Goal: Task Accomplishment & Management: Complete application form

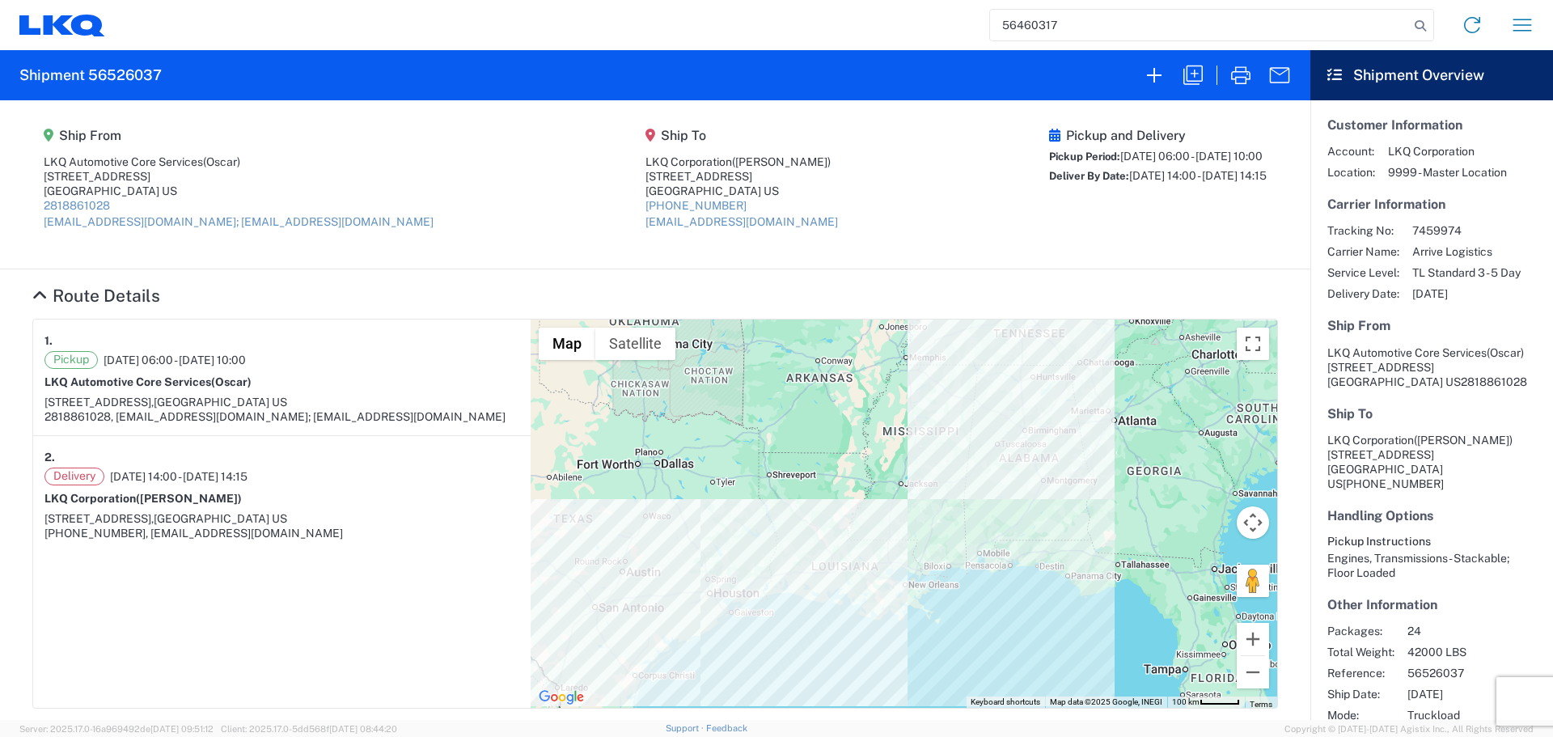
type input "56460317"
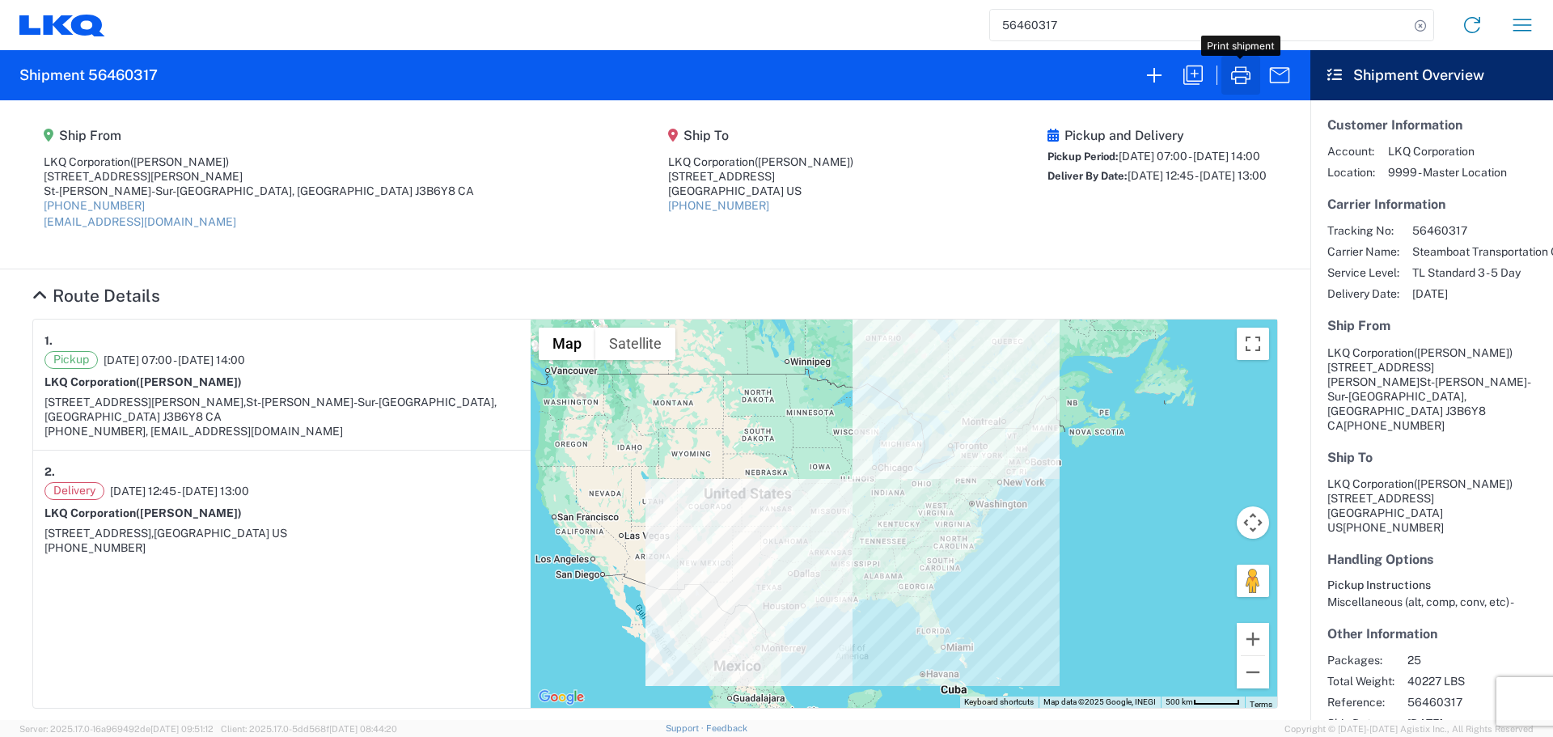
click at [1243, 78] on icon "button" at bounding box center [1240, 75] width 19 height 18
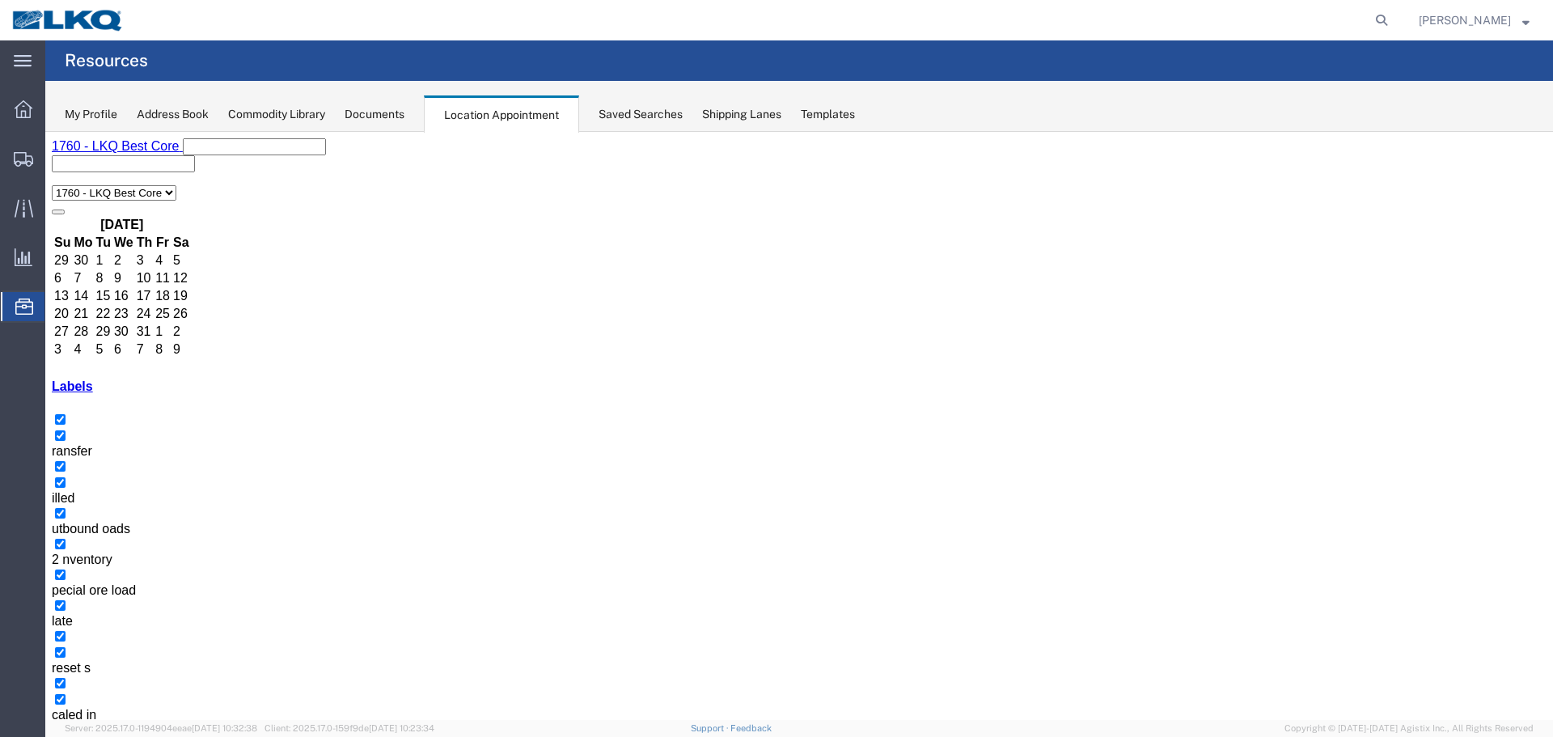
select select "27634"
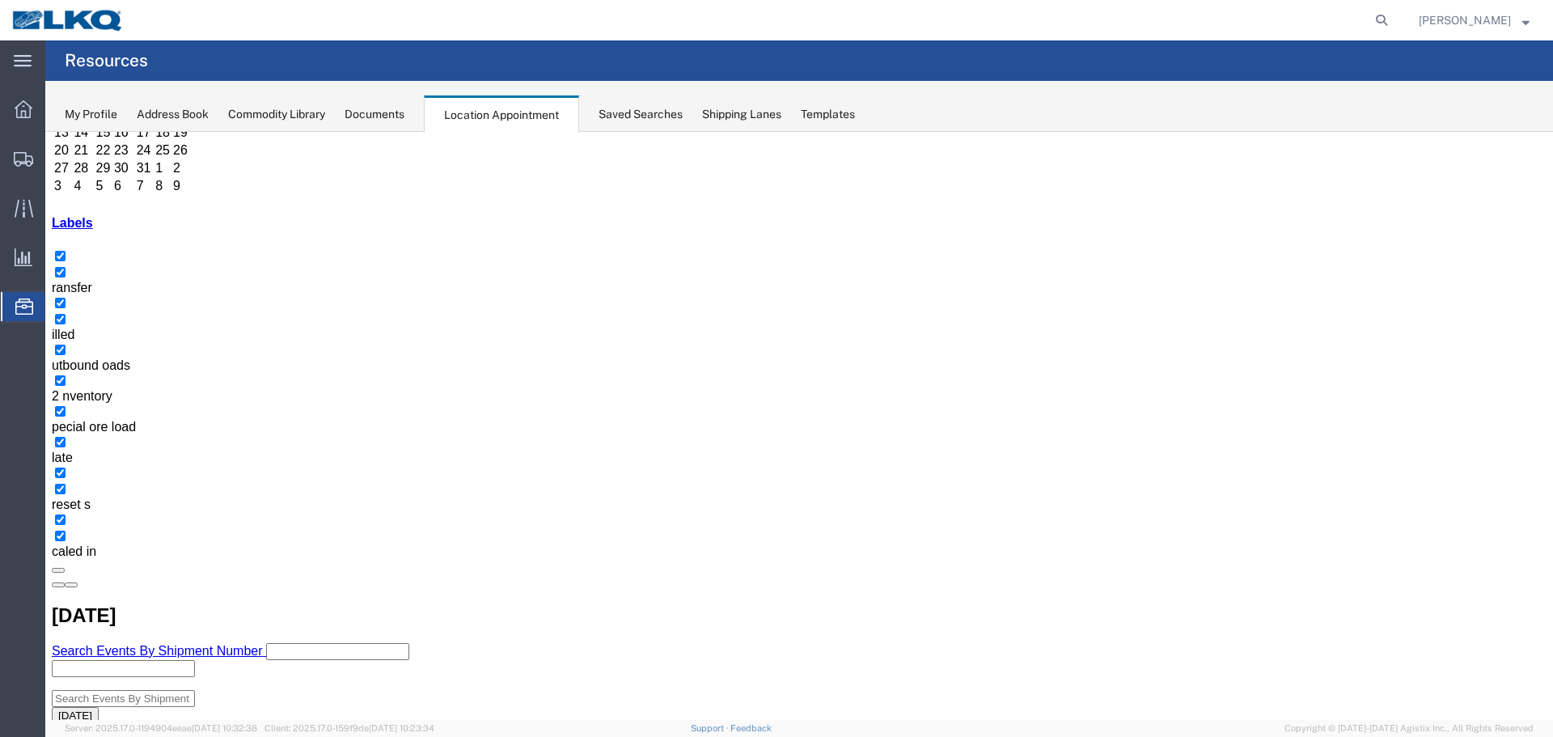
scroll to position [485, 0]
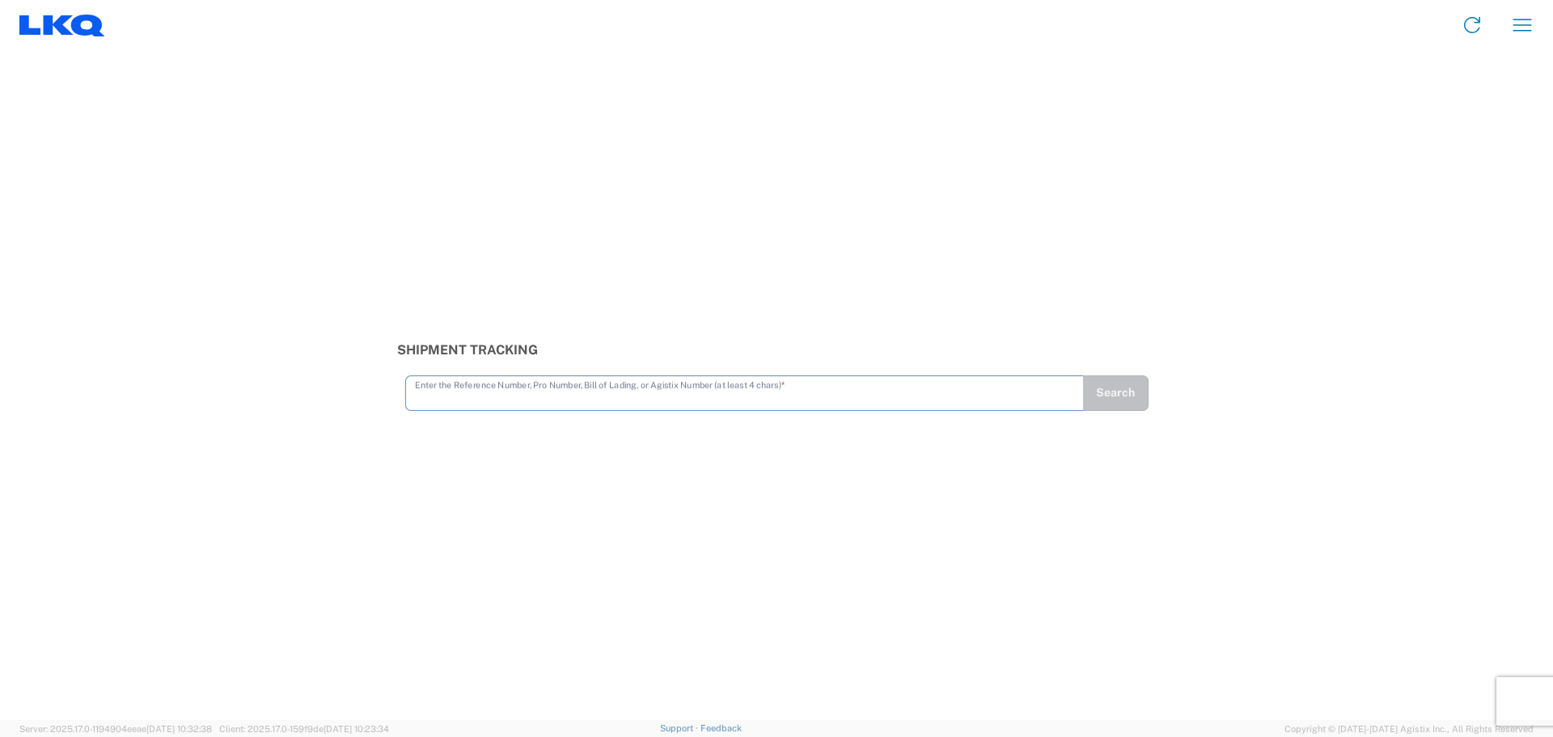
click at [711, 400] on input "text" at bounding box center [744, 392] width 659 height 28
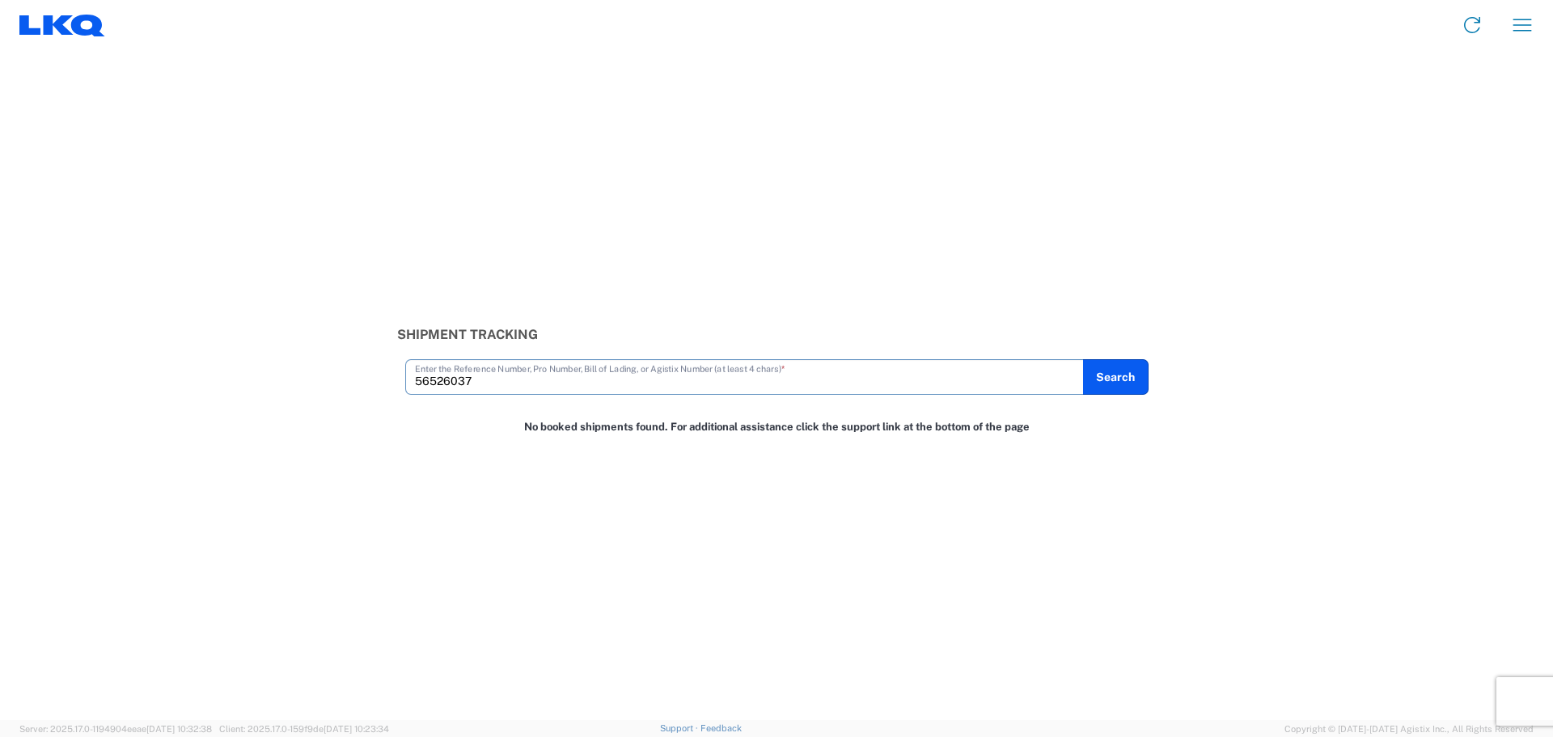
click at [556, 395] on div "56526037 Enter the Reference Number, Pro Number, Bill of Lading, or Agistix Num…" at bounding box center [744, 377] width 678 height 36
click at [539, 386] on input "56526037" at bounding box center [744, 375] width 659 height 28
type input "56526037"
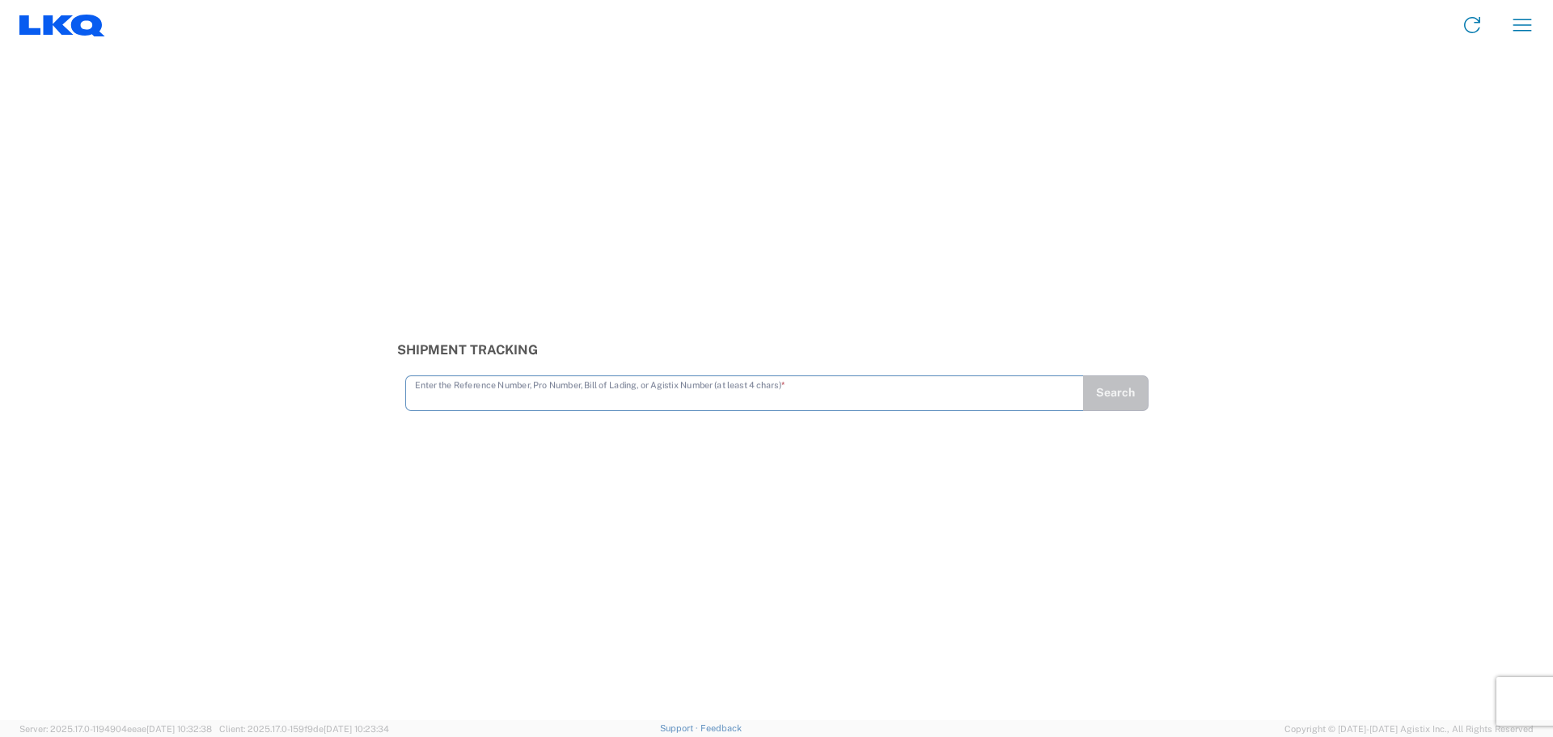
click at [879, 396] on input "text" at bounding box center [744, 392] width 659 height 28
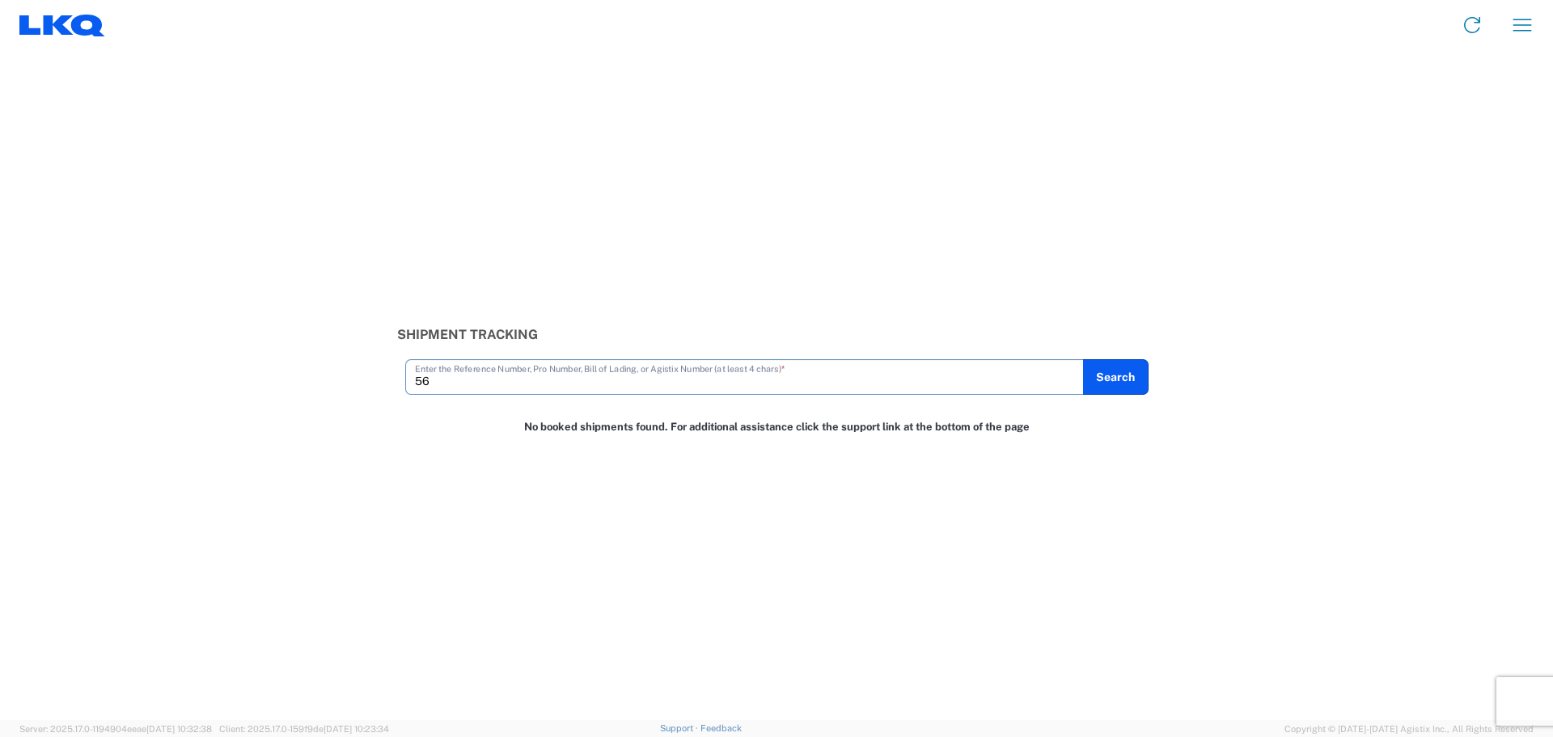
type input "5"
click at [455, 383] on input "56526037" at bounding box center [744, 375] width 659 height 28
paste input "54535"
type input "56554535"
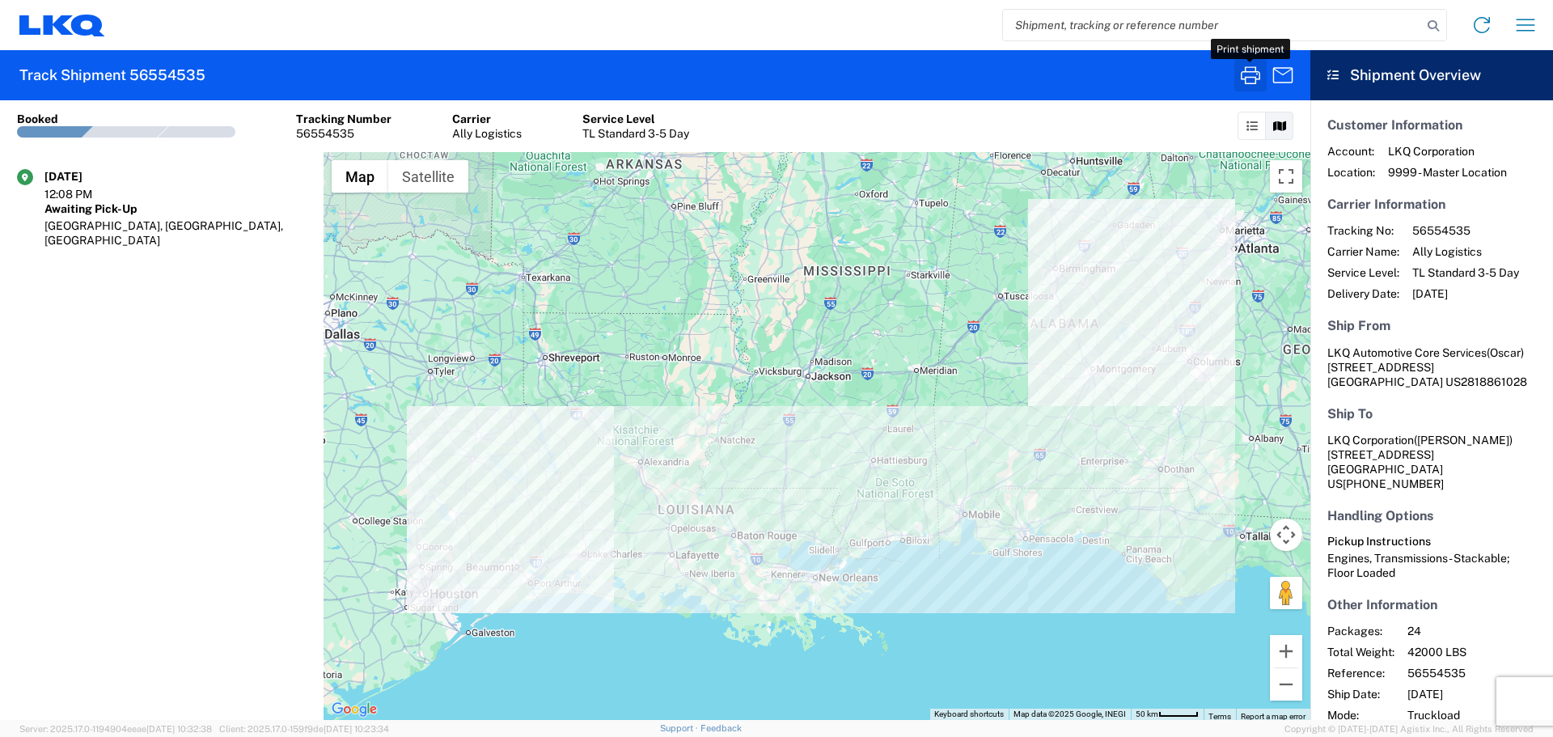
click at [1242, 77] on icon "button" at bounding box center [1250, 75] width 26 height 26
click at [1038, 15] on input "search" at bounding box center [1212, 25] width 419 height 31
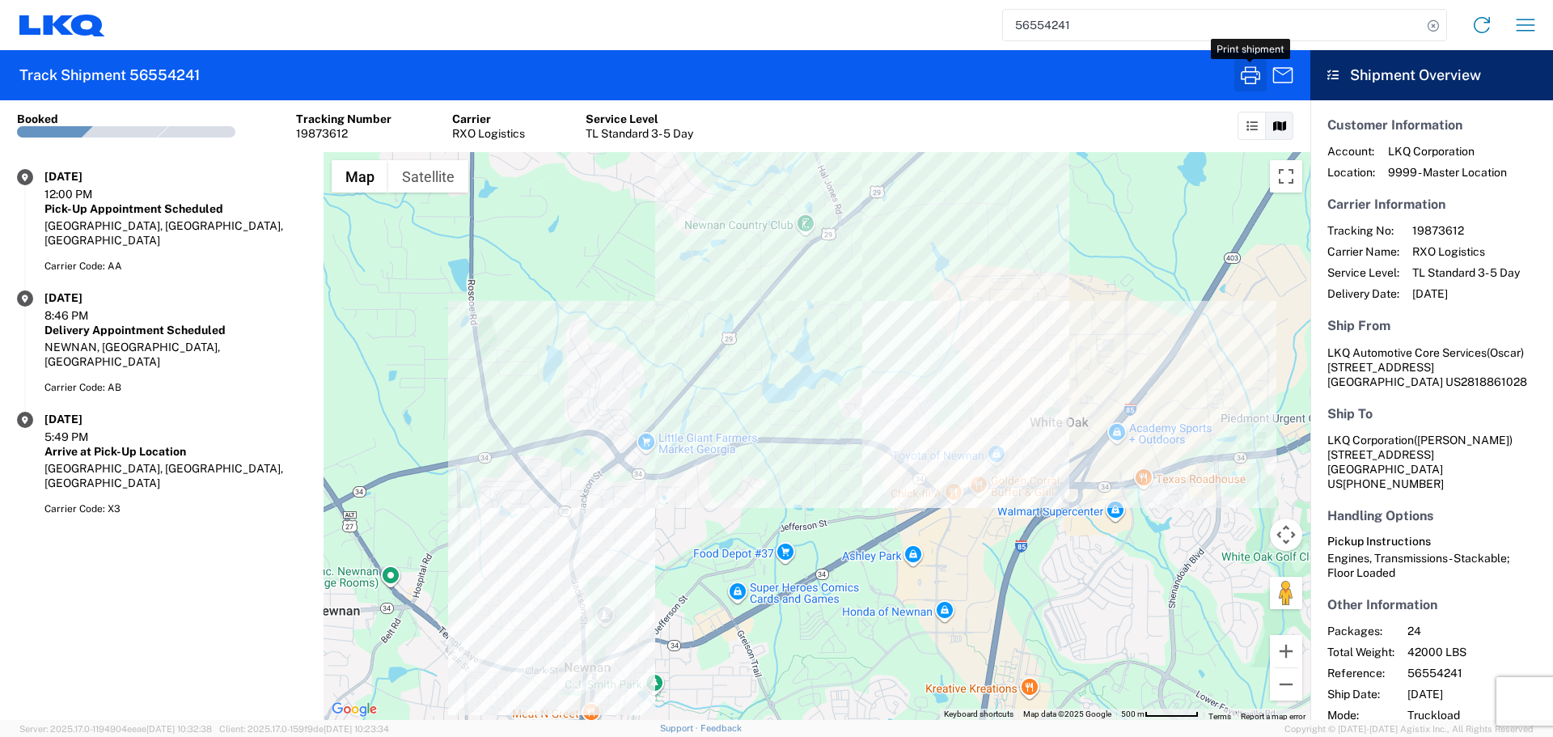
click at [1250, 77] on icon "button" at bounding box center [1250, 75] width 19 height 18
click at [1069, 25] on input "56554241" at bounding box center [1212, 25] width 419 height 31
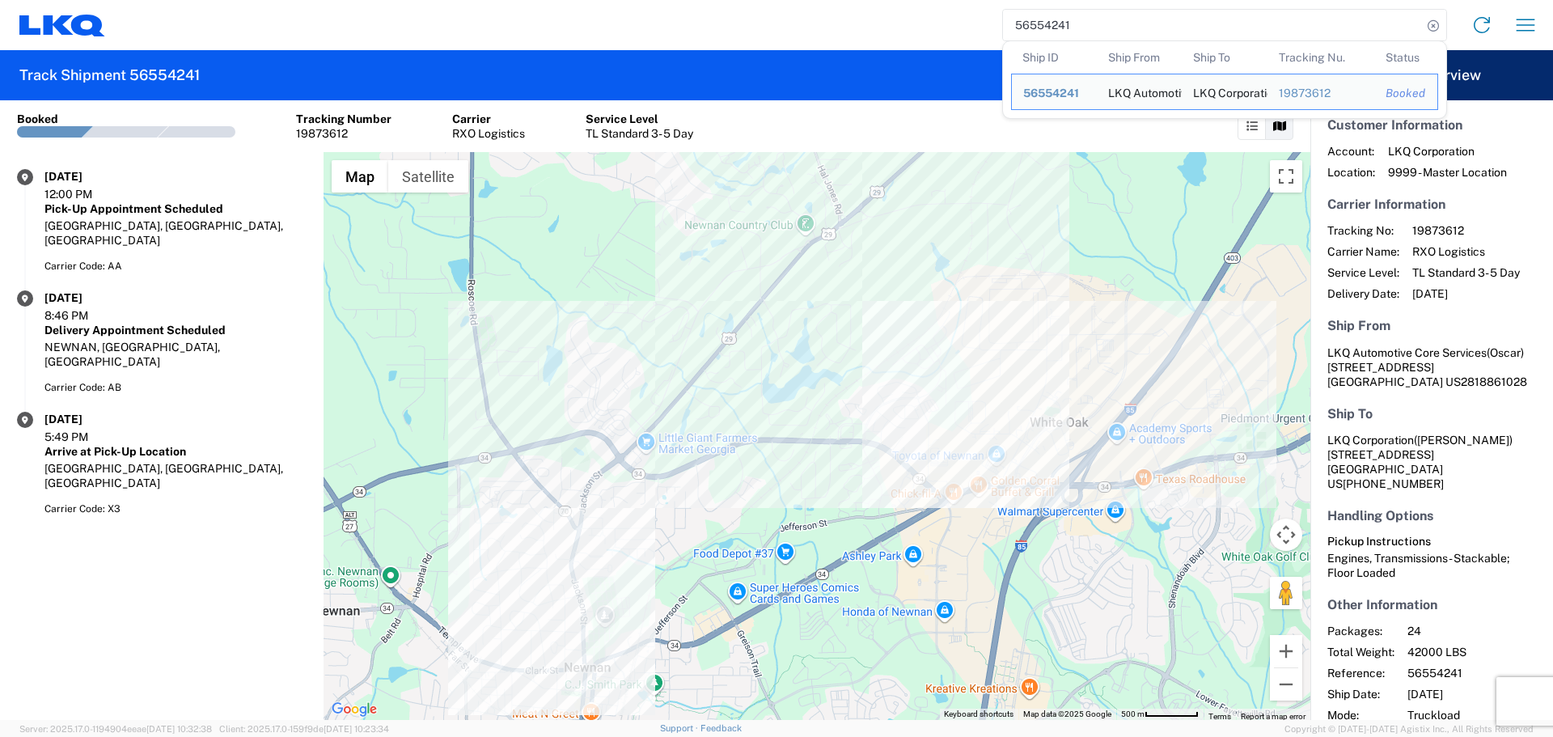
click at [1069, 25] on input "56554241" at bounding box center [1212, 25] width 419 height 31
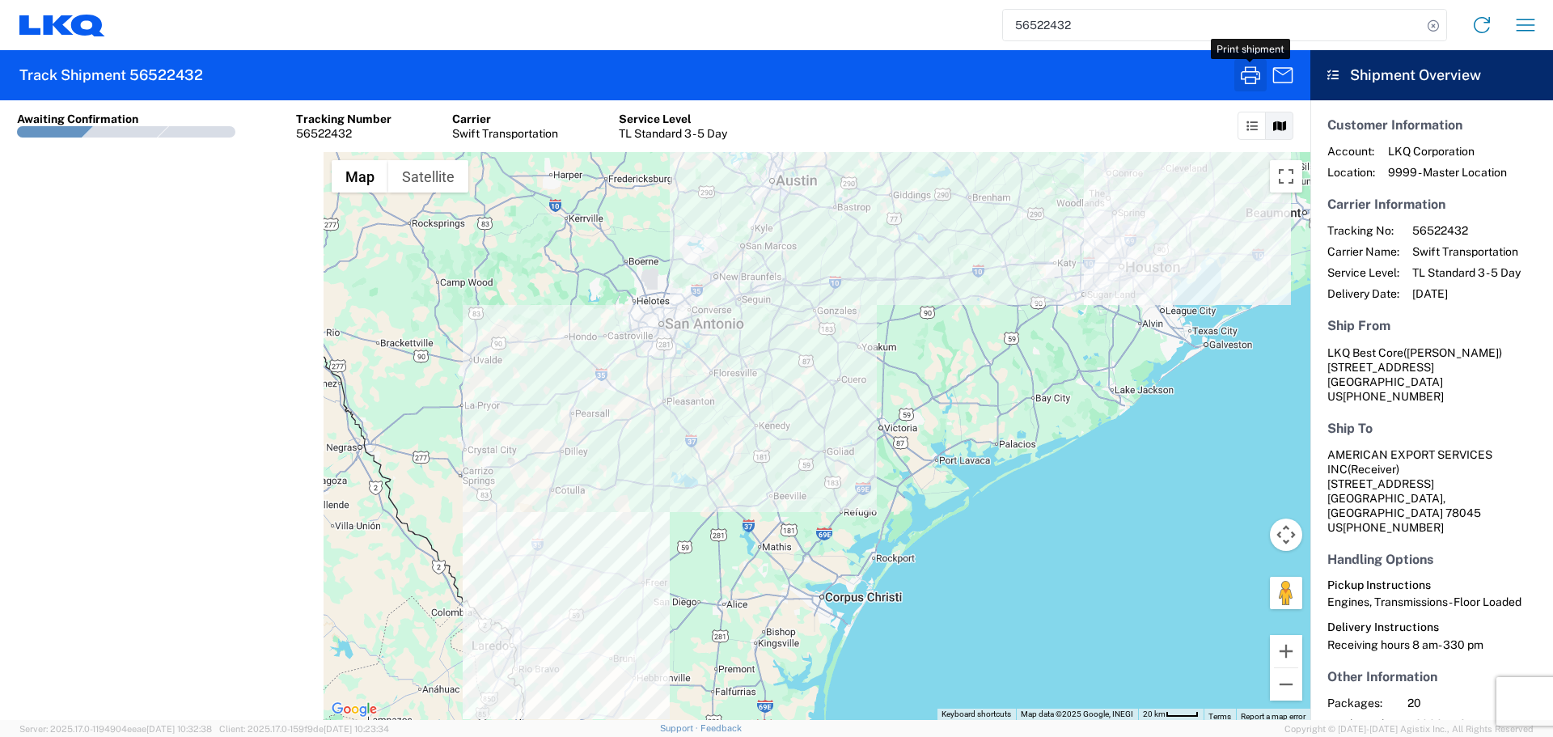
click at [1249, 69] on icon "button" at bounding box center [1250, 75] width 26 height 26
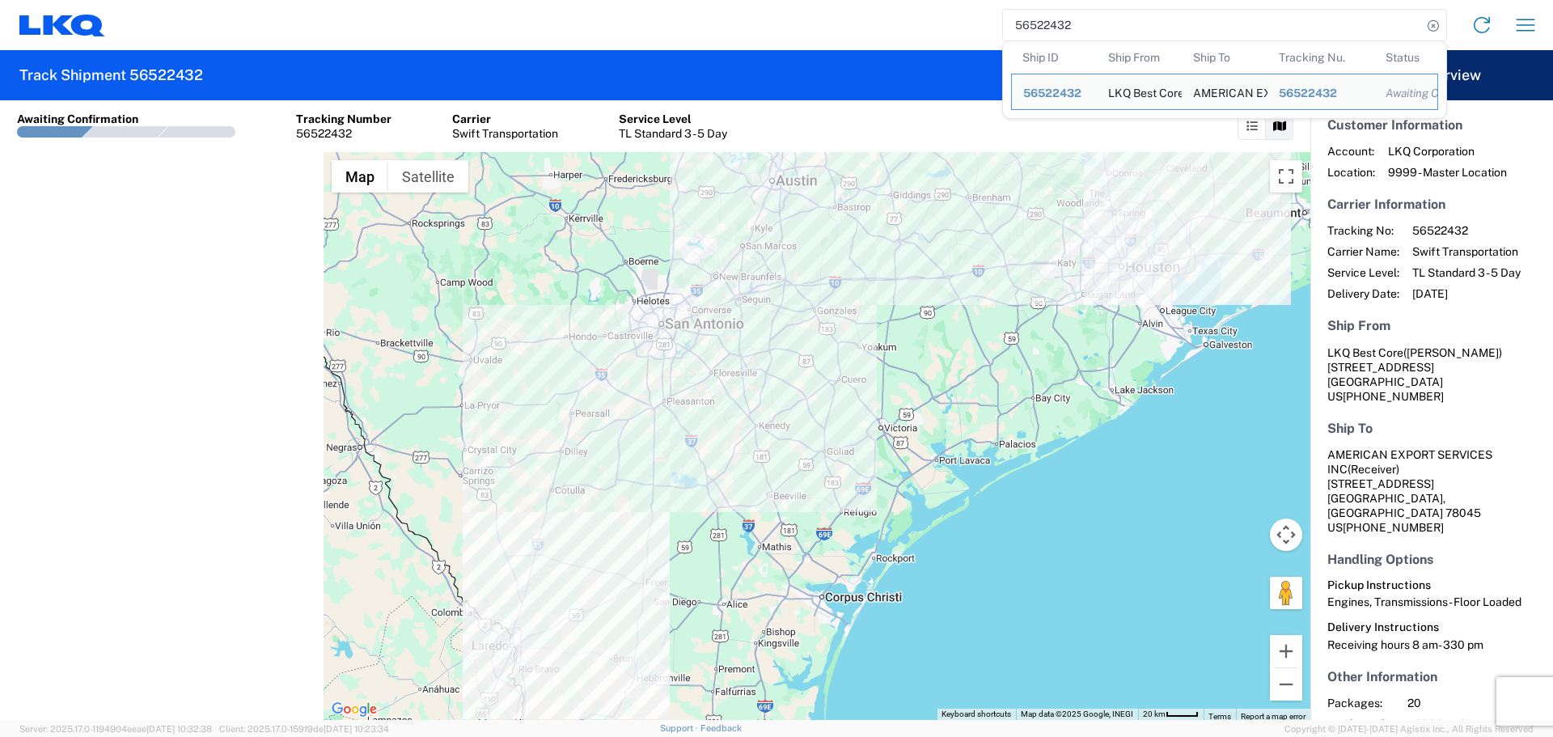
click at [1044, 17] on input "56522432" at bounding box center [1212, 25] width 419 height 31
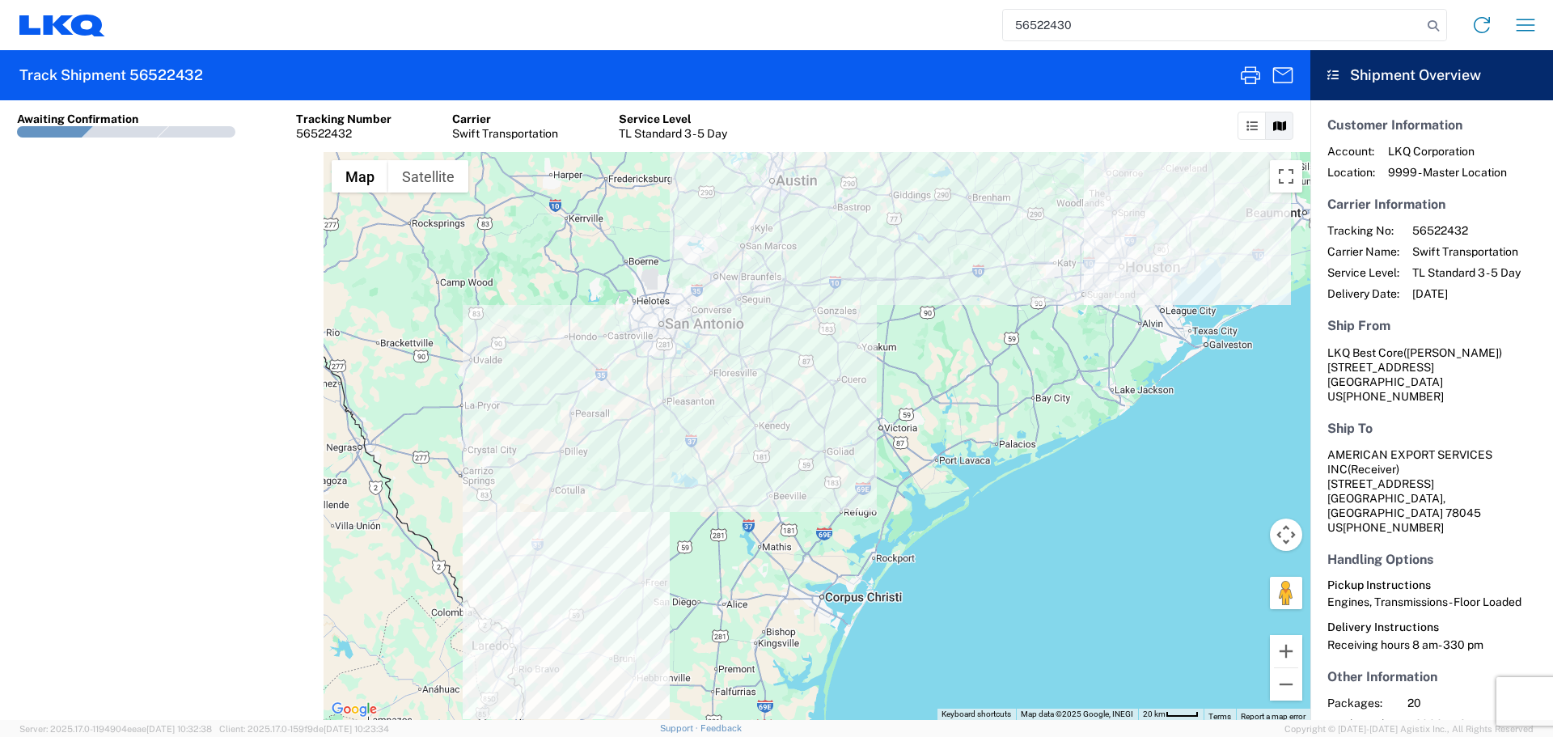
type input "56522430"
click at [1243, 81] on icon "button" at bounding box center [1250, 75] width 26 height 26
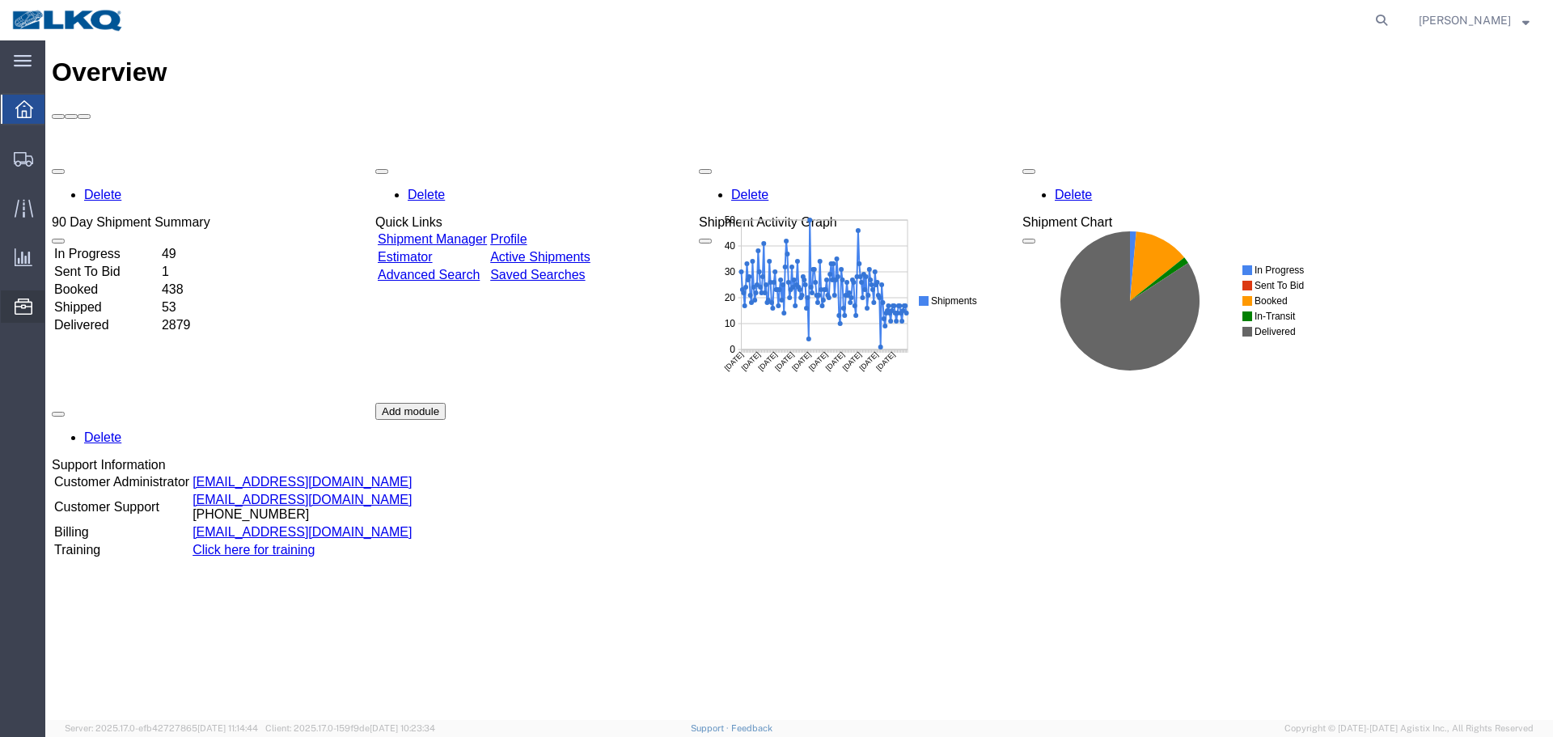
click at [0, 0] on span "Location Appointment" at bounding box center [0, 0] width 0 height 0
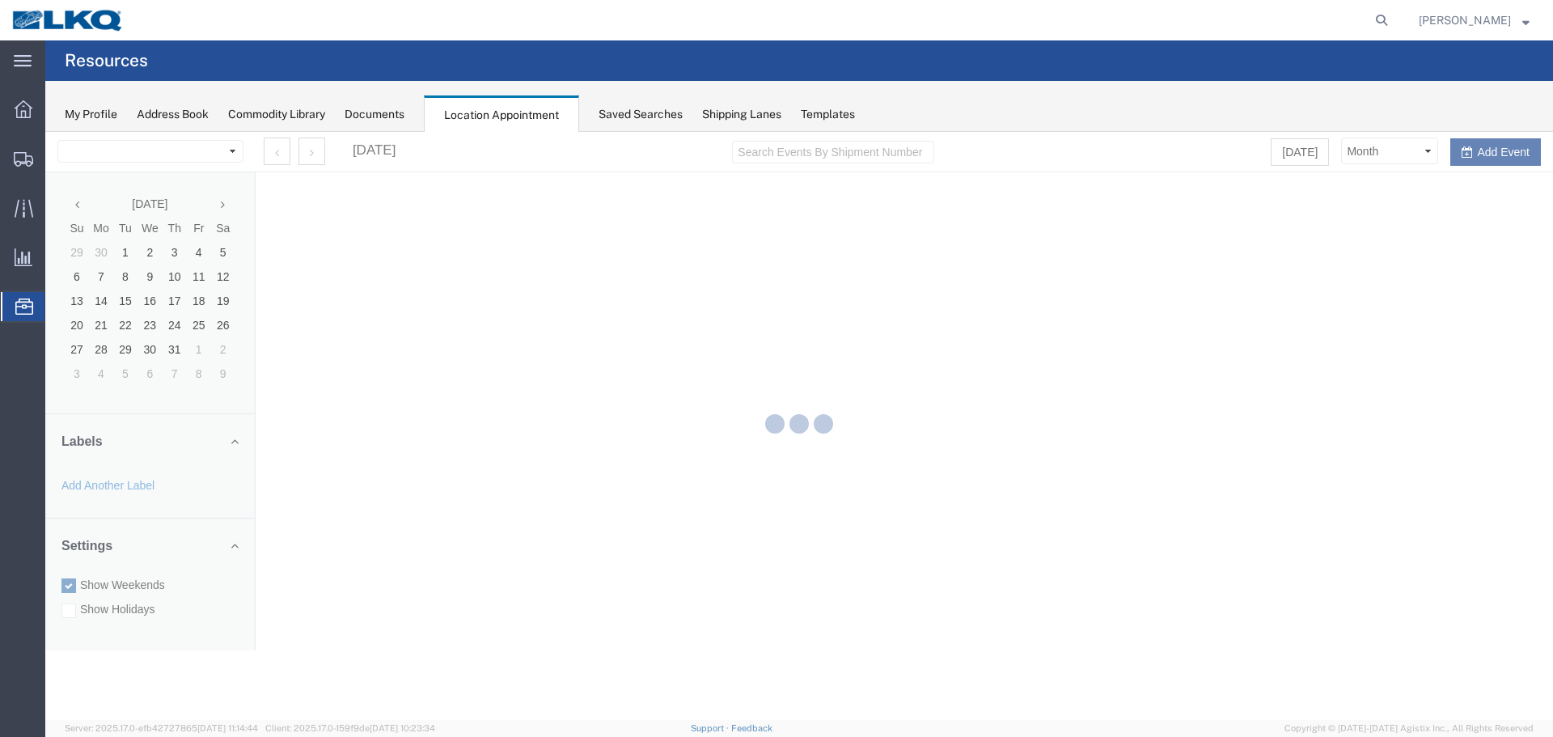
select select "27634"
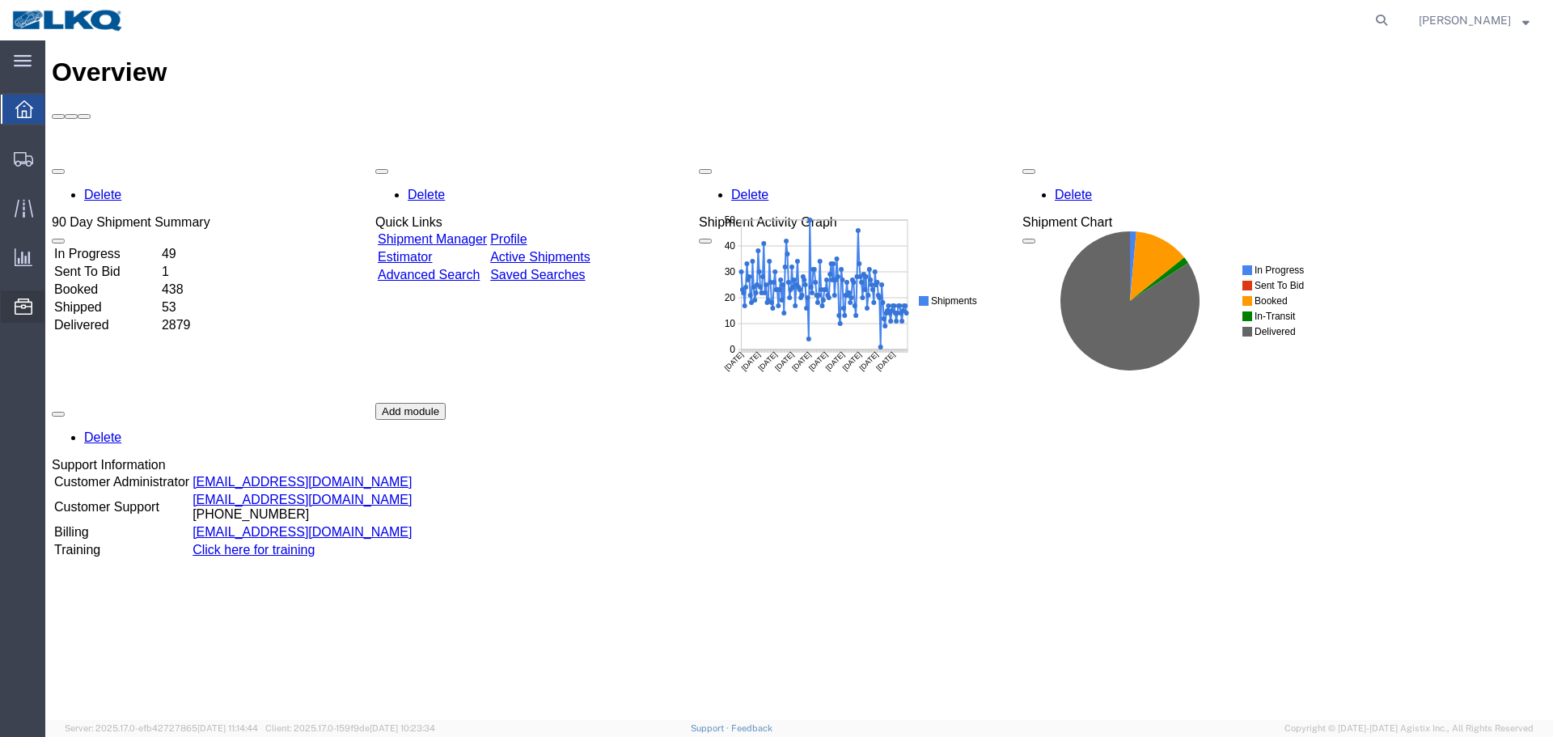
click at [0, 0] on span "Location Appointment" at bounding box center [0, 0] width 0 height 0
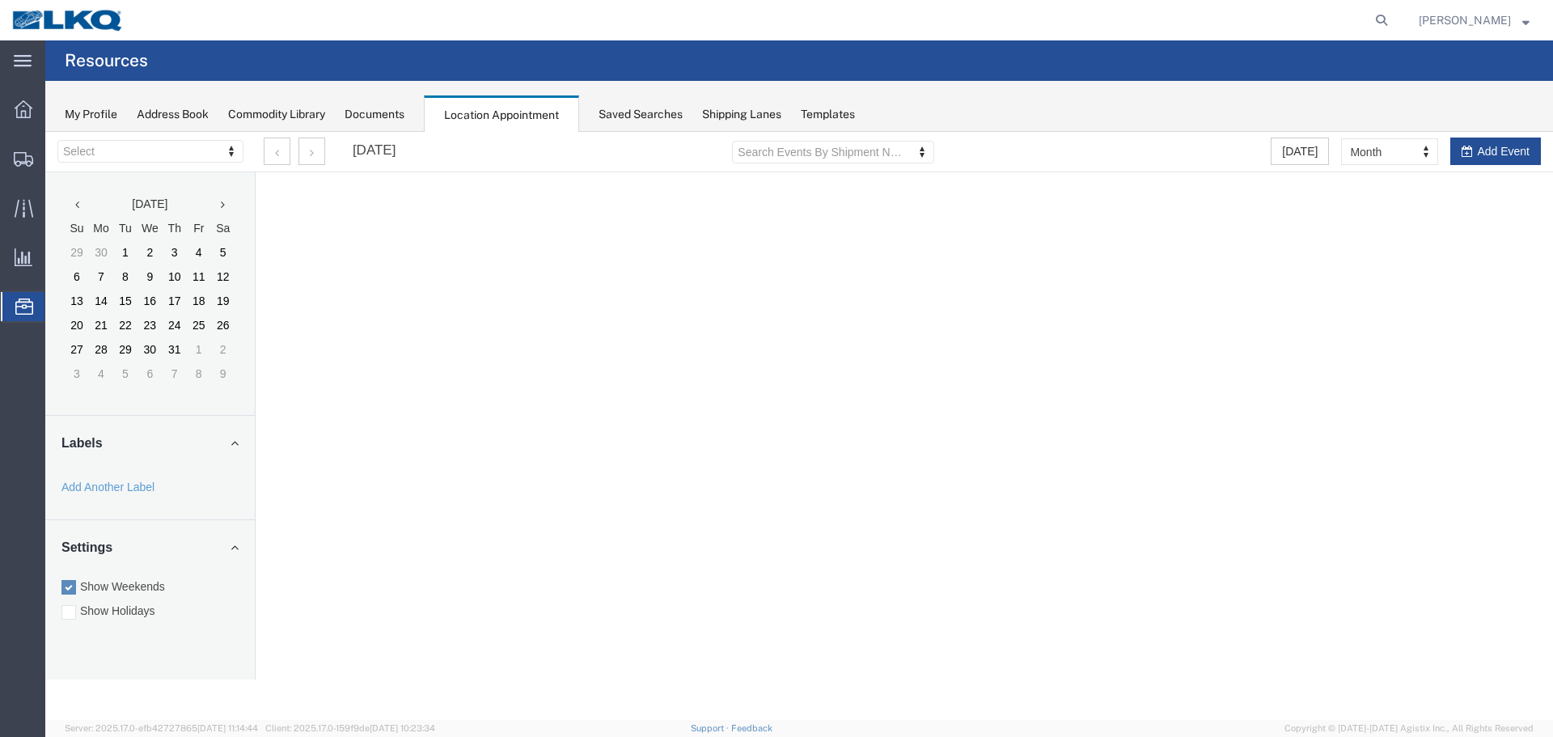
select select "27634"
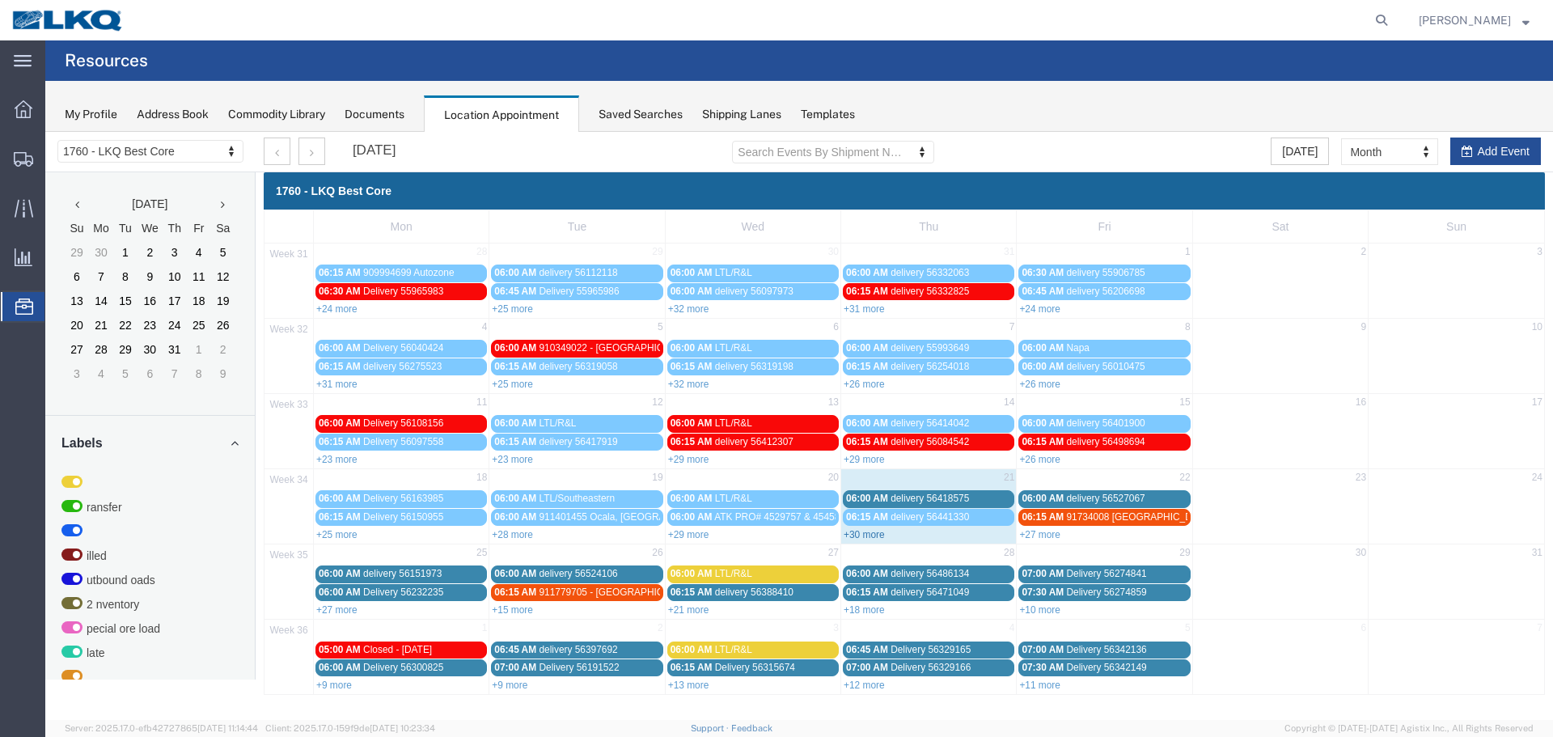
click at [871, 539] on link "+30 more" at bounding box center [863, 534] width 41 height 11
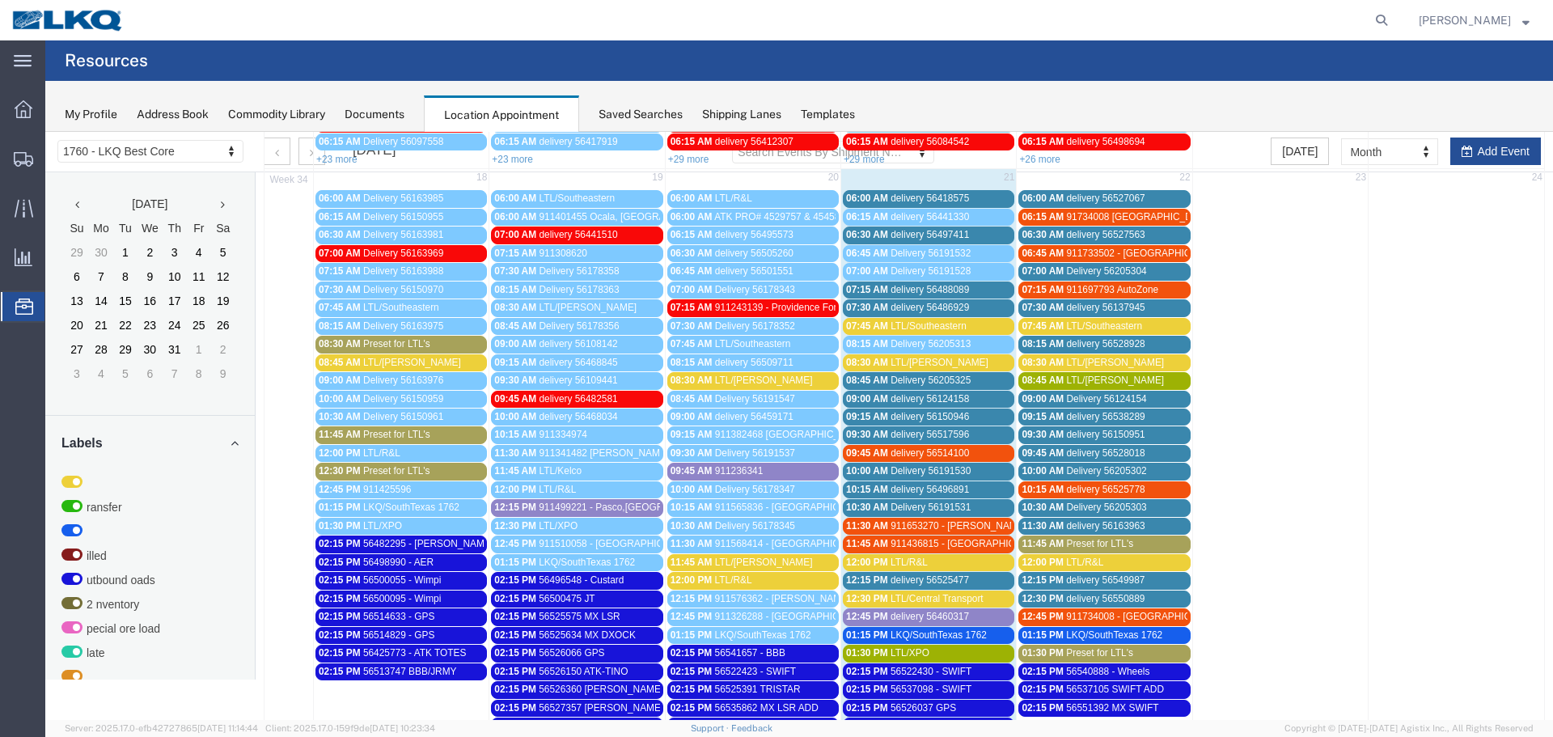
scroll to position [295, 0]
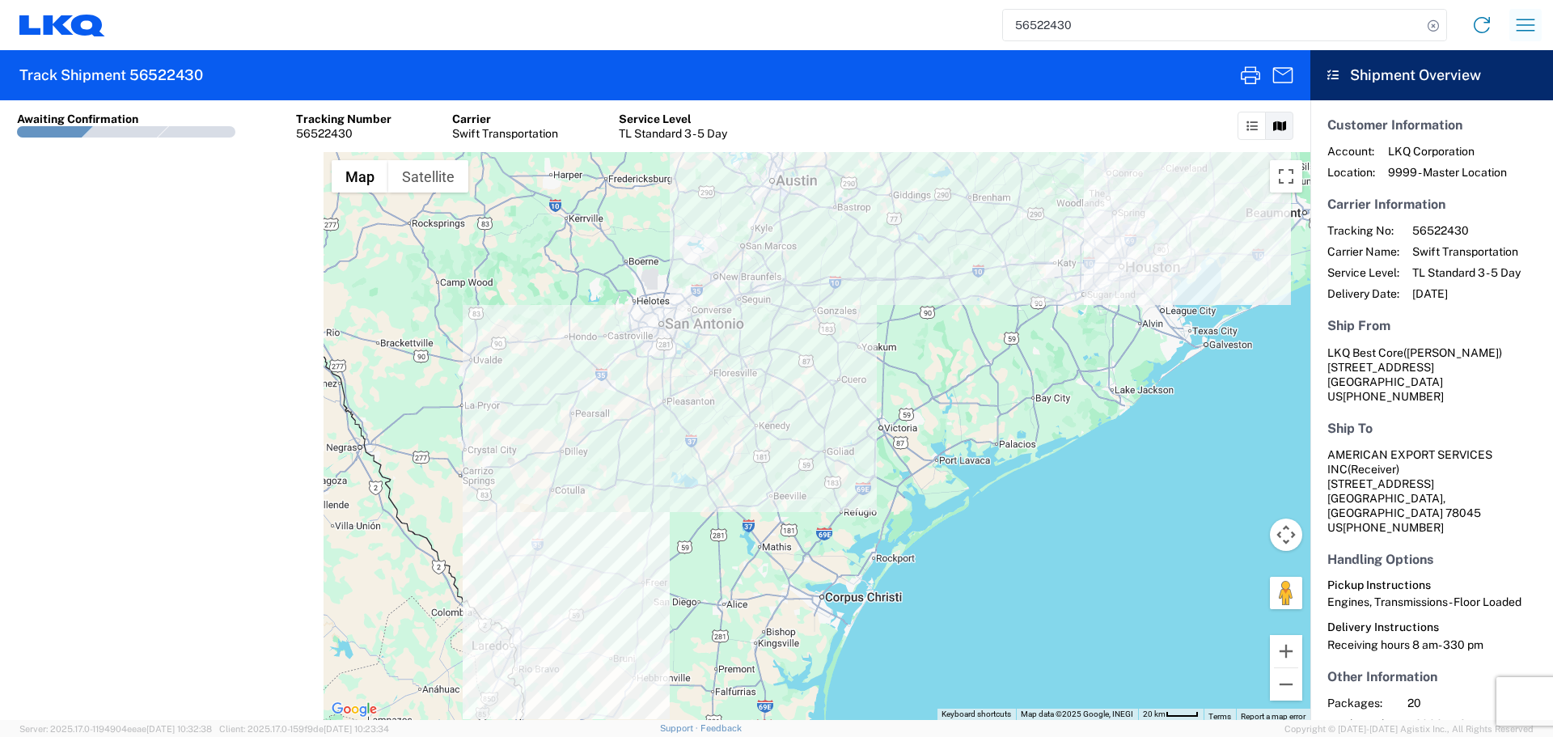
click at [1513, 21] on icon "button" at bounding box center [1525, 25] width 26 height 26
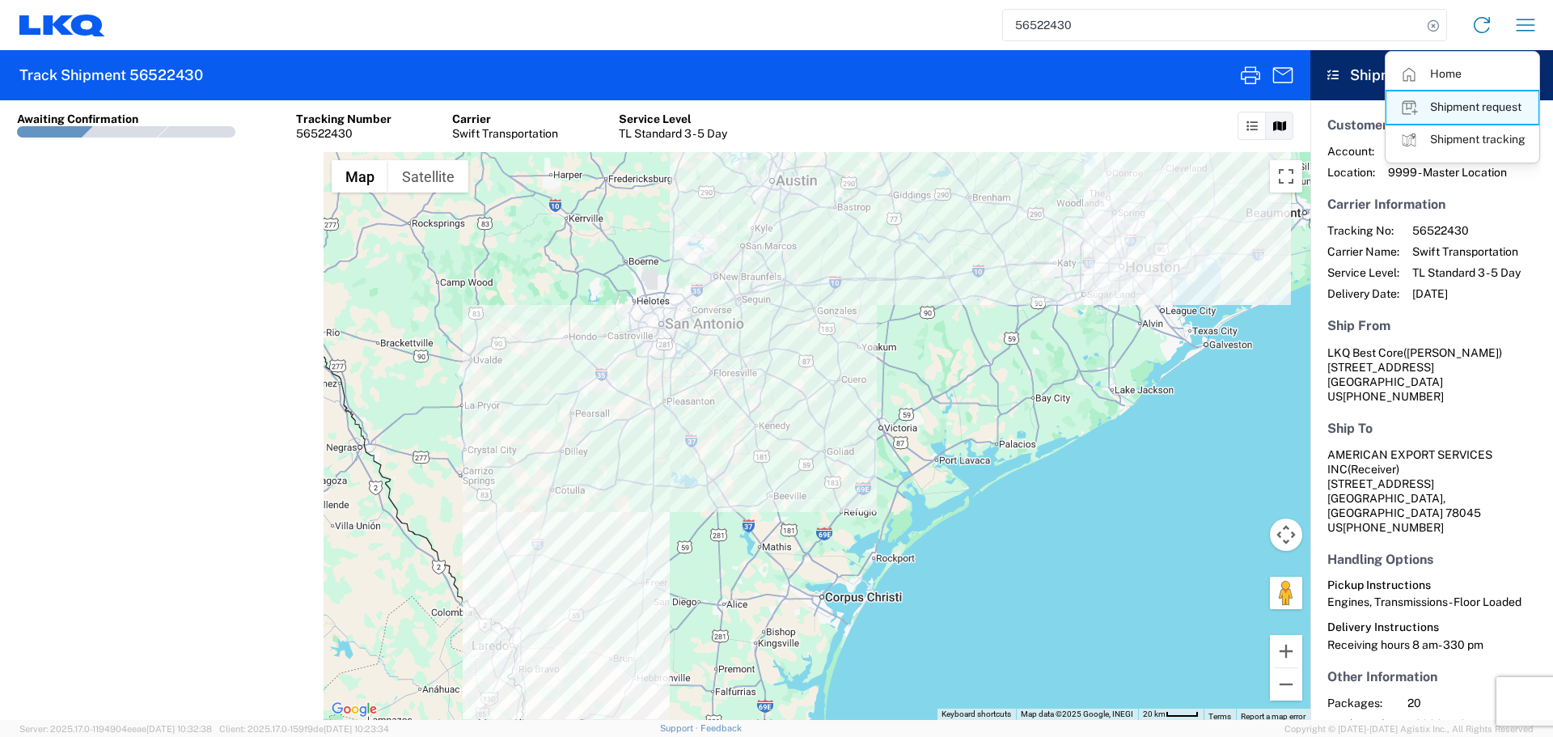
click at [1473, 112] on link "Shipment request" at bounding box center [1462, 107] width 152 height 32
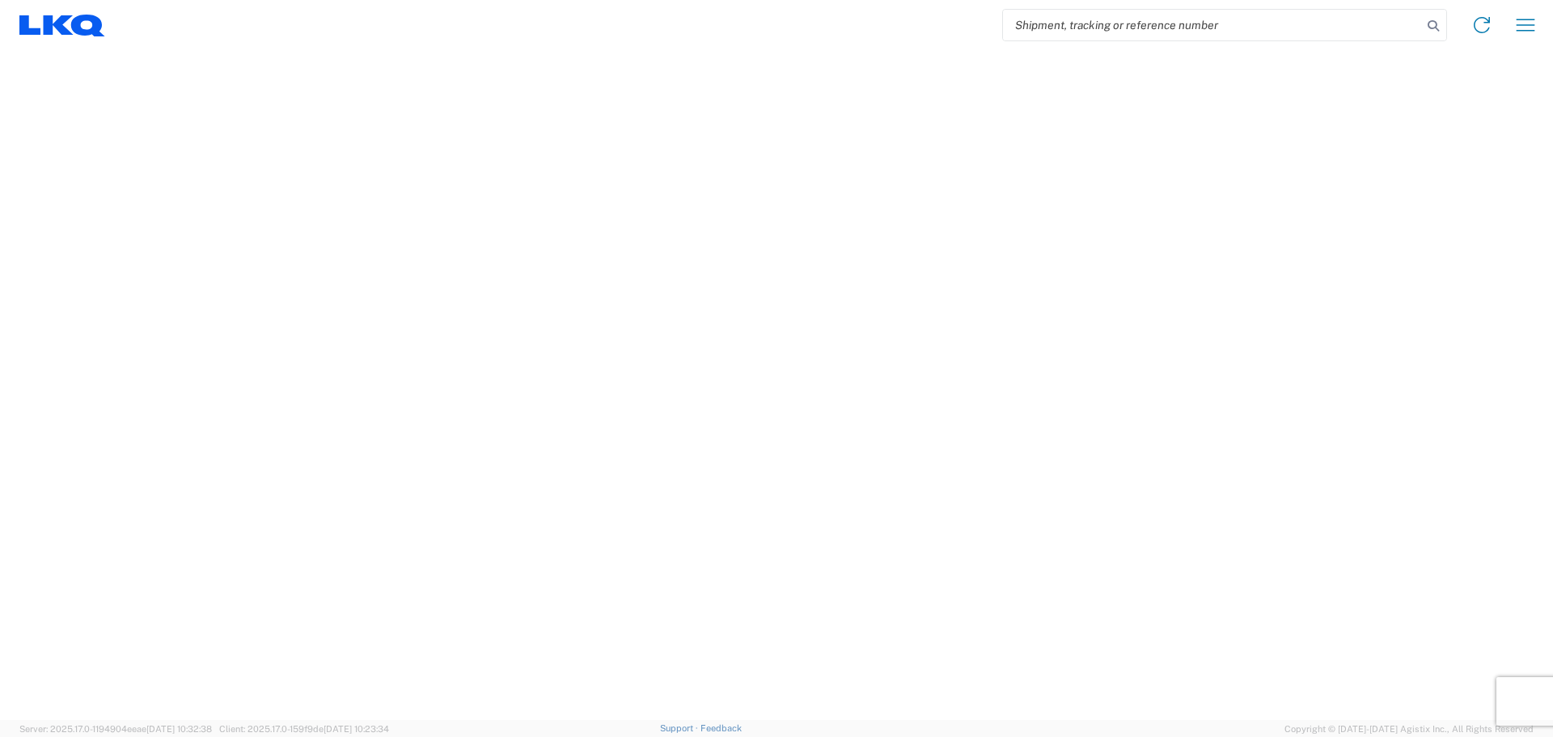
select select "FULL"
select select "LBS"
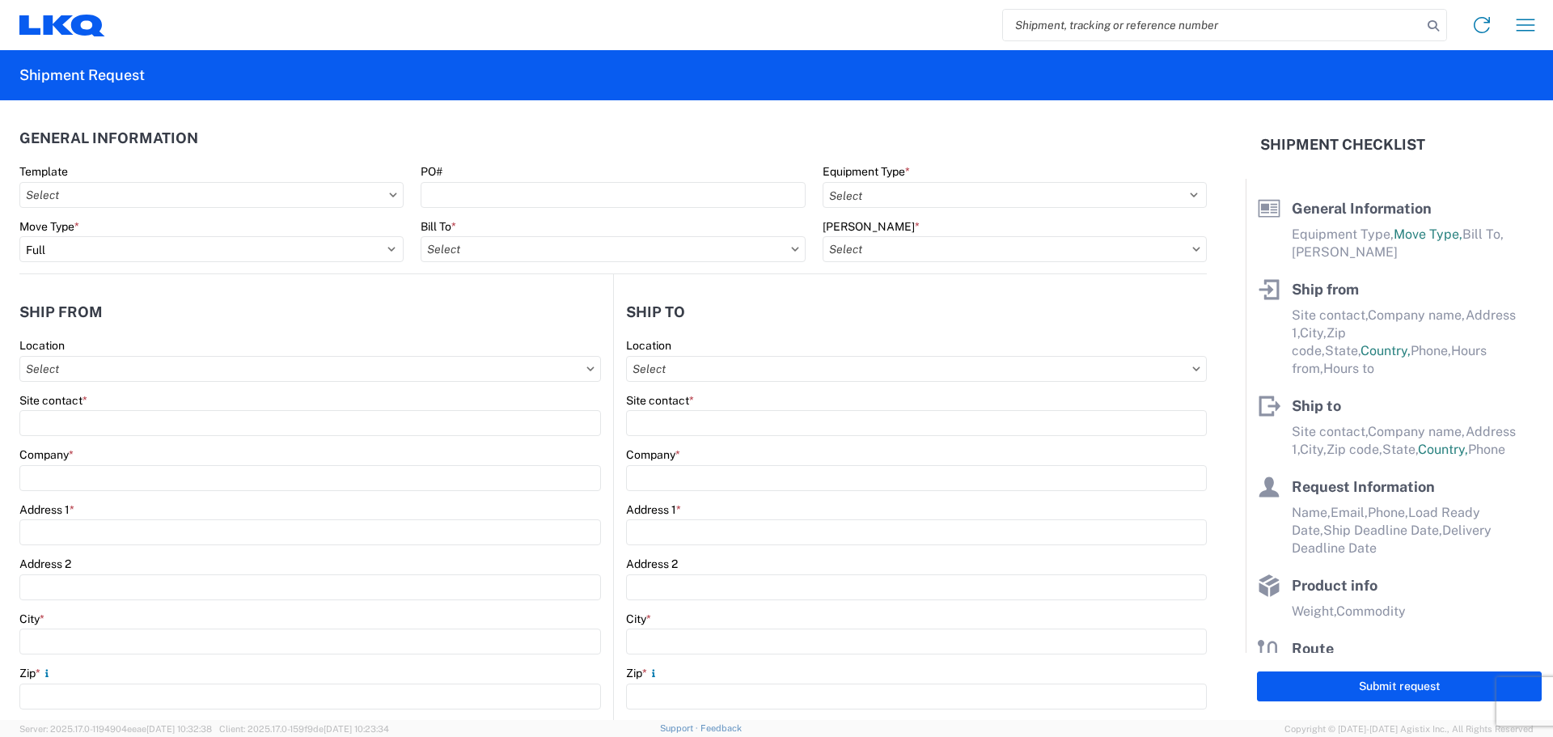
click at [1027, 24] on input "search" at bounding box center [1212, 25] width 419 height 31
paste input "56525391"
type input "56525391"
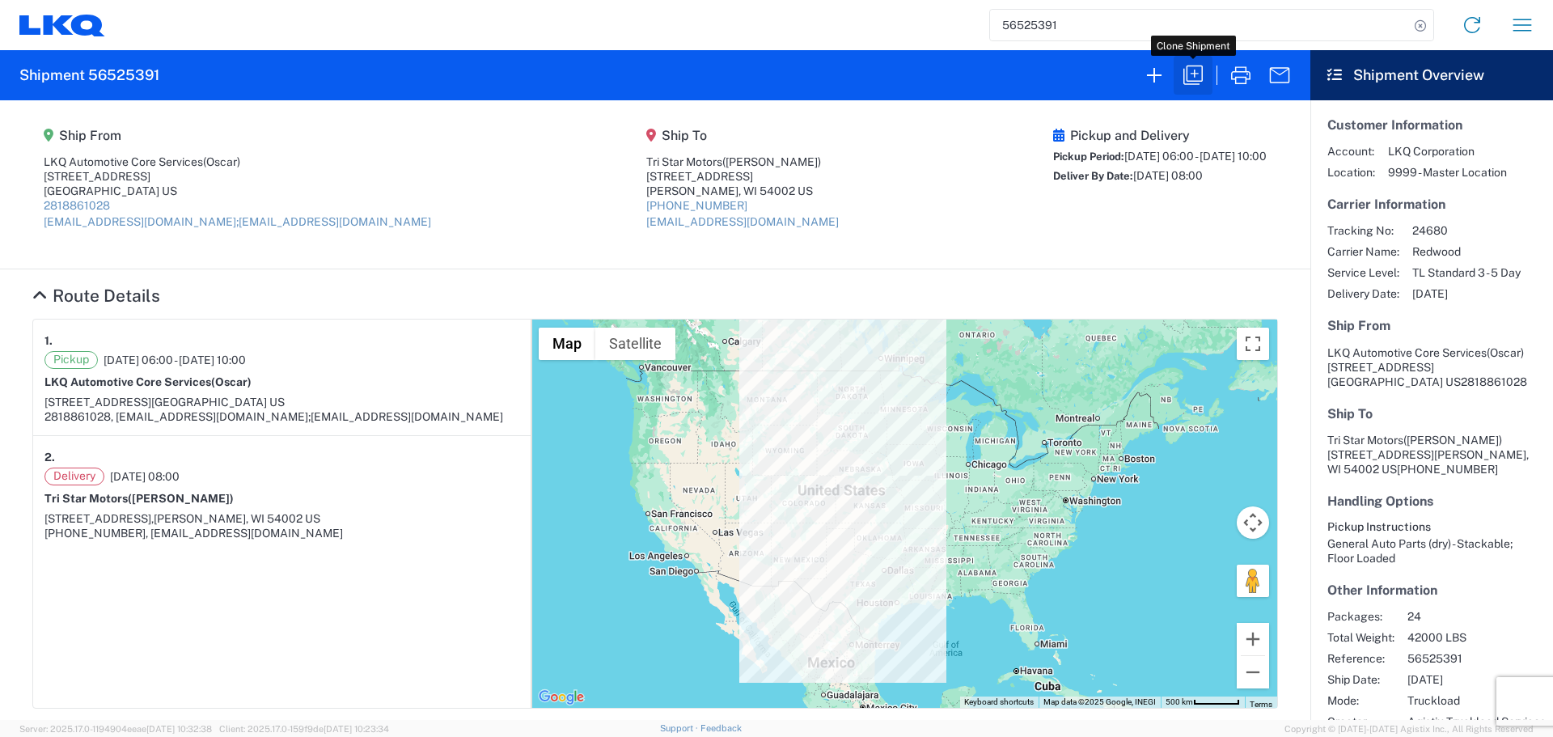
click at [1186, 68] on icon "button" at bounding box center [1193, 75] width 26 height 26
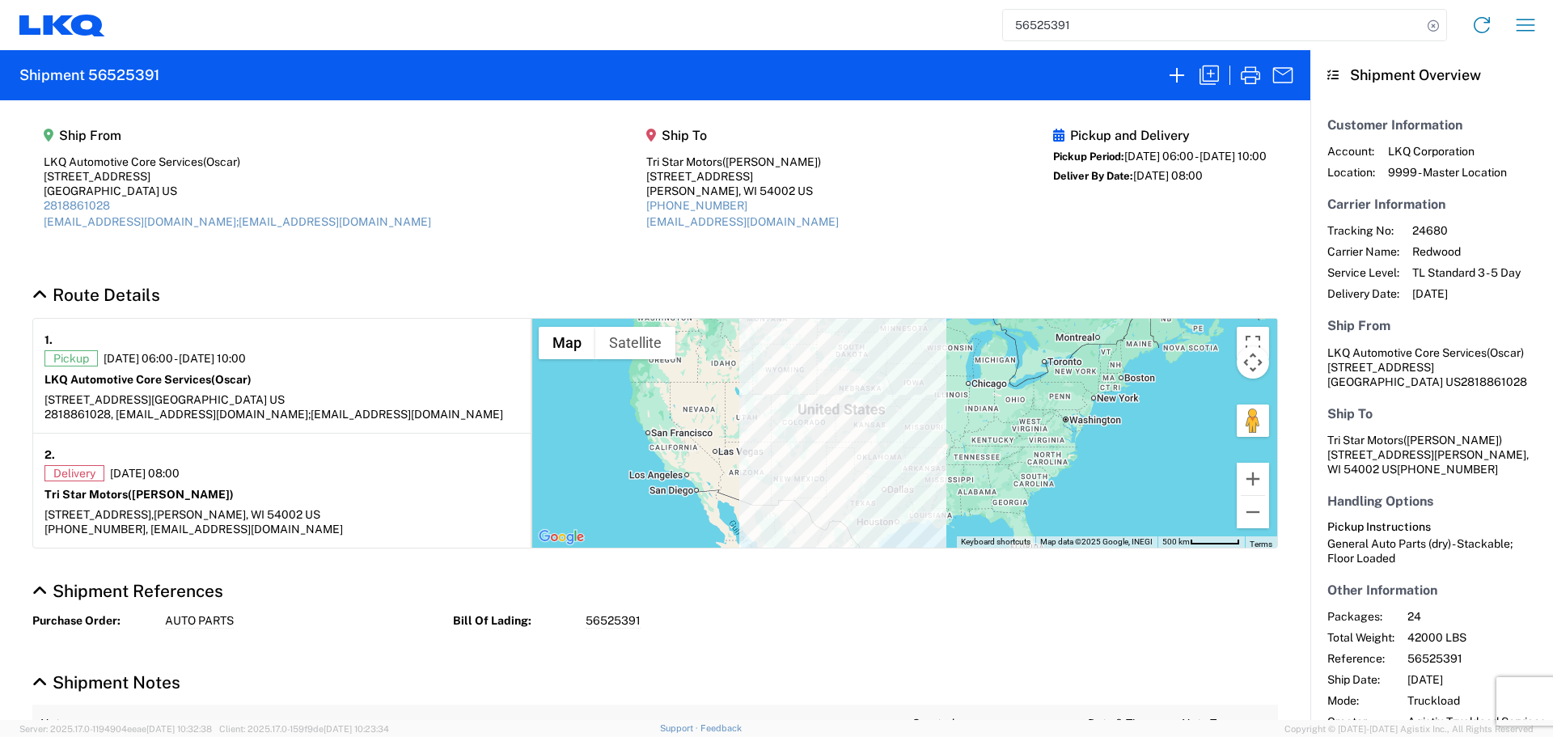
select select "FULL"
select select "LBS"
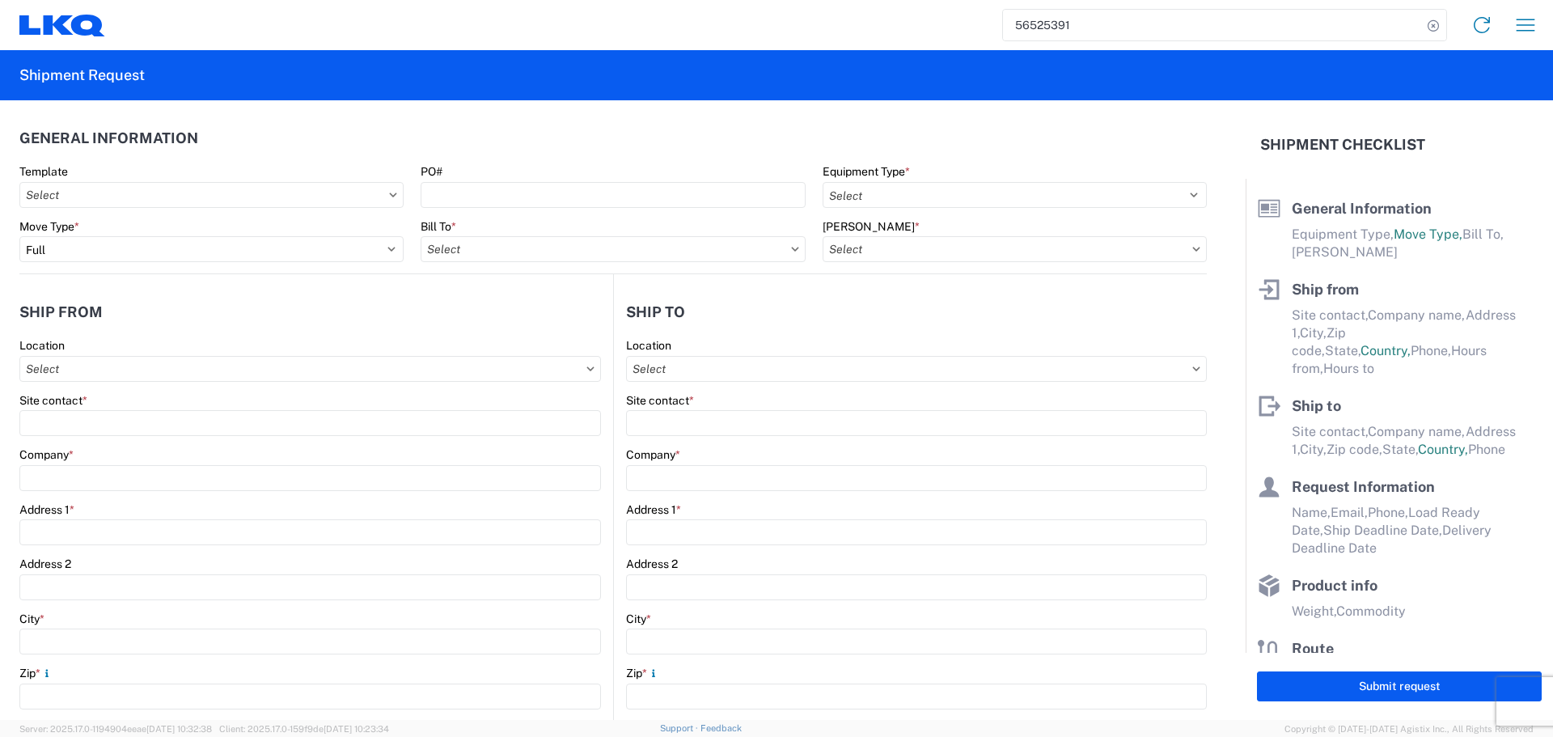
select select "STDV"
type input "Oscar"
type input "LKQ Automotive Core Services"
type input "1714 West Mout Houston Rd"
type input "Houston"
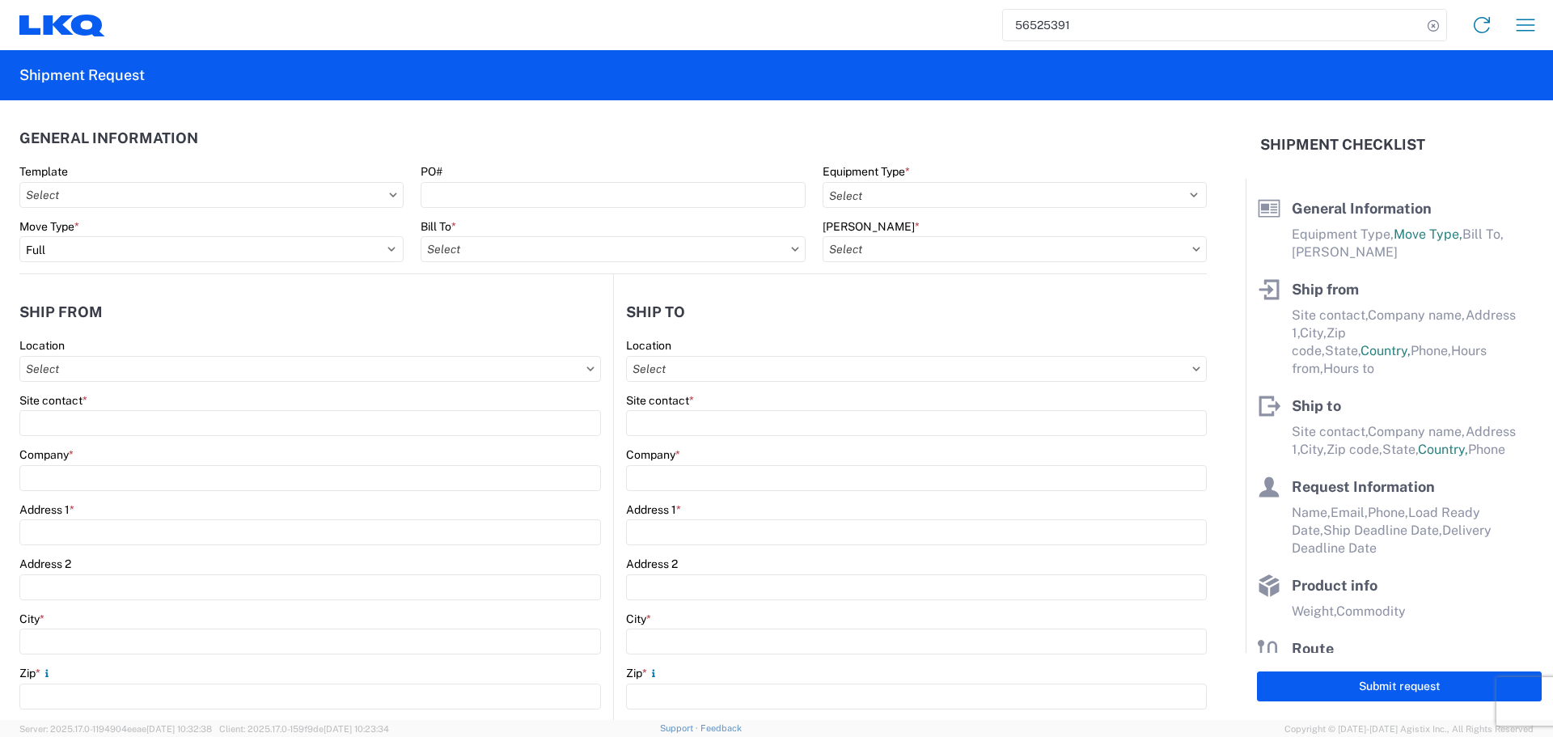
type input "77038"
type input "oxdavila@lkqcorp.com;acgarcia@lkqcorp.com"
type input "Ben Steine"
type input "Tri Star Motors"
type input "320 10th Avenue"
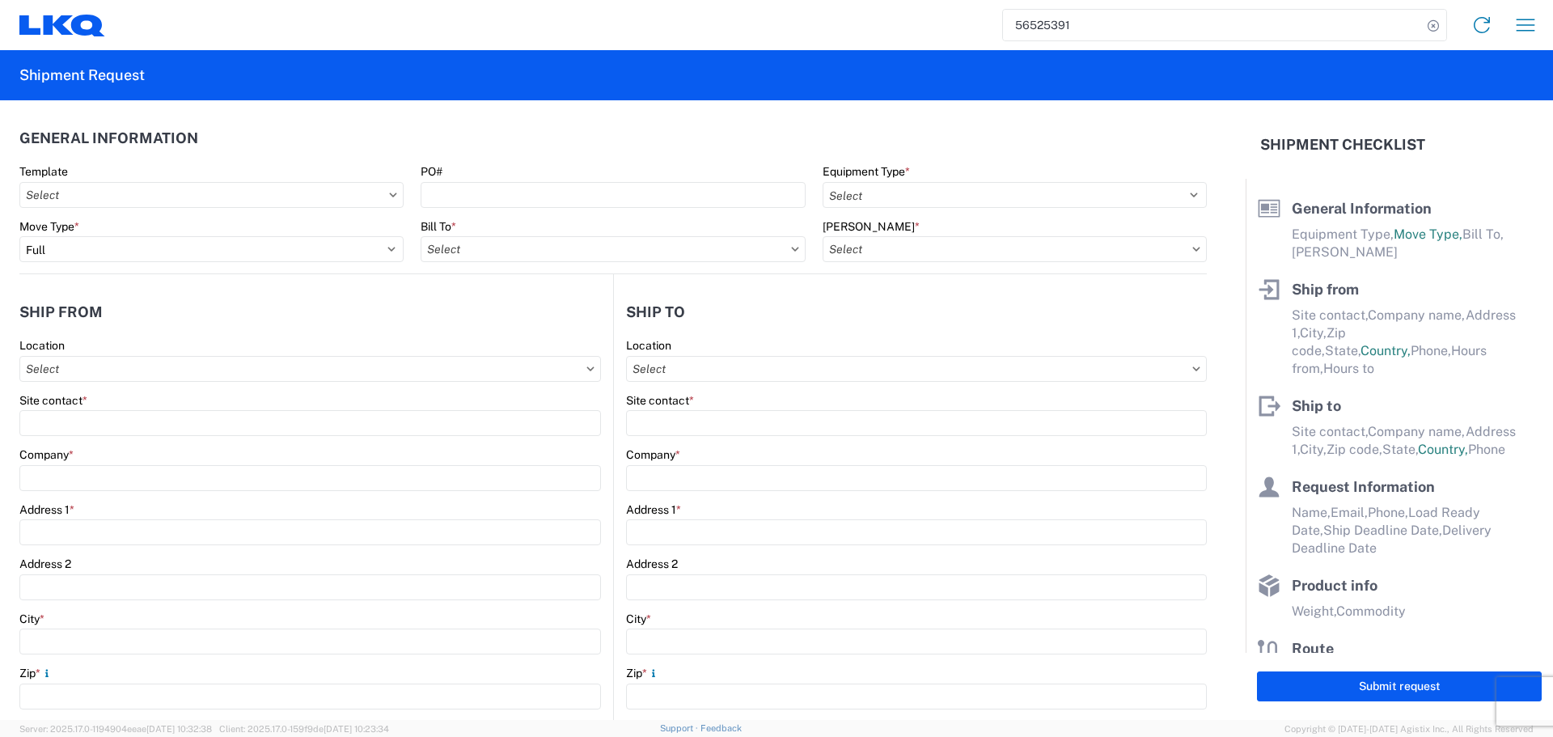
type input "Baldwin"
type input "54002"
type input "ben@tristarengine.com"
type input "Oscar"
type input "oxdavila@lkqcorp.com"
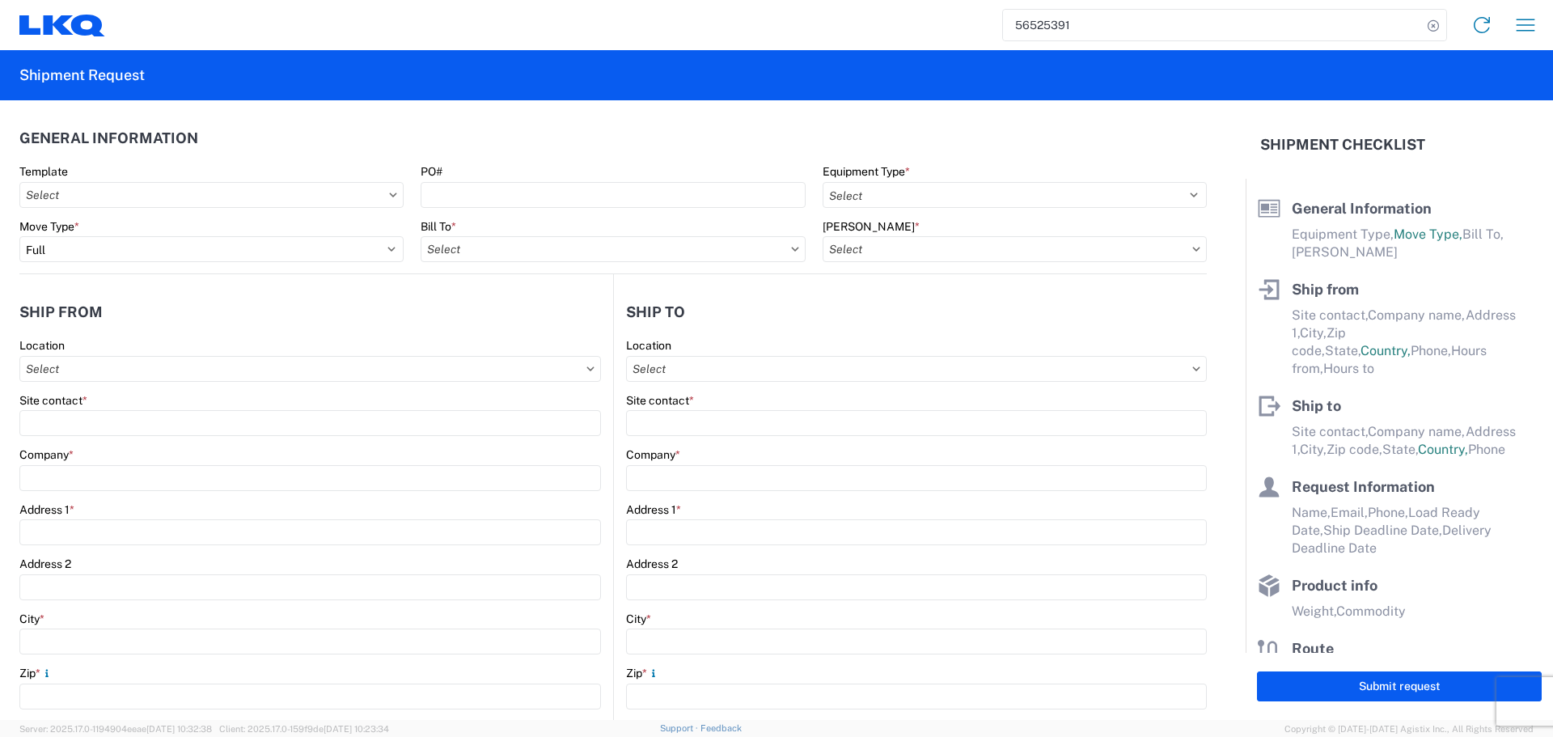
type input "2818861028"
type input "2025-08-20"
type input "2025-08-22"
type input "42000"
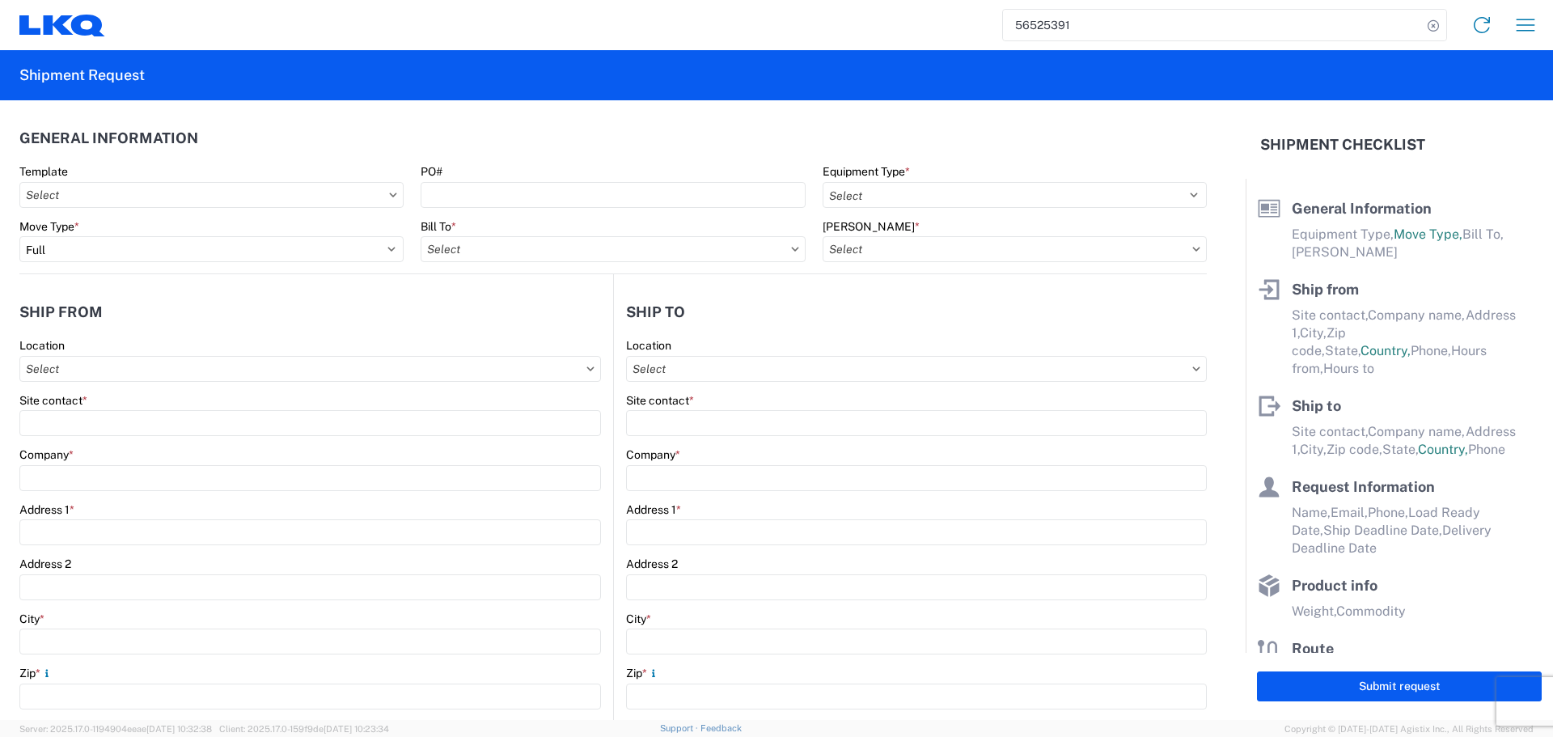
type input "General Auto Parts (dry)"
type input "24"
type input "0"
type input "40"
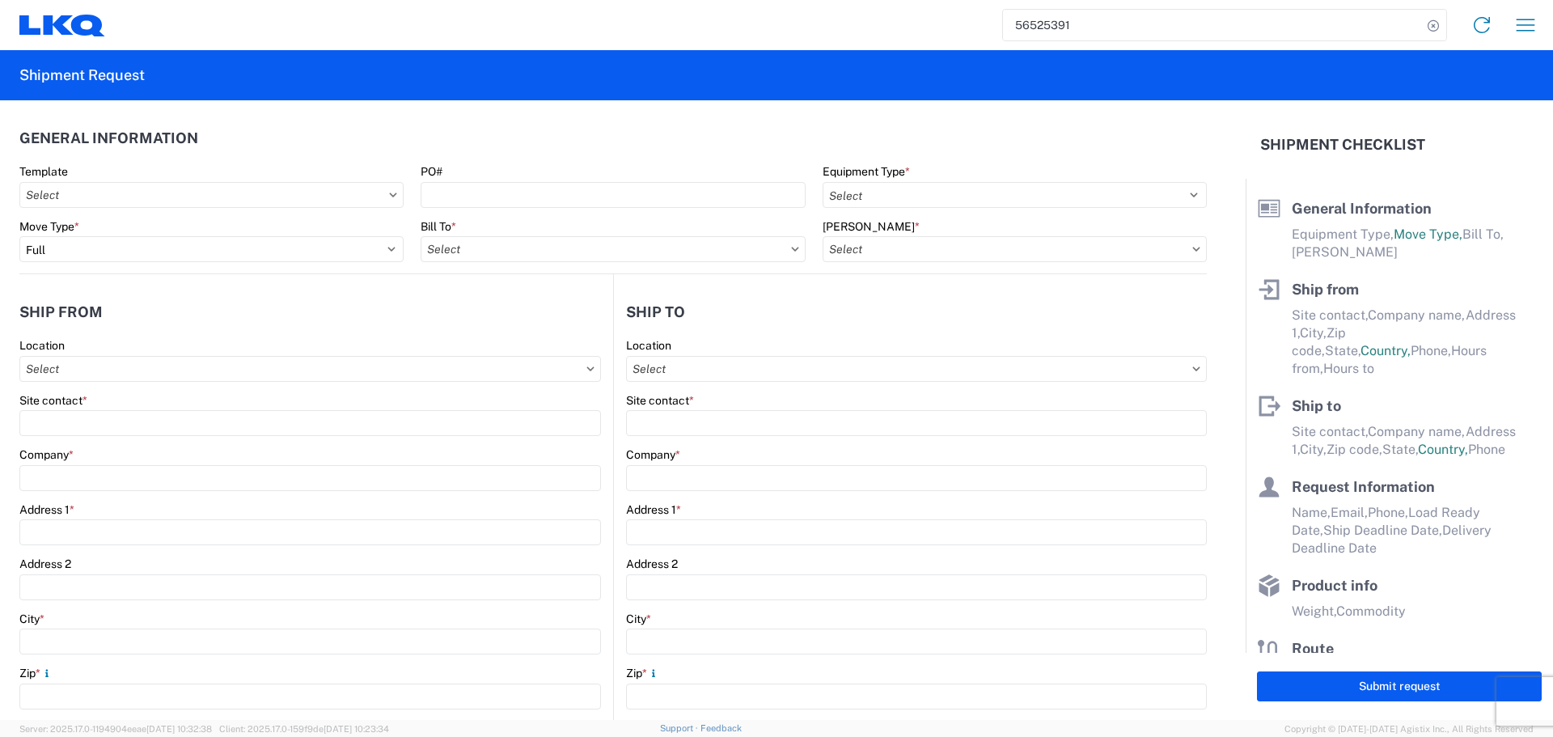
type input "36"
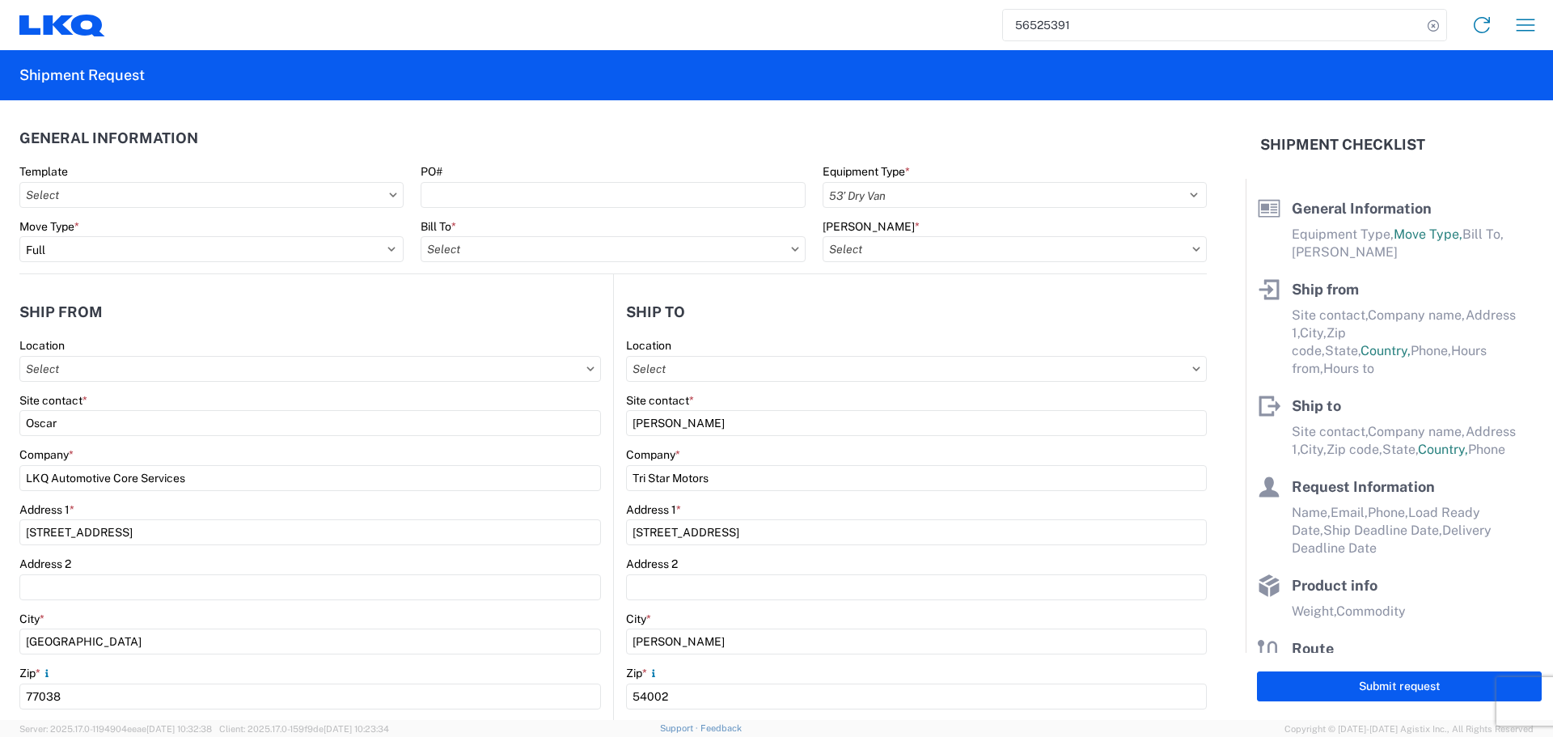
select select "US"
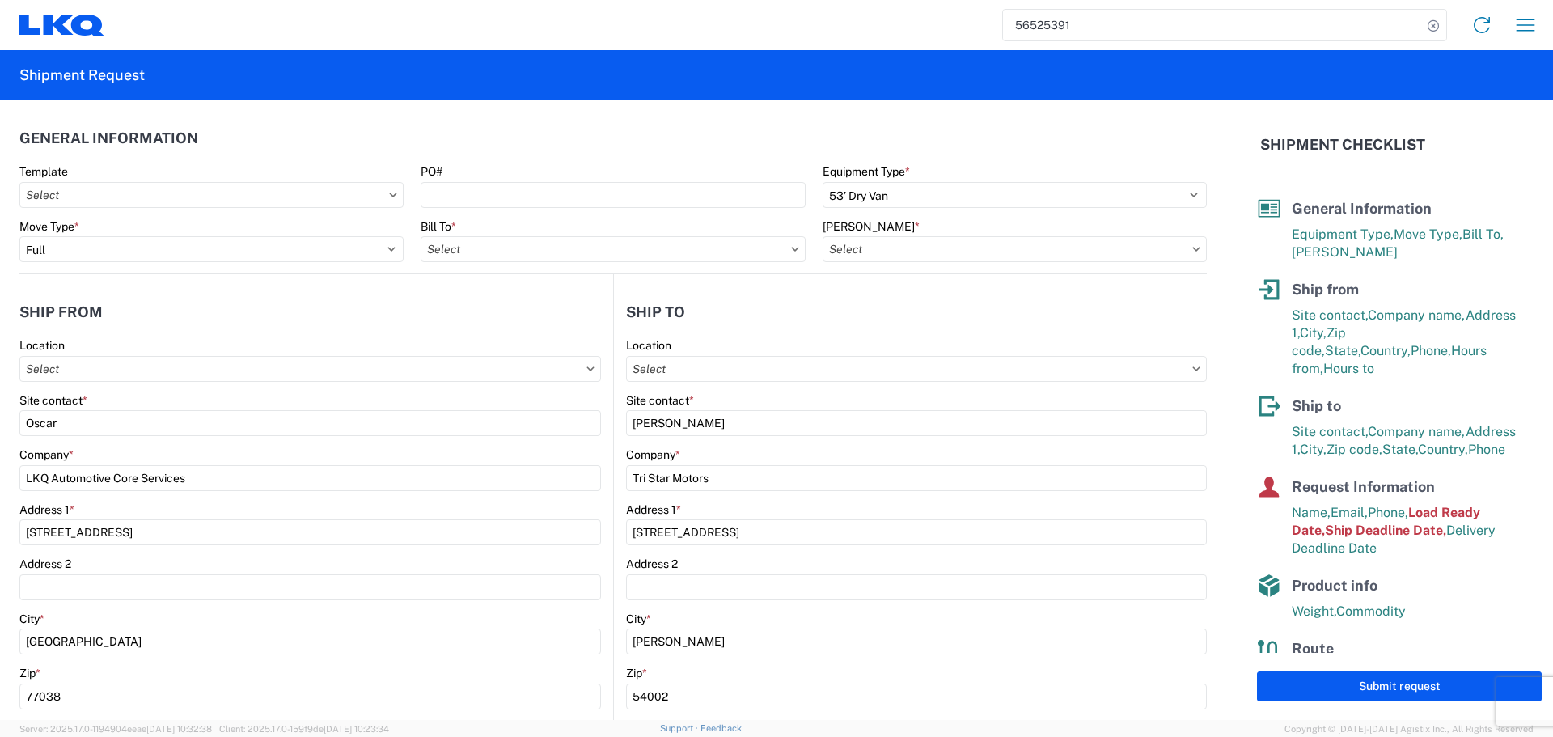
type input "1760 - LKQ Best Core"
type input "1760-6300-66000-0000 - 1760 Freight Out"
type input "1760 - LKQ Best Core"
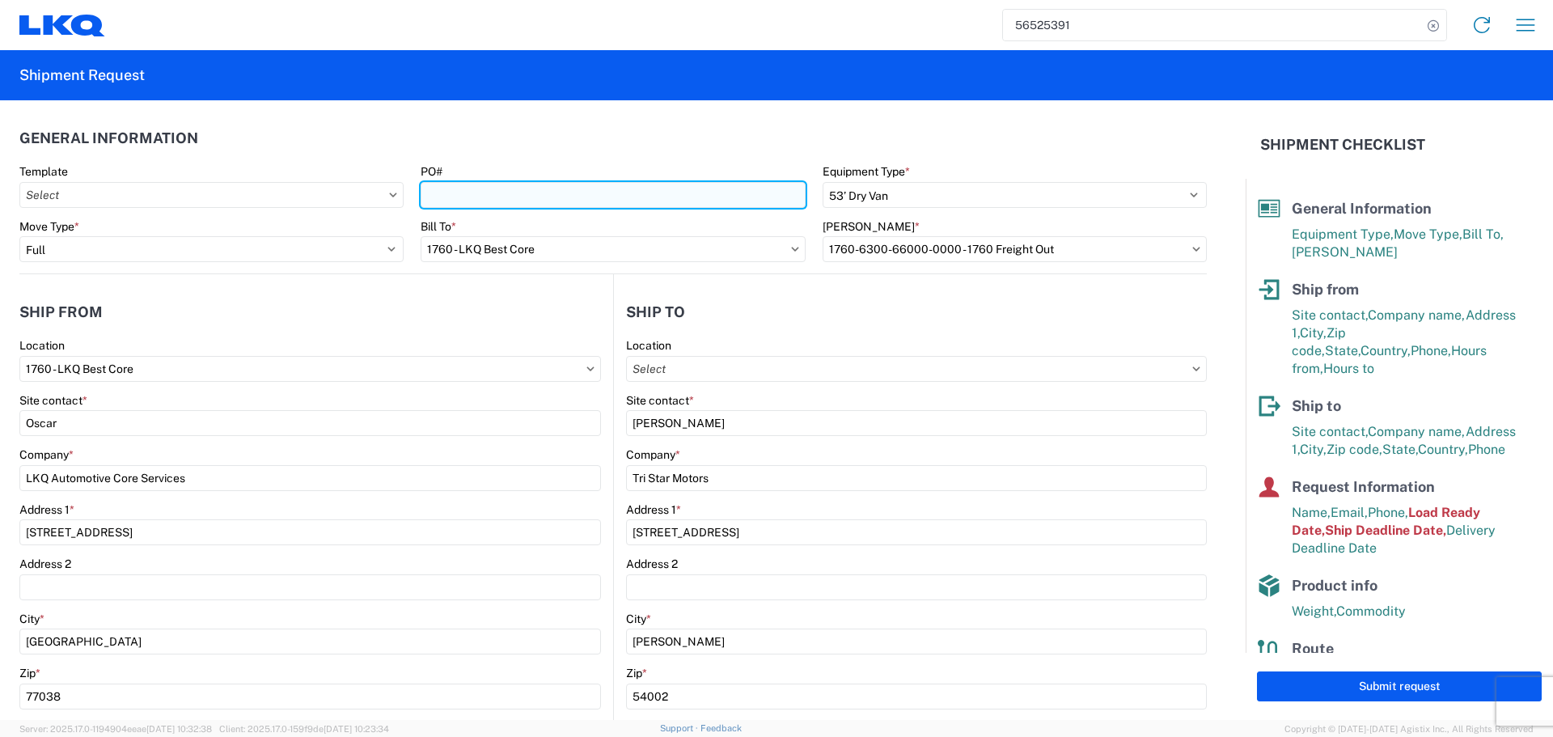
click at [505, 184] on input "PO#" at bounding box center [613, 195] width 384 height 26
type input "AUTO PARTS"
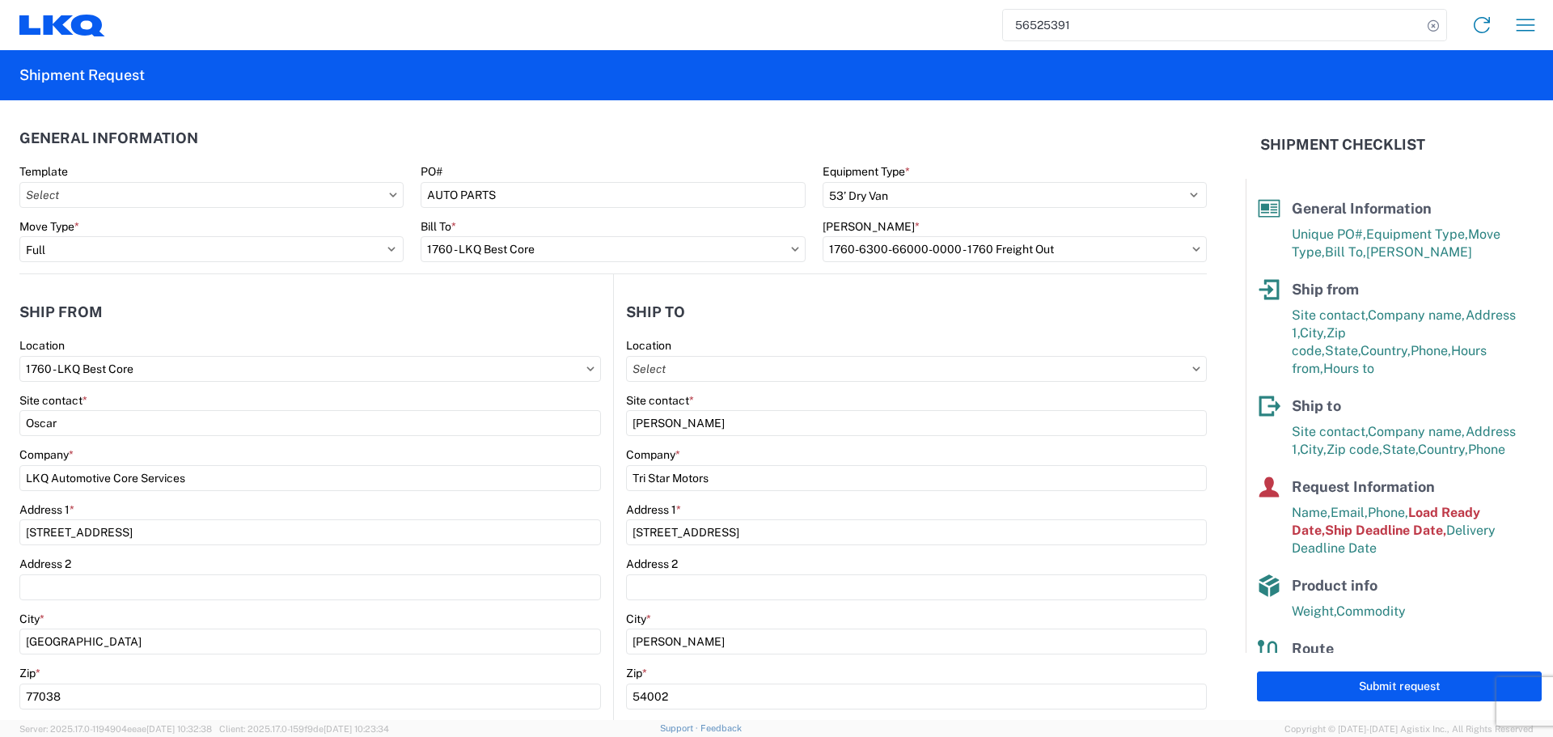
click at [563, 150] on header "General Information" at bounding box center [612, 138] width 1187 height 36
click at [528, 302] on header "Ship from" at bounding box center [316, 312] width 594 height 36
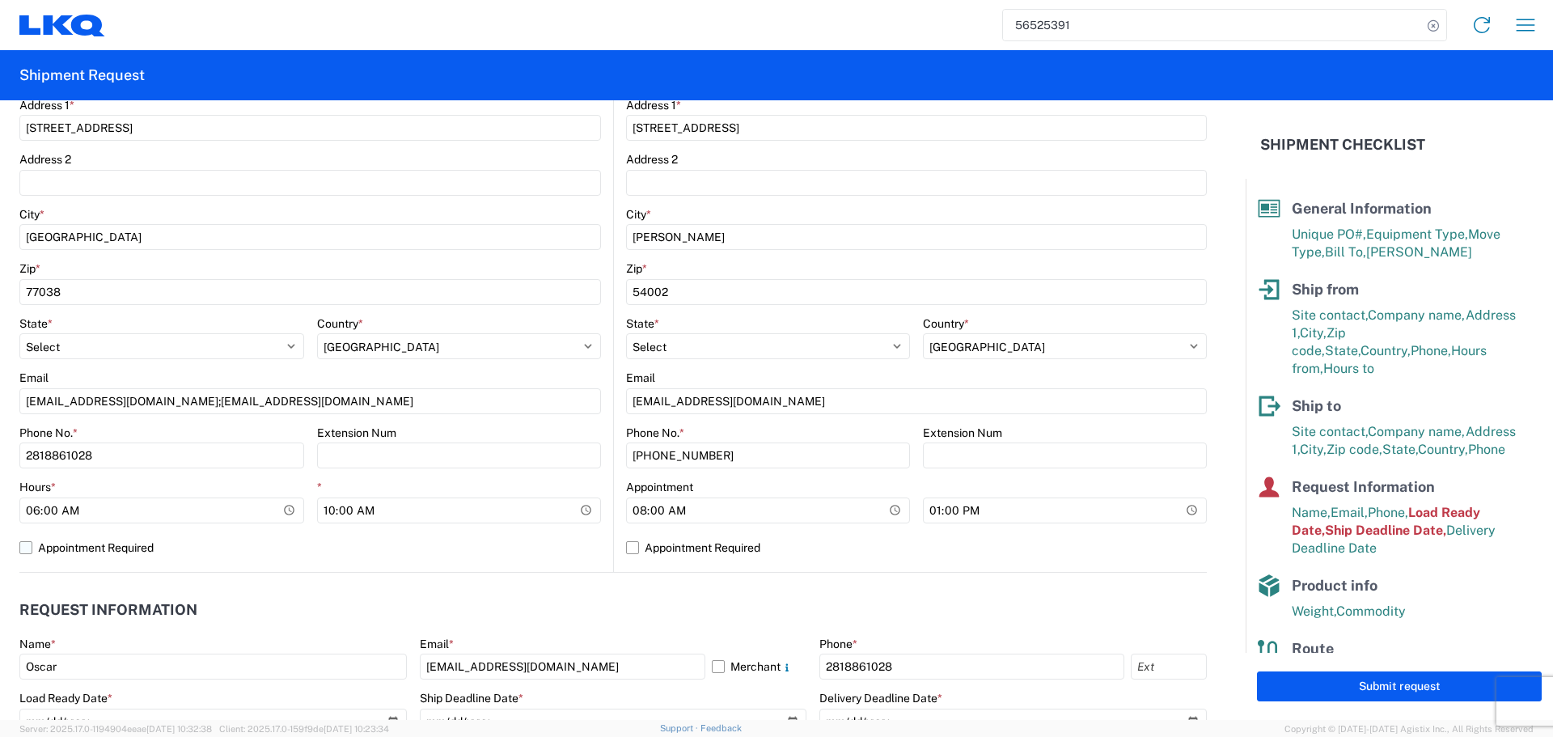
click at [491, 555] on label "Appointment Required" at bounding box center [309, 548] width 581 height 26
click at [0, 0] on input "Appointment Required" at bounding box center [0, 0] width 0 height 0
select select "US"
click at [433, 559] on label "Appointment Required" at bounding box center [309, 548] width 581 height 26
click at [0, 0] on input "Appointment Required" at bounding box center [0, 0] width 0 height 0
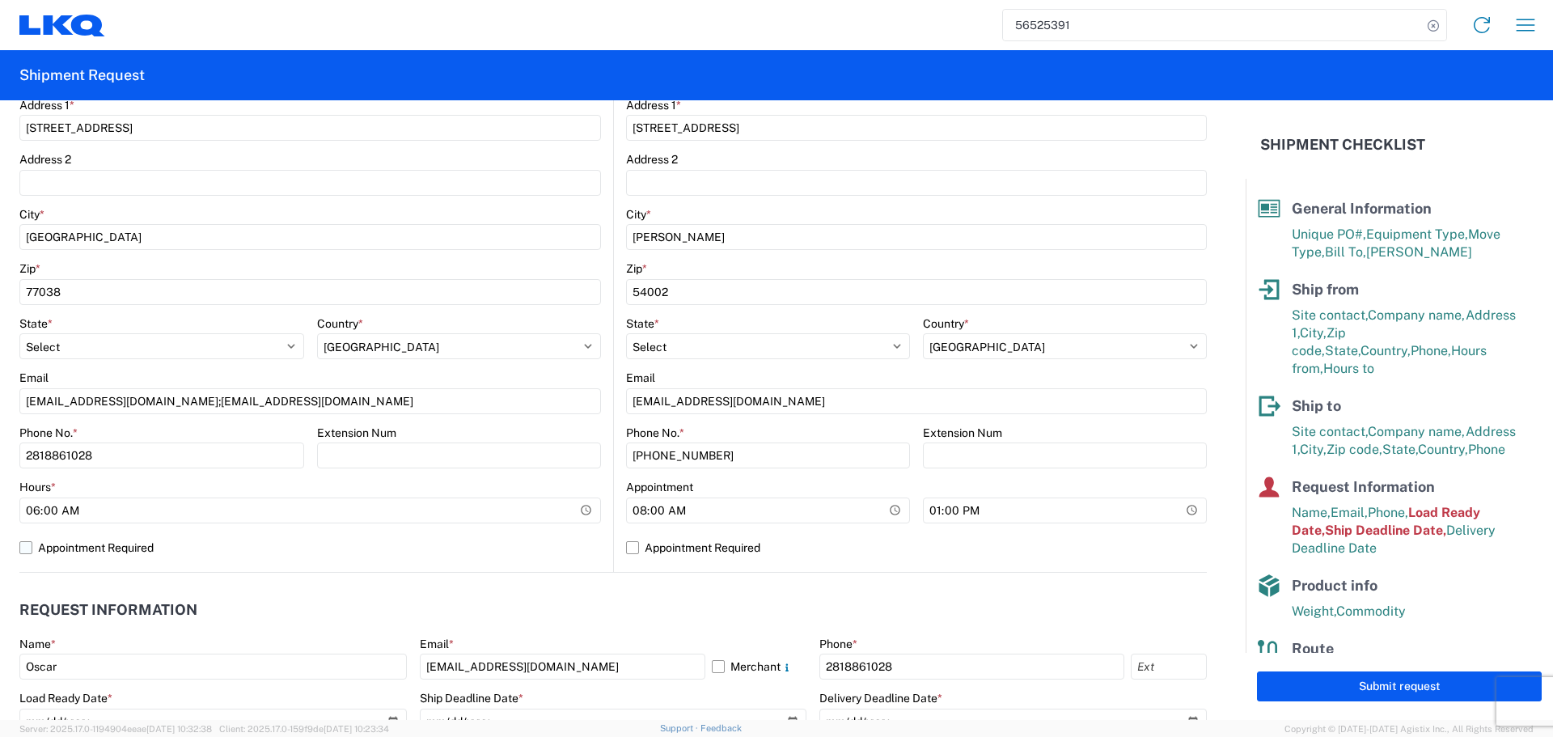
select select "TX"
select select "US"
click at [552, 594] on header "Request Information" at bounding box center [612, 610] width 1187 height 36
click at [526, 592] on header "Request Information" at bounding box center [612, 610] width 1187 height 36
click at [483, 588] on agx-request-info "Request Information Name * Oscar Email * oxdavila@lkqcorp.com Merchant Phone * …" at bounding box center [612, 660] width 1187 height 174
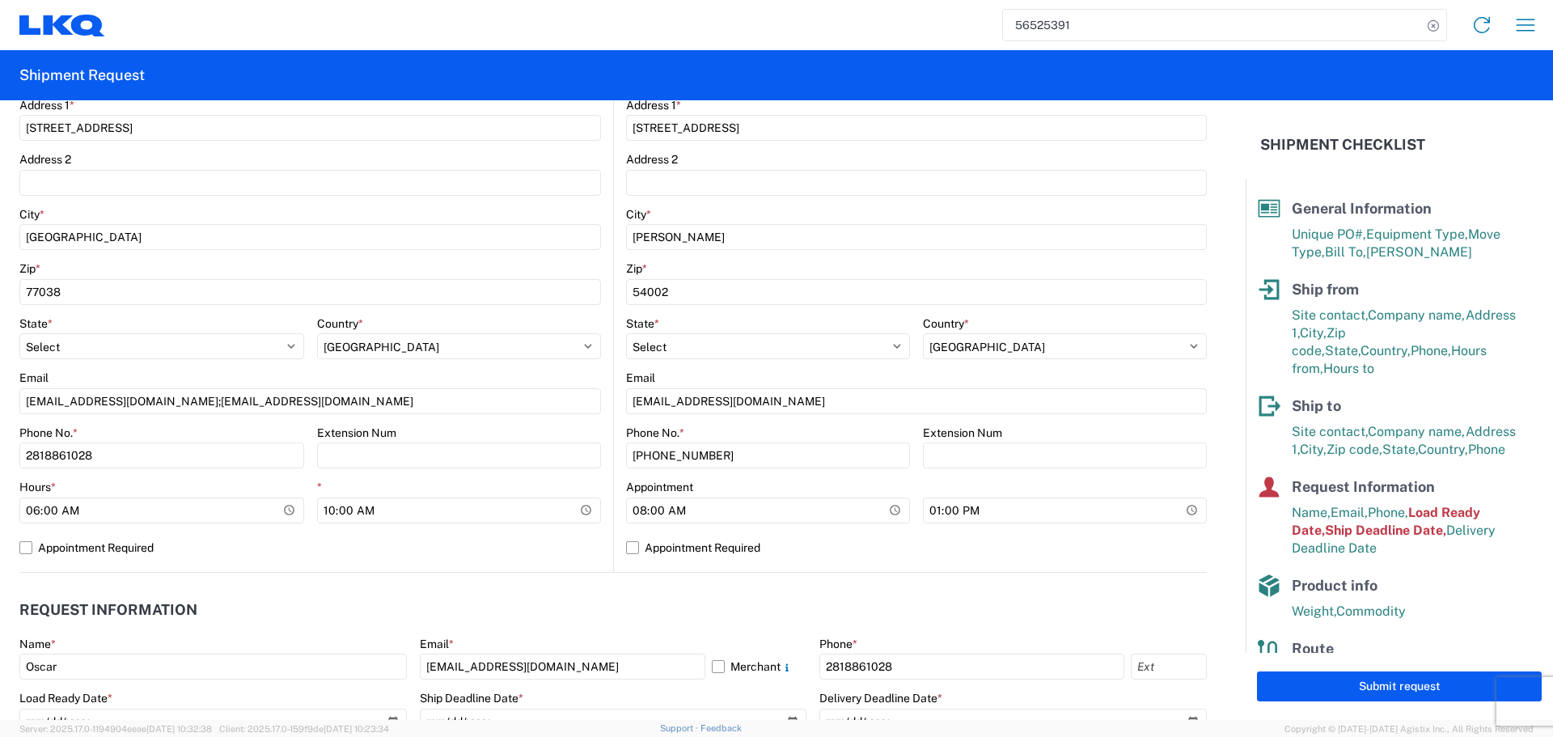
click at [450, 592] on header "Request Information" at bounding box center [612, 610] width 1187 height 36
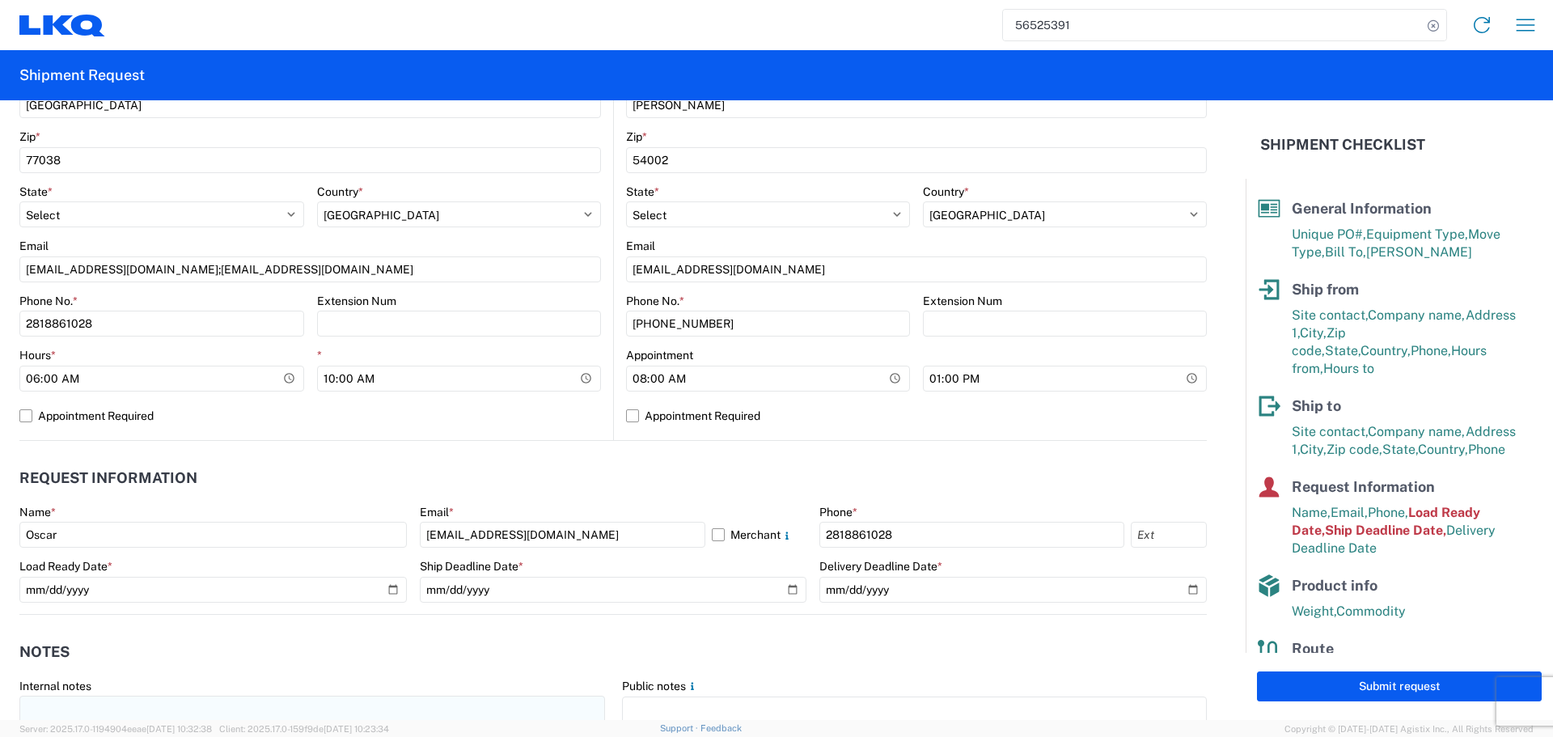
scroll to position [728, 0]
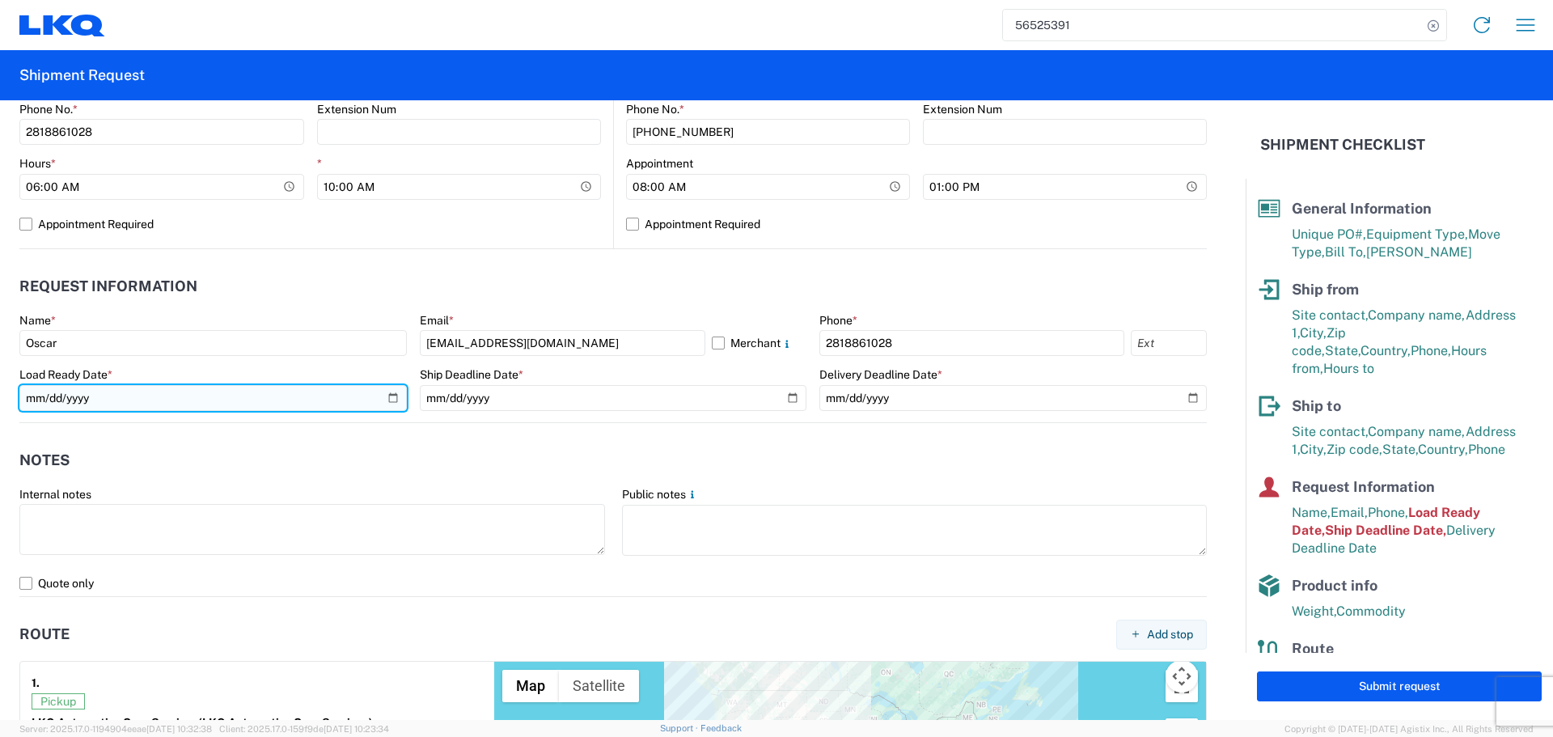
click at [388, 403] on input "2025-08-20" at bounding box center [212, 398] width 387 height 26
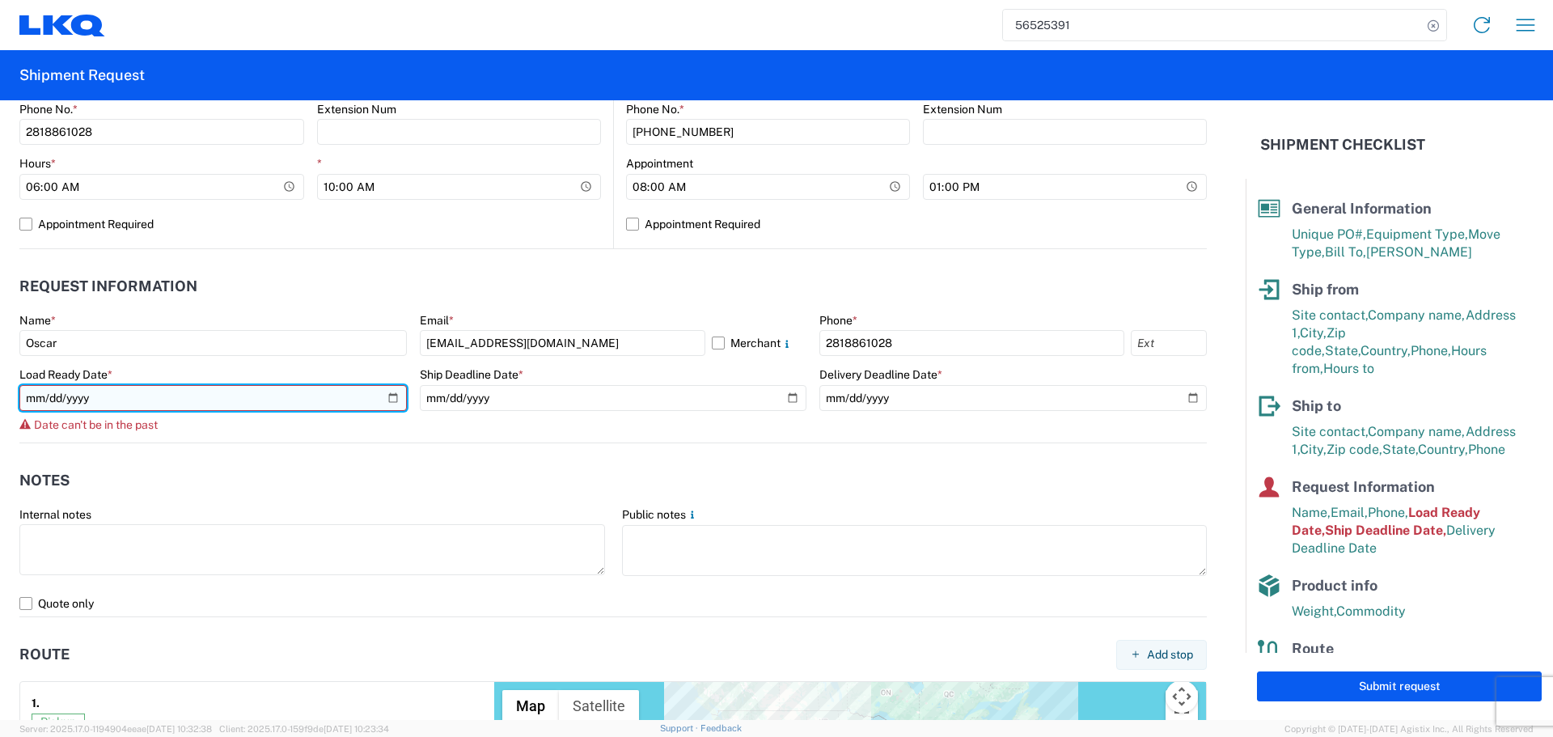
click at [395, 404] on input "2025-08-20" at bounding box center [212, 398] width 387 height 26
type input "2025-08-22"
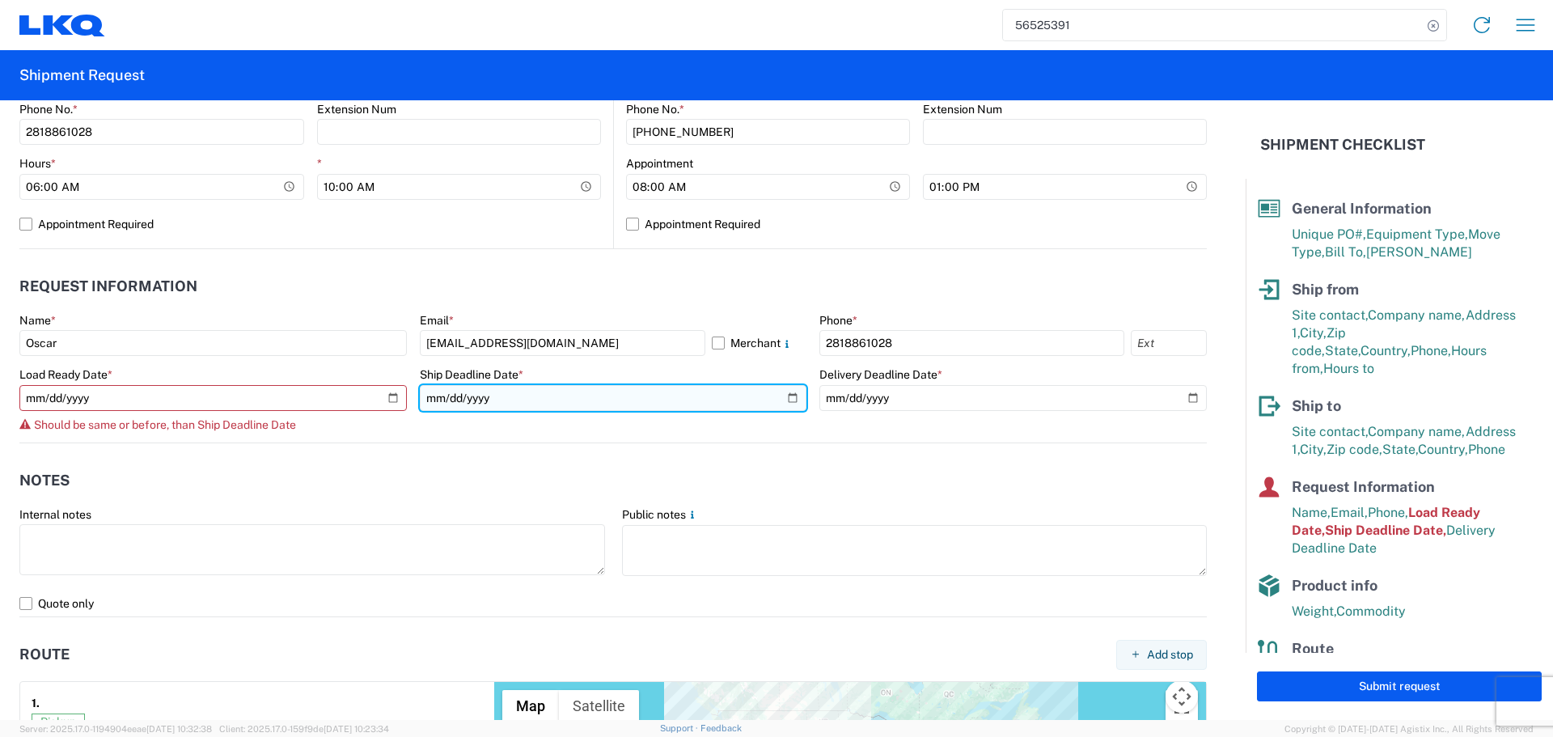
click at [790, 402] on input "2025-08-20" at bounding box center [613, 398] width 387 height 26
type input "2025-08-22"
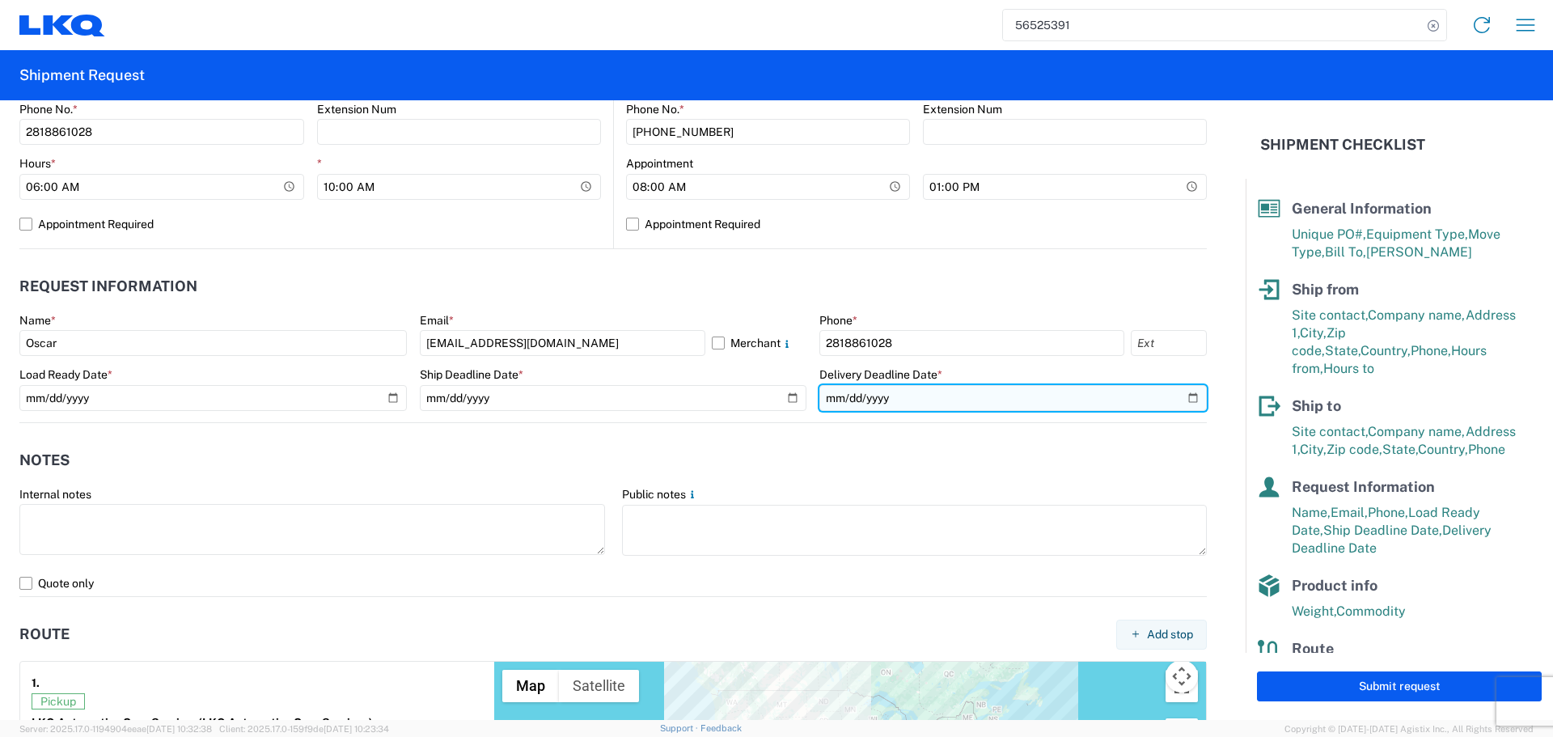
click at [1178, 397] on input "2025-08-22" at bounding box center [1012, 398] width 387 height 26
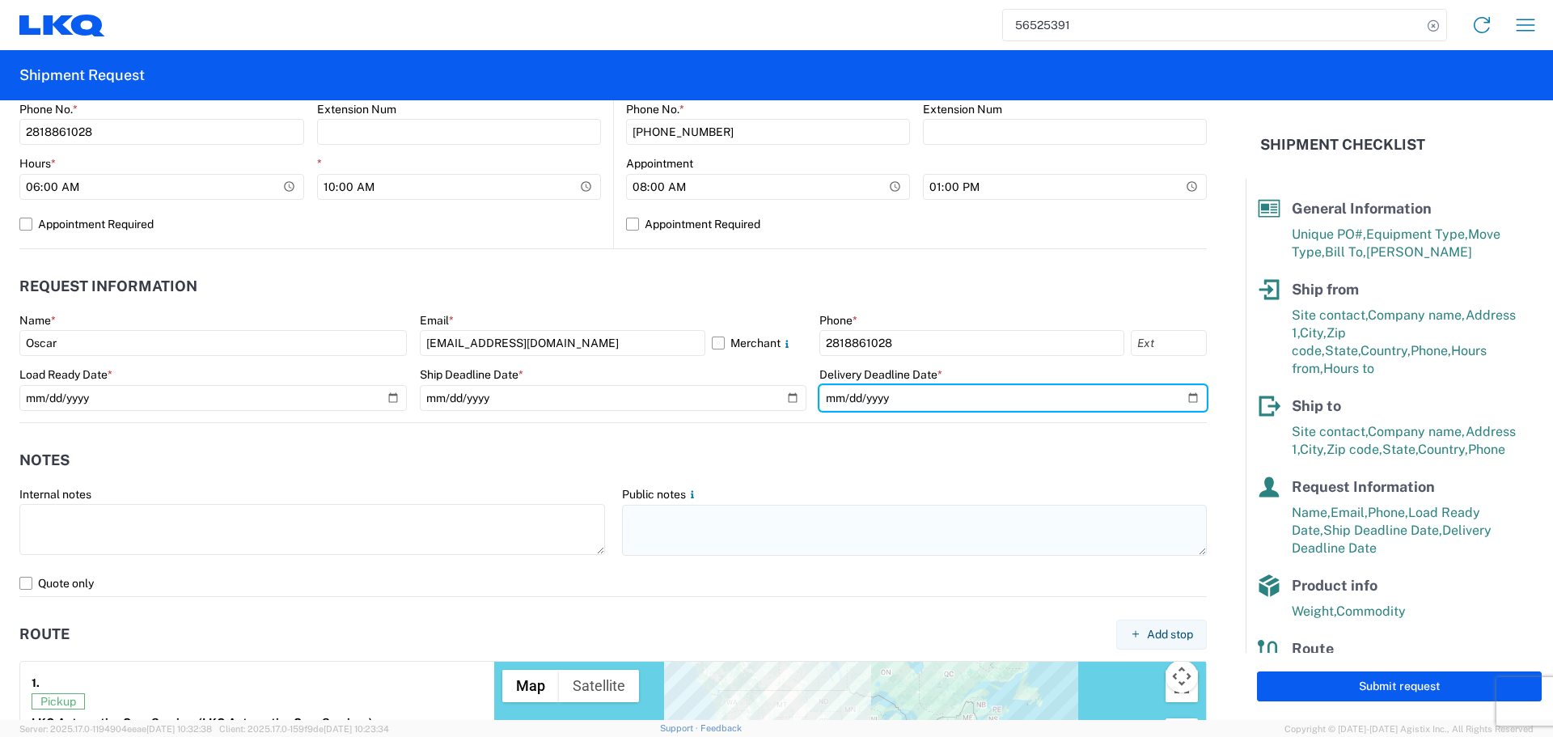
type input "2025-08-25"
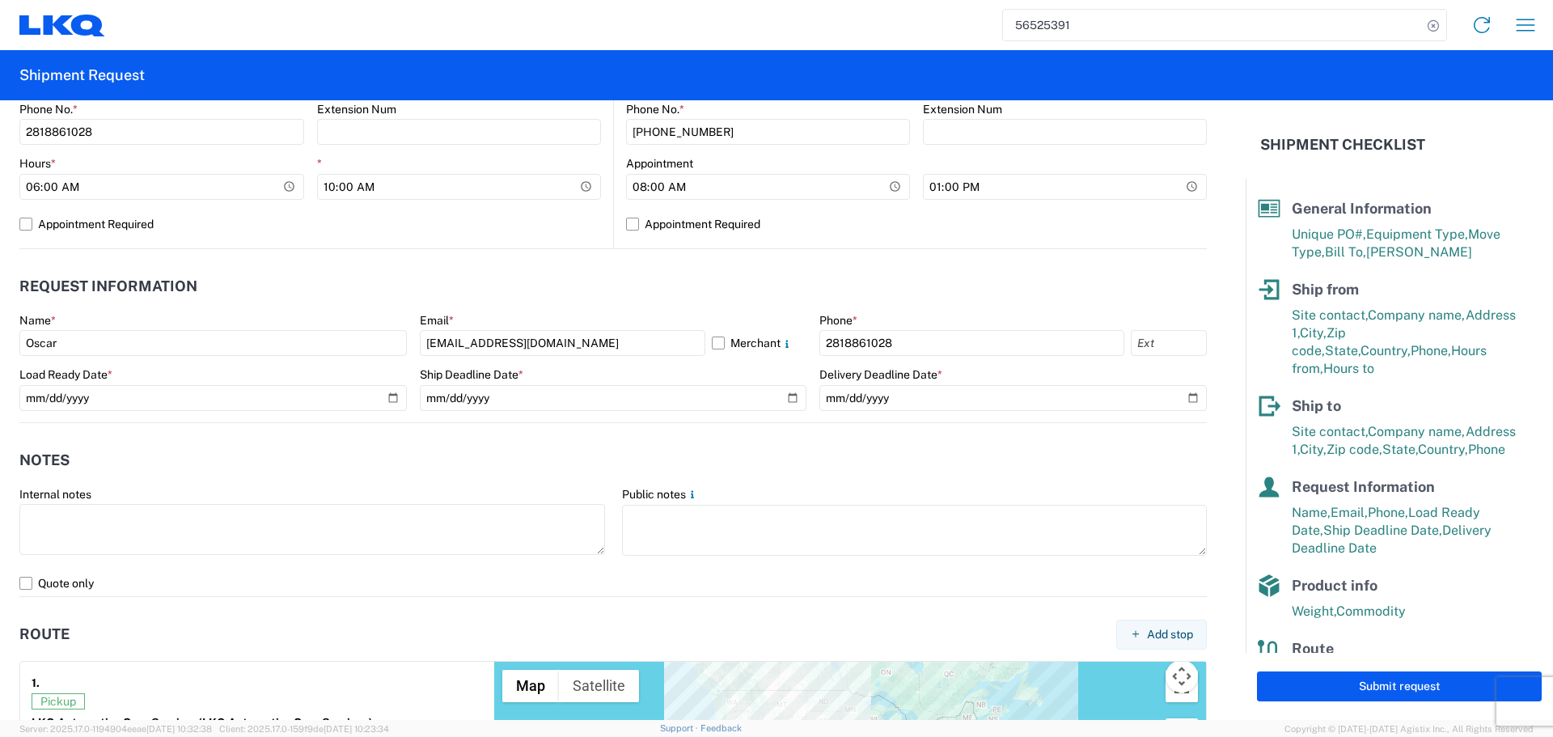
drag, startPoint x: 421, startPoint y: 455, endPoint x: 408, endPoint y: 448, distance: 14.8
click at [421, 455] on header "Notes" at bounding box center [612, 460] width 1187 height 36
click at [562, 450] on header "Notes" at bounding box center [612, 460] width 1187 height 36
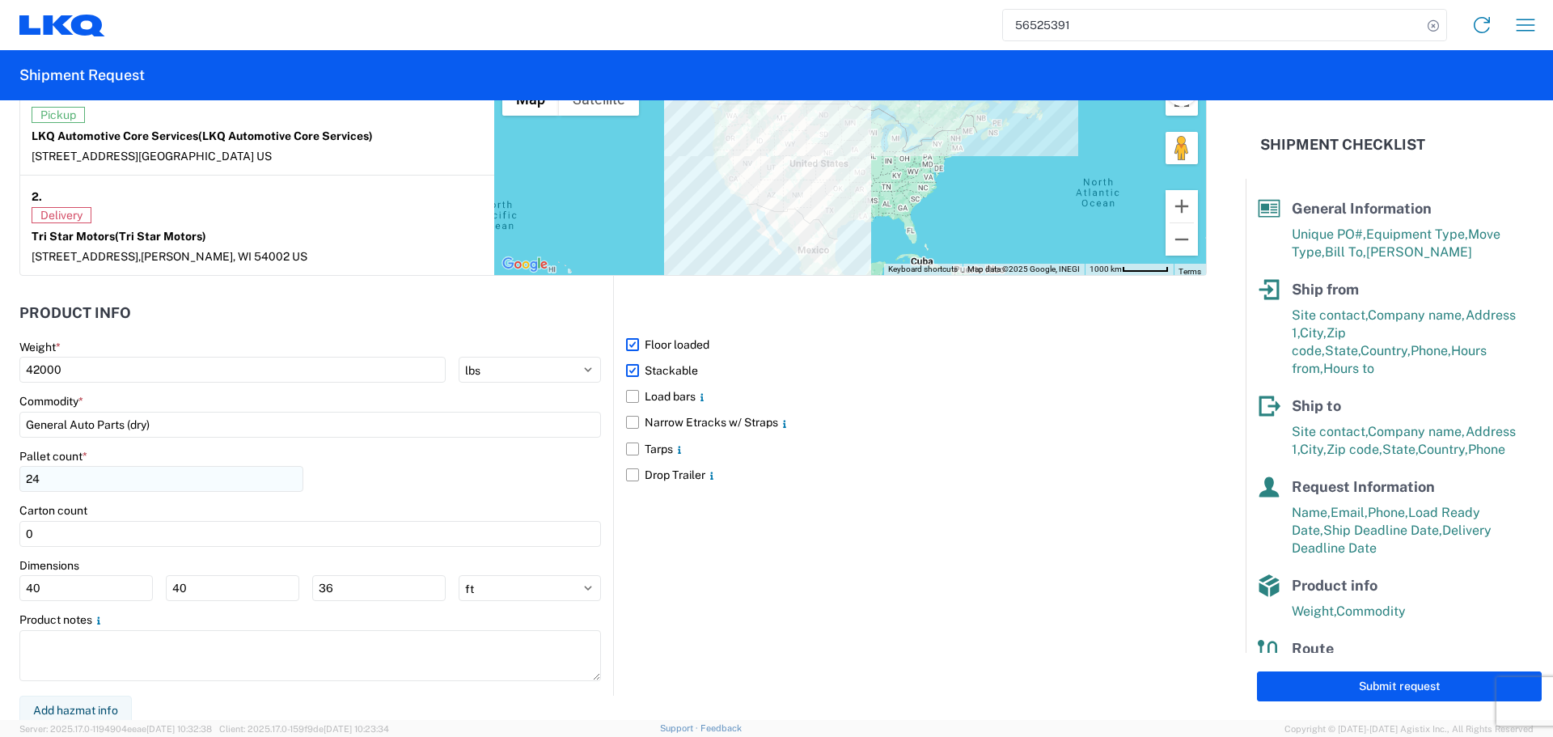
scroll to position [1320, 0]
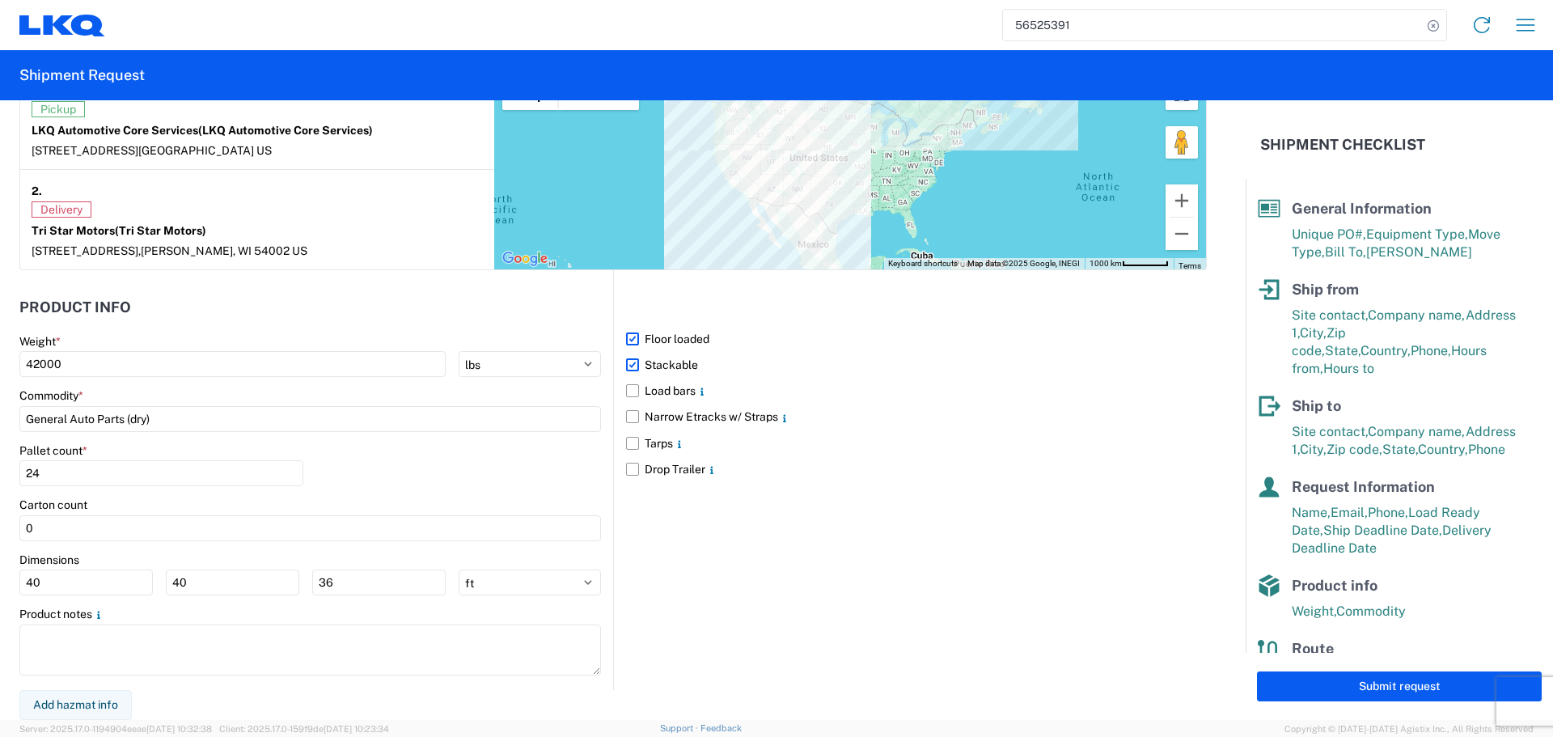
click at [369, 471] on div "Pallet count * 24" at bounding box center [309, 470] width 581 height 55
click at [414, 433] on main "Weight * 42000 kgs lbs Commodity * General Auto Parts (dry) Pallet count * 24 C…" at bounding box center [316, 512] width 594 height 356
click at [411, 475] on div "Pallet count * 24" at bounding box center [309, 470] width 581 height 55
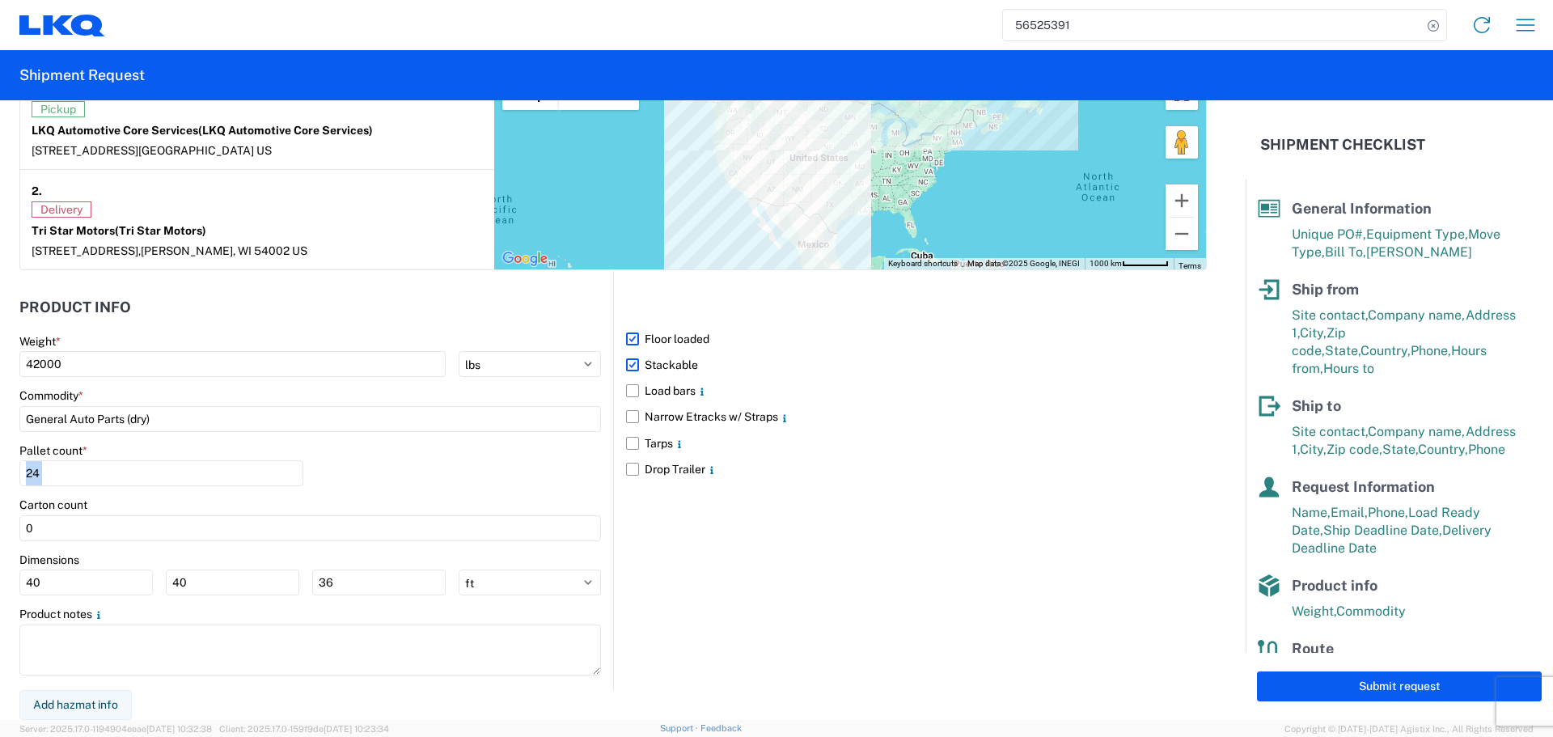
click at [370, 483] on div "Pallet count * 24" at bounding box center [309, 470] width 581 height 55
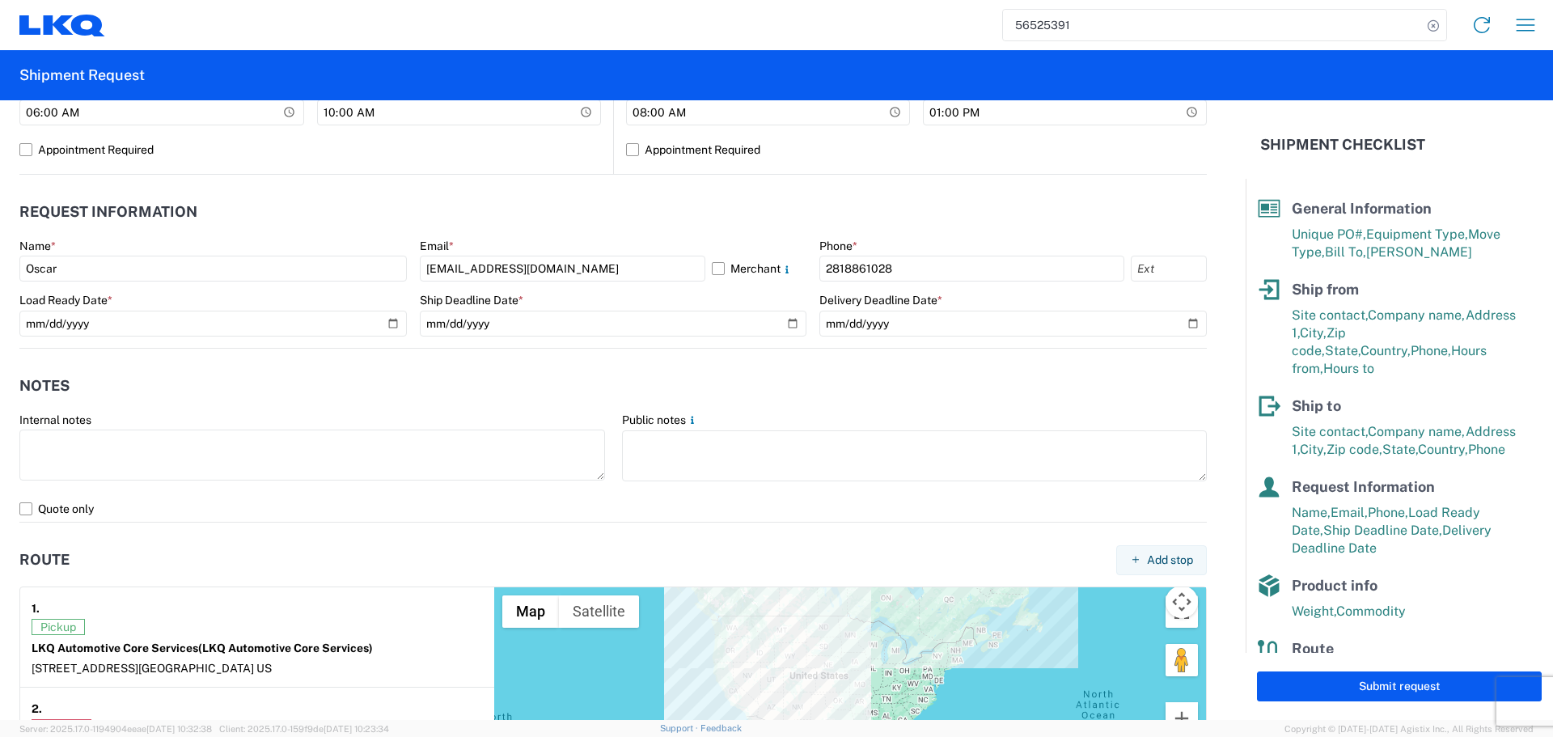
scroll to position [754, 0]
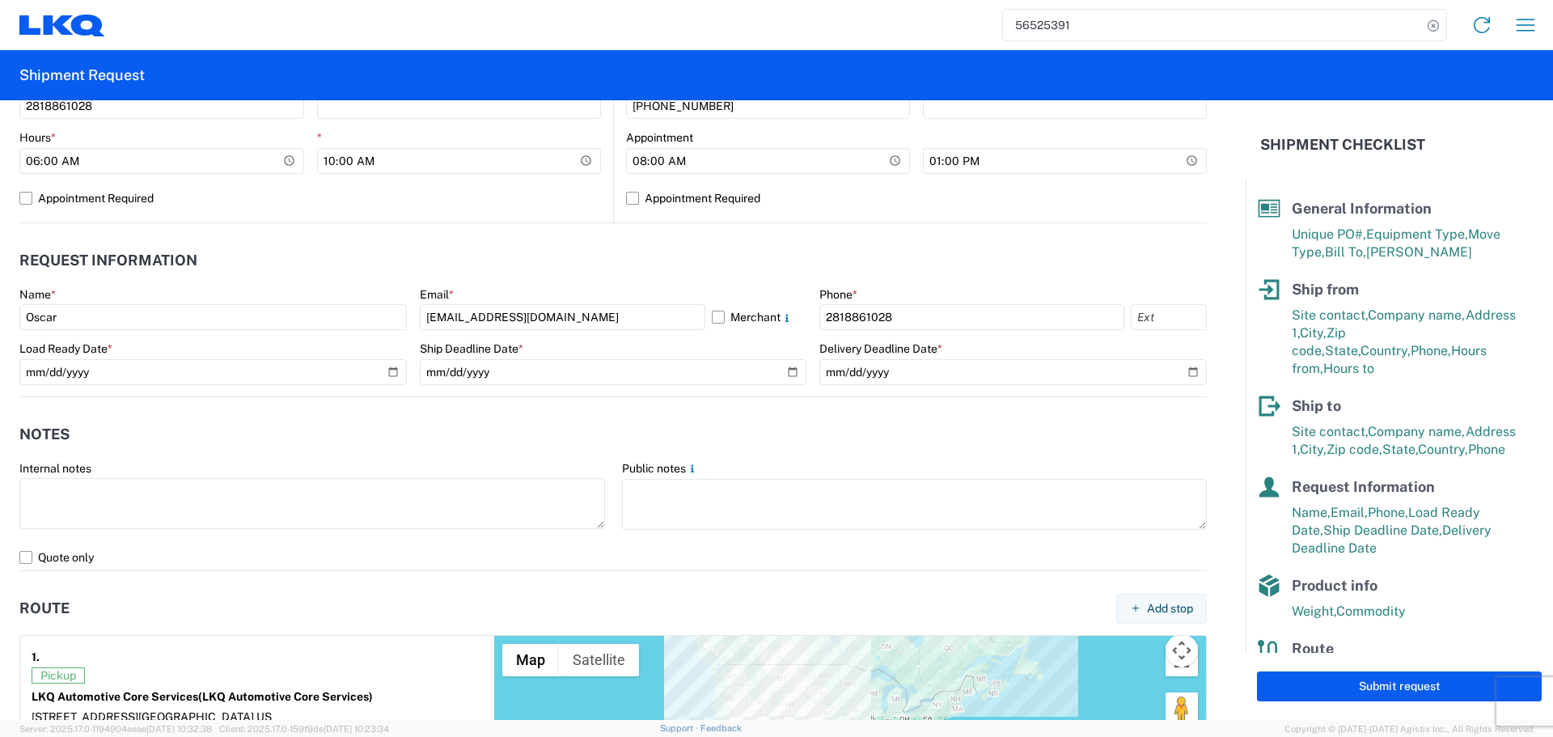
click at [446, 434] on header "Notes" at bounding box center [612, 434] width 1187 height 36
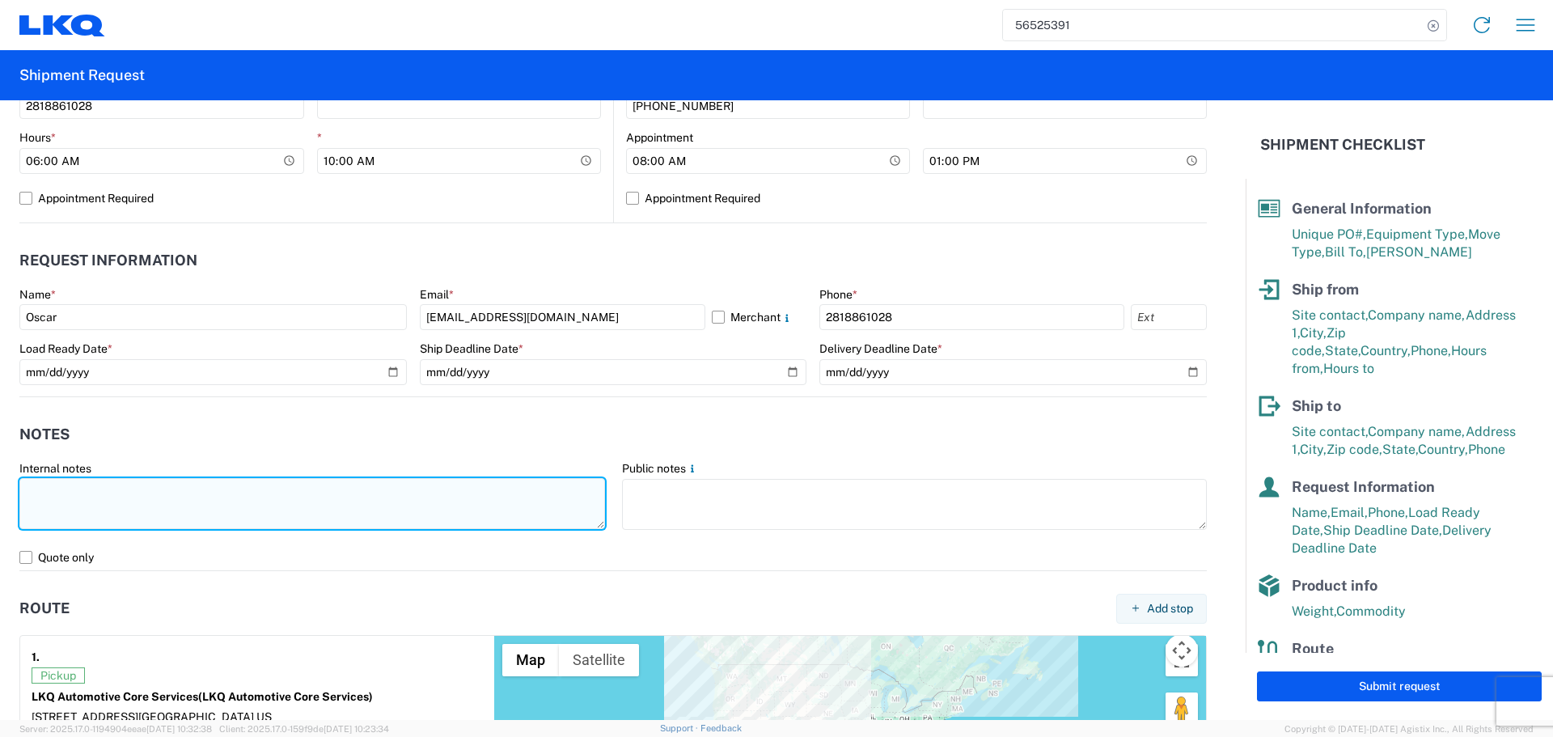
click at [85, 497] on textarea at bounding box center [312, 503] width 586 height 51
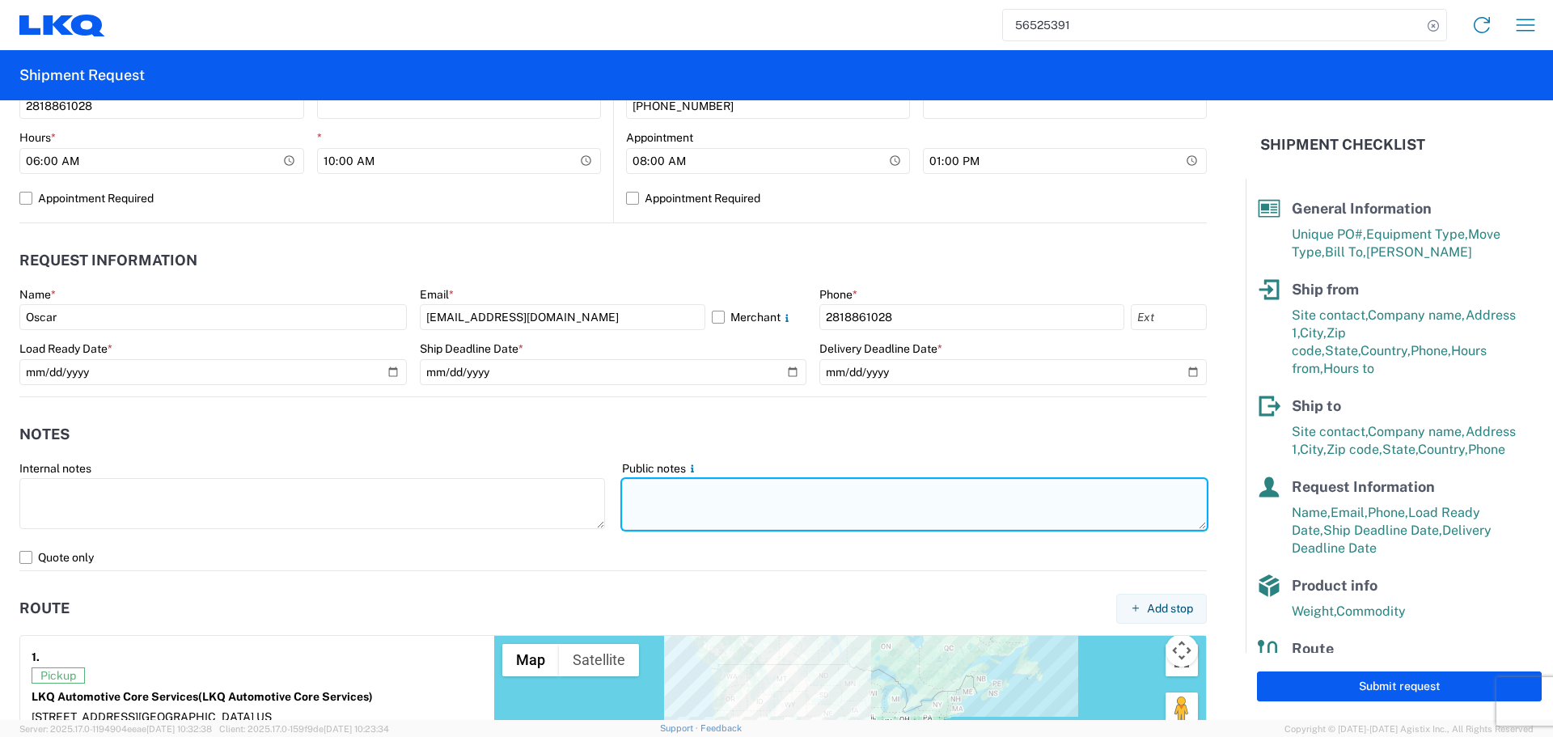
click at [633, 488] on textarea at bounding box center [915, 504] width 586 height 51
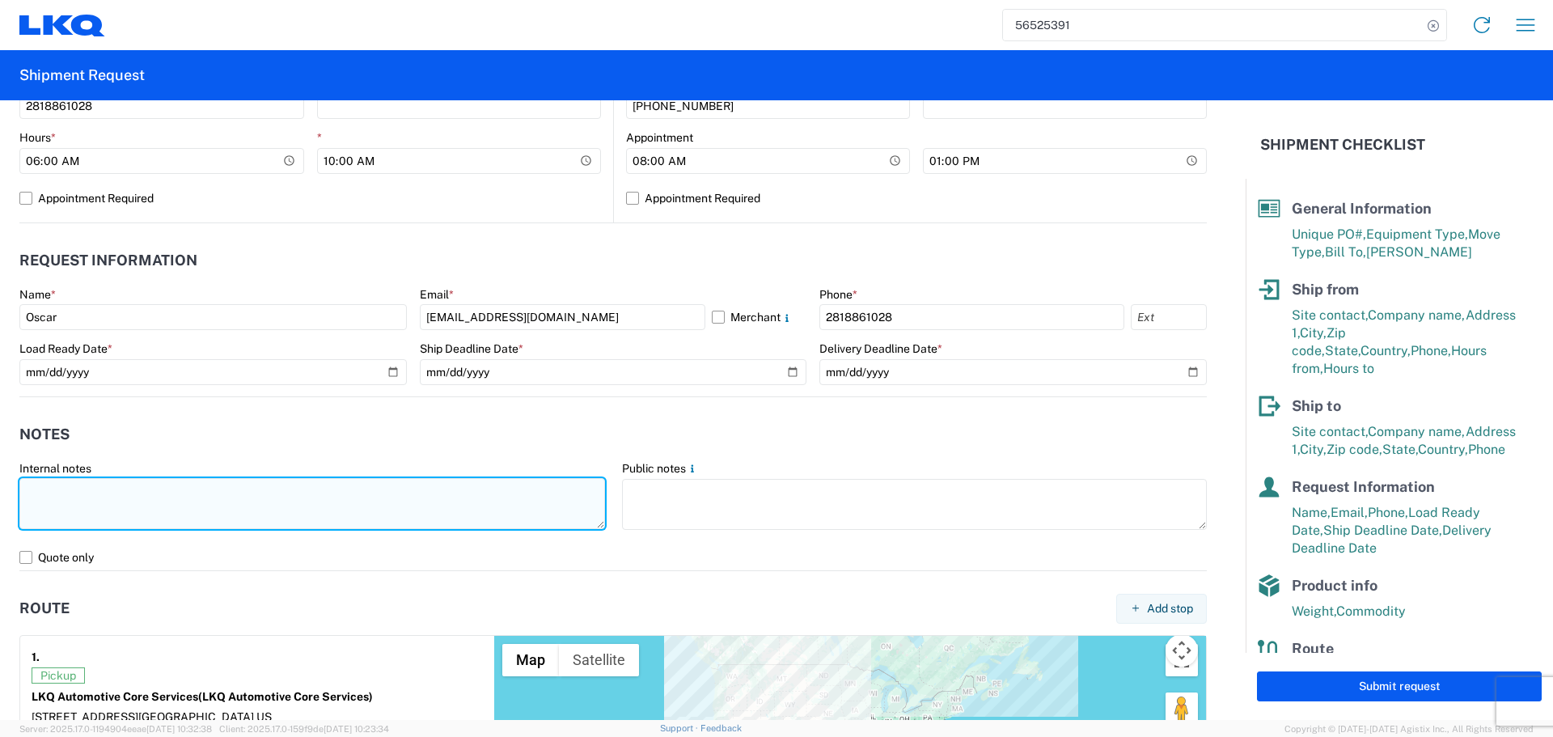
click at [229, 502] on textarea at bounding box center [312, 503] width 586 height 51
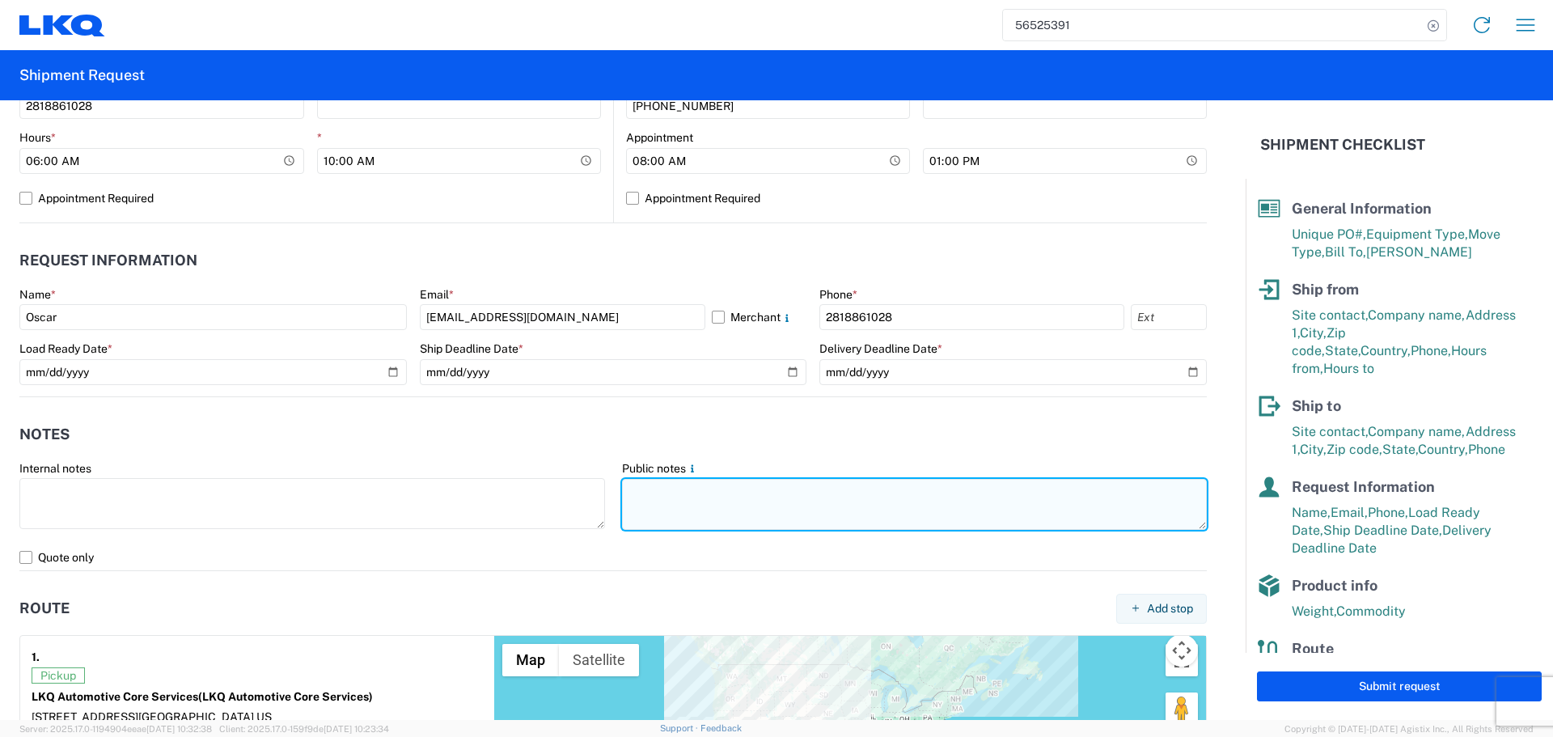
click at [689, 500] on textarea at bounding box center [915, 504] width 586 height 51
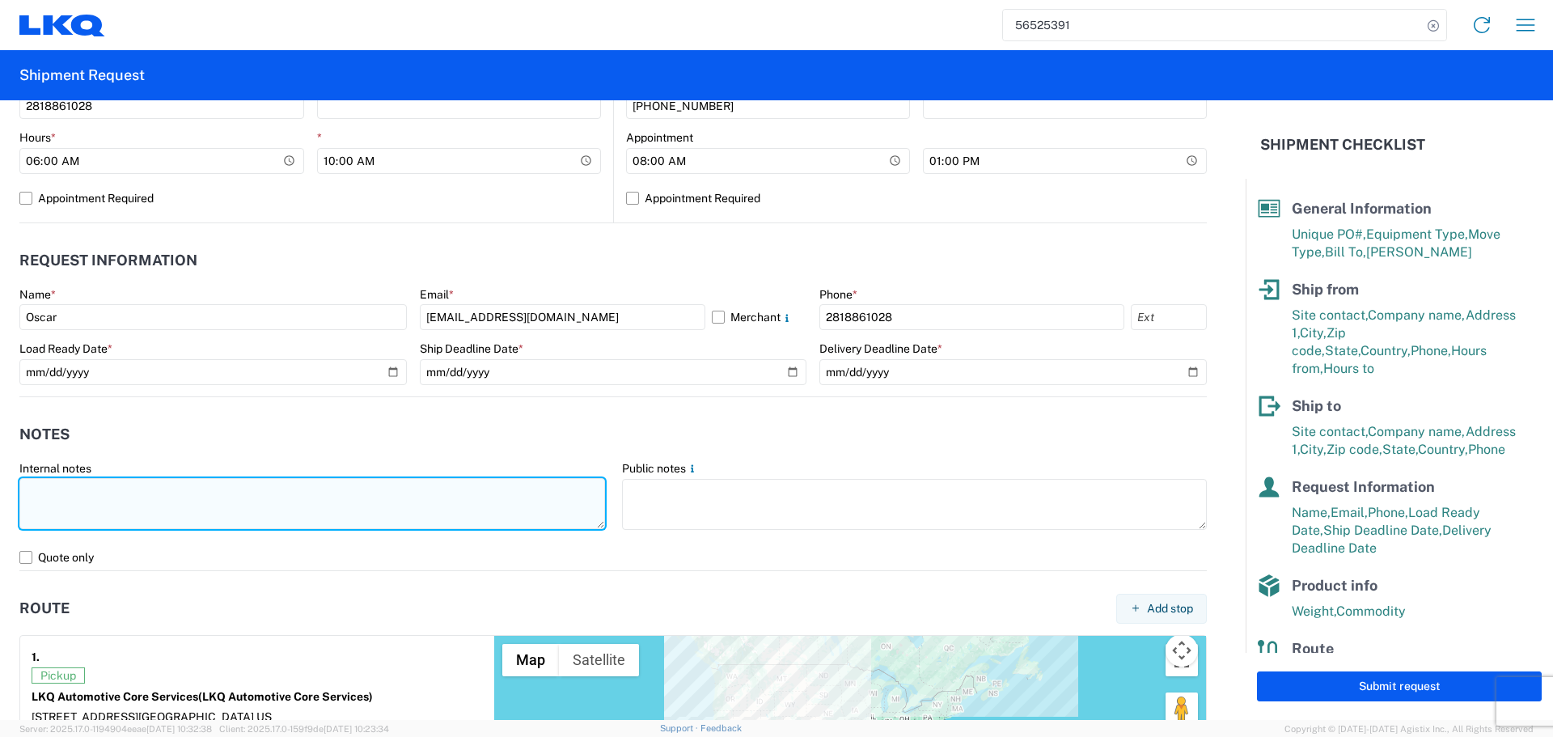
click at [381, 500] on textarea at bounding box center [312, 503] width 586 height 51
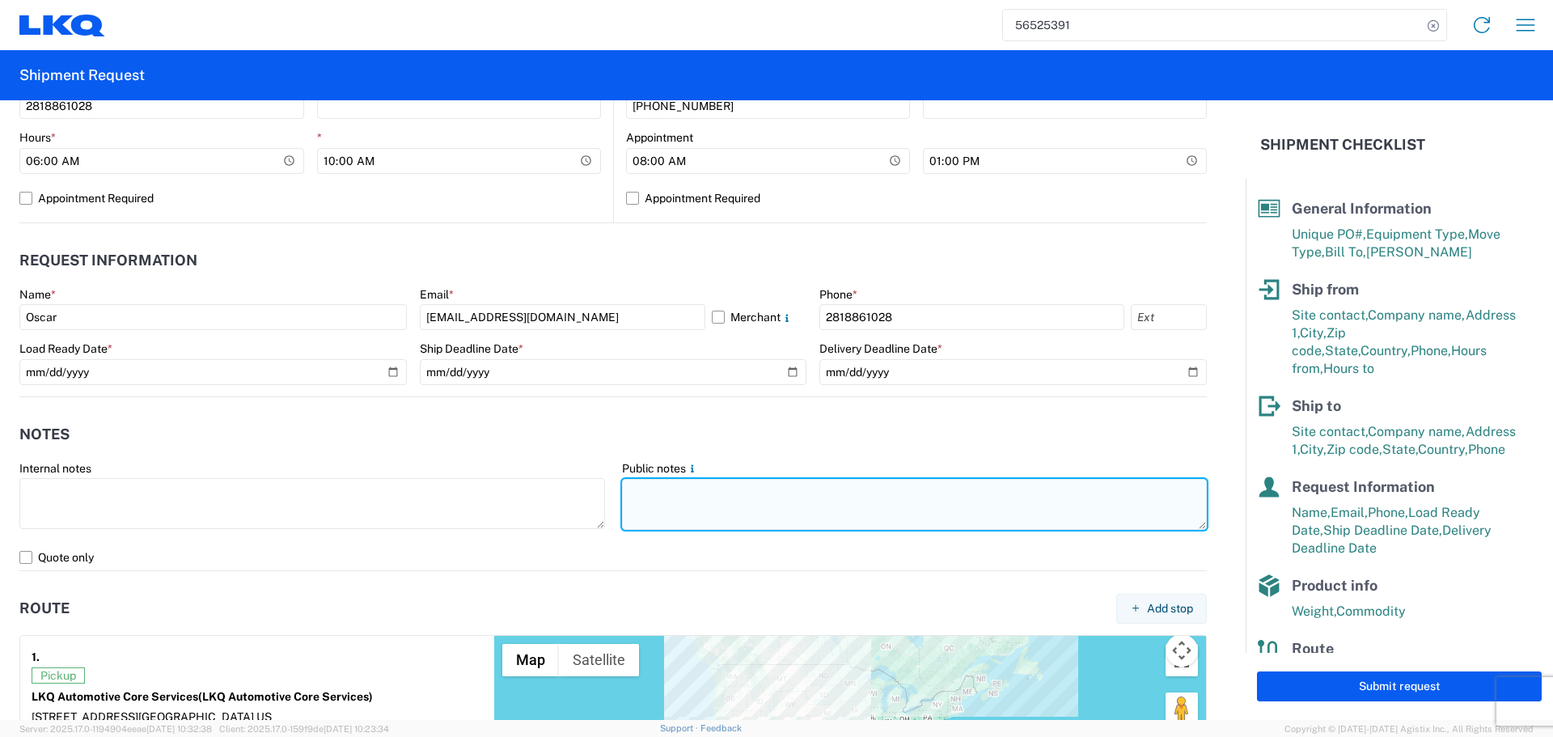
click at [681, 493] on textarea at bounding box center [915, 504] width 586 height 51
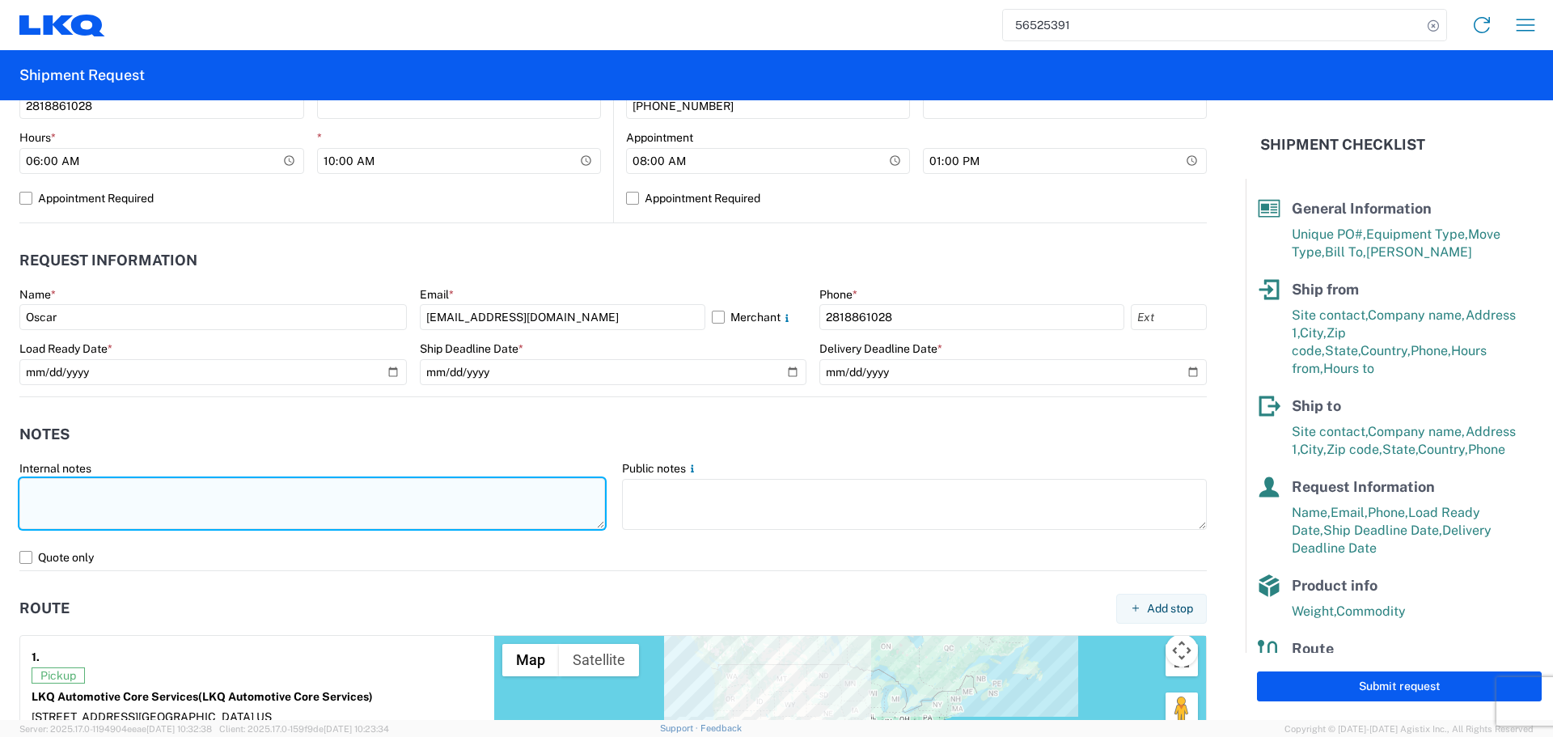
click at [477, 488] on textarea at bounding box center [312, 503] width 586 height 51
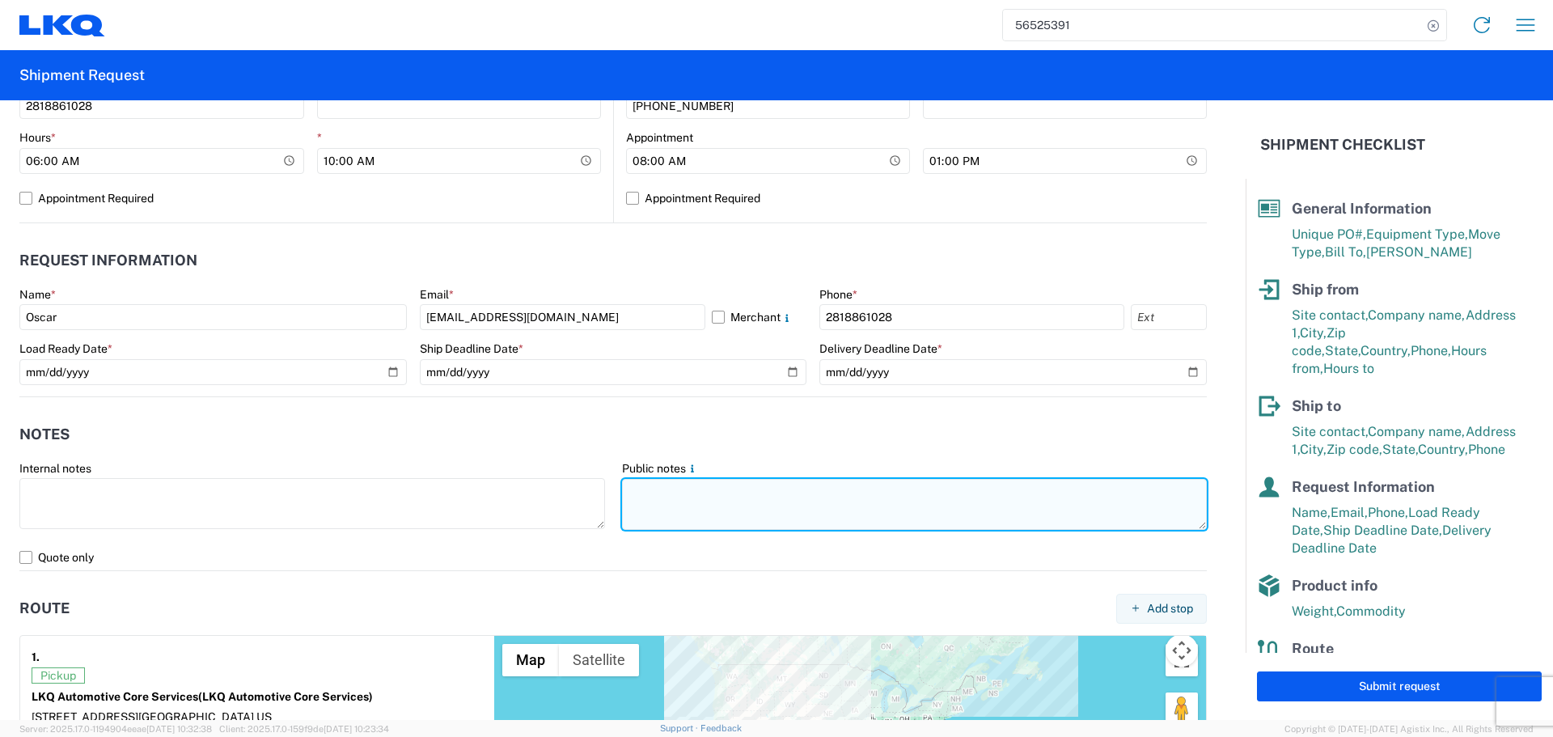
click at [679, 499] on textarea at bounding box center [915, 504] width 586 height 51
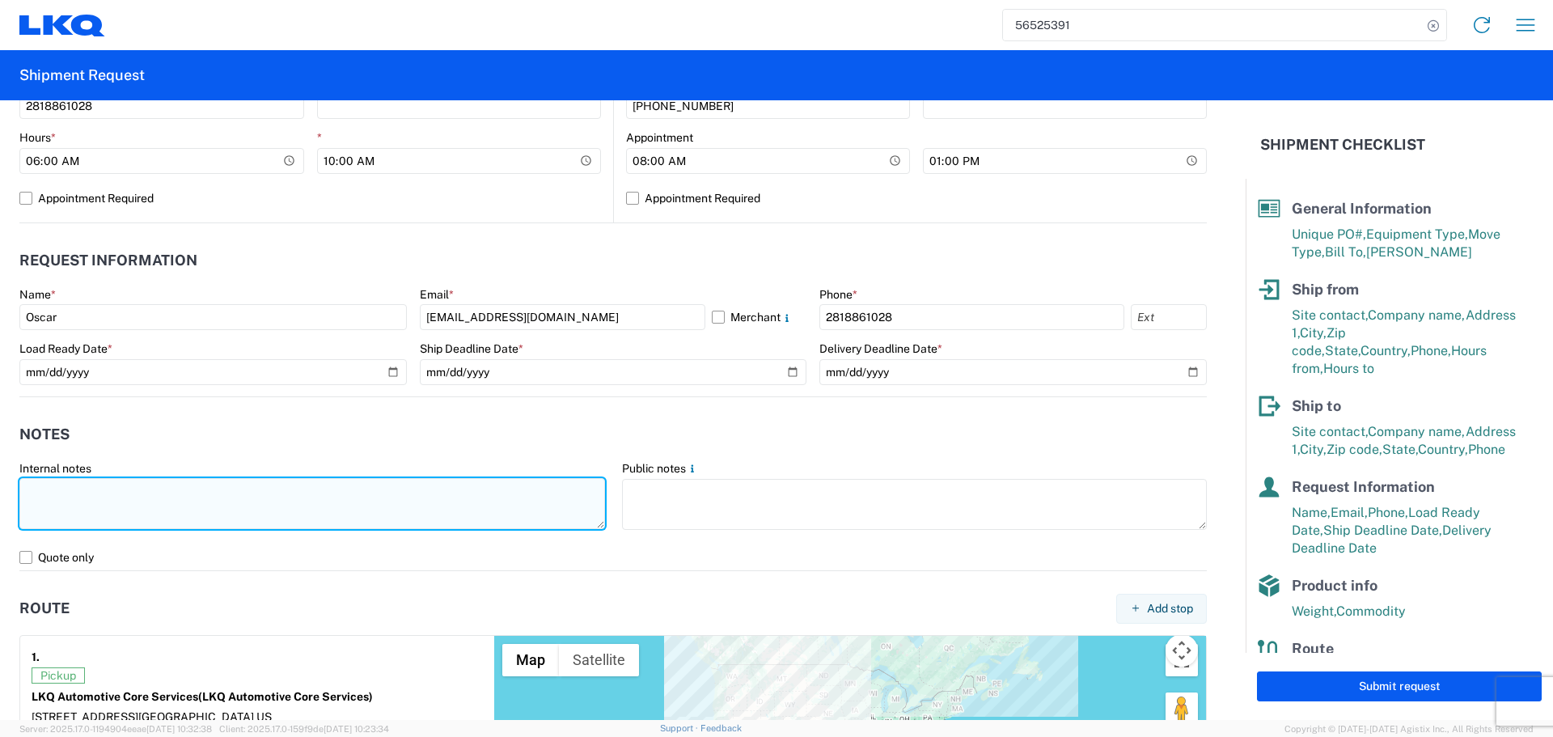
click at [503, 498] on textarea at bounding box center [312, 503] width 586 height 51
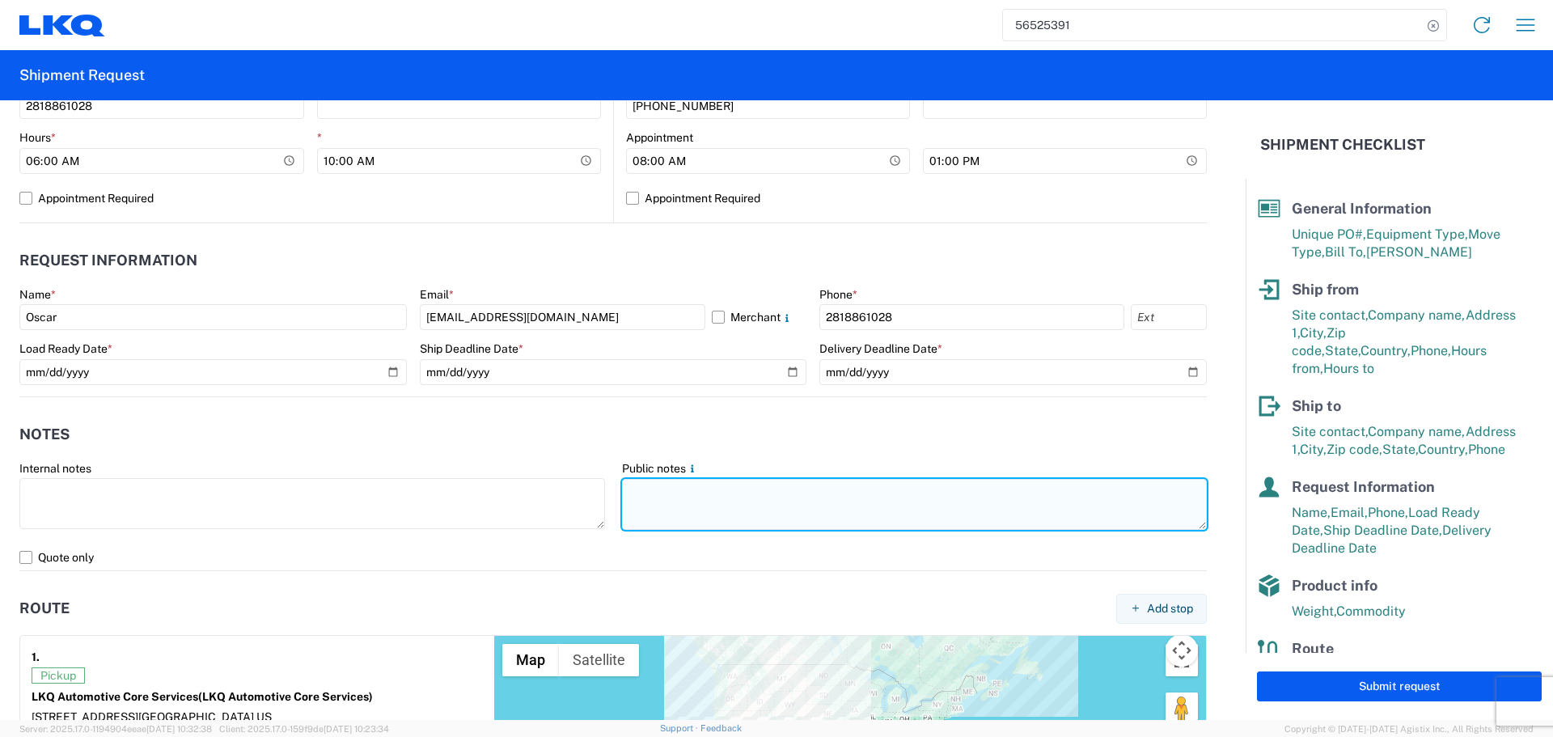
click at [653, 499] on textarea at bounding box center [915, 504] width 586 height 51
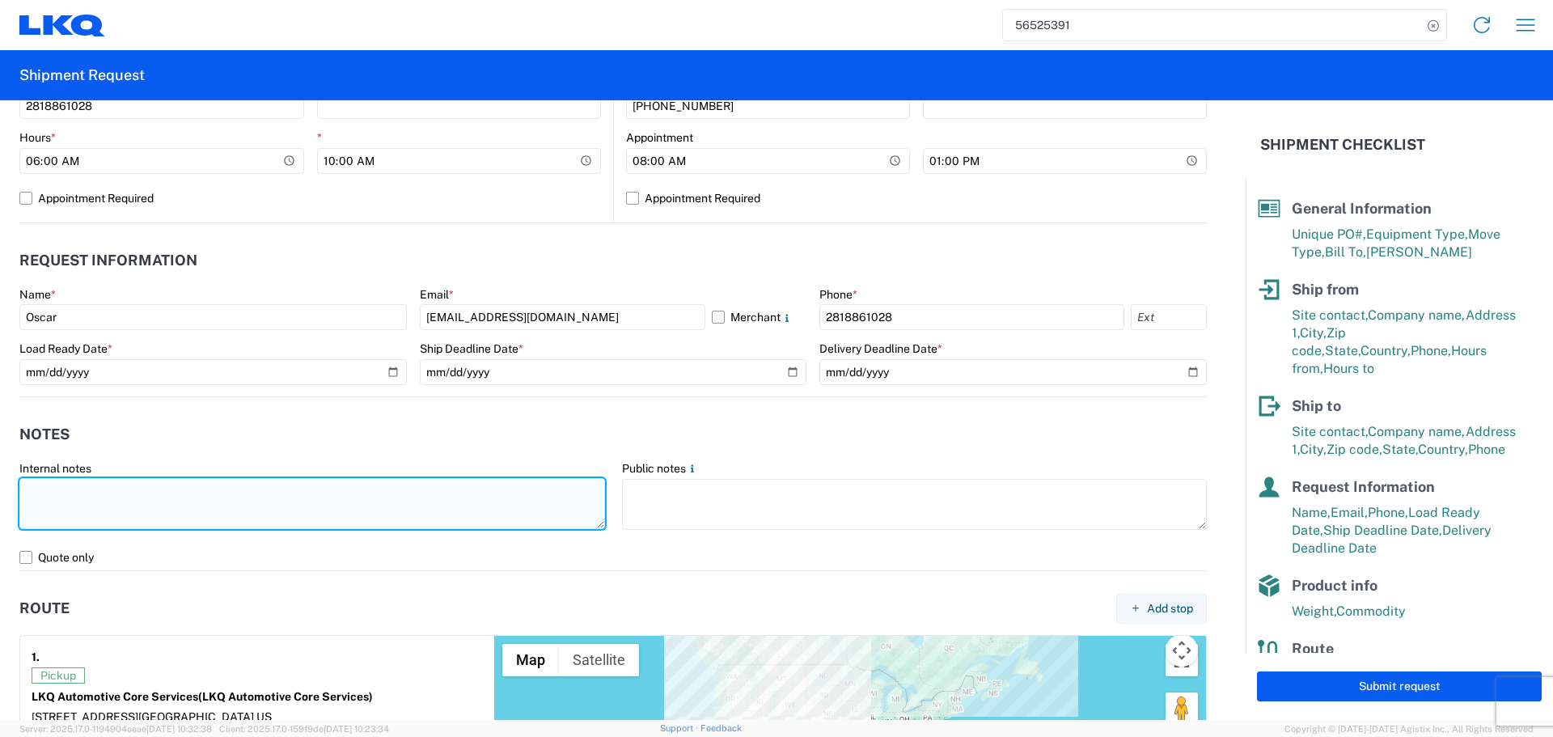
click at [447, 501] on textarea at bounding box center [312, 503] width 586 height 51
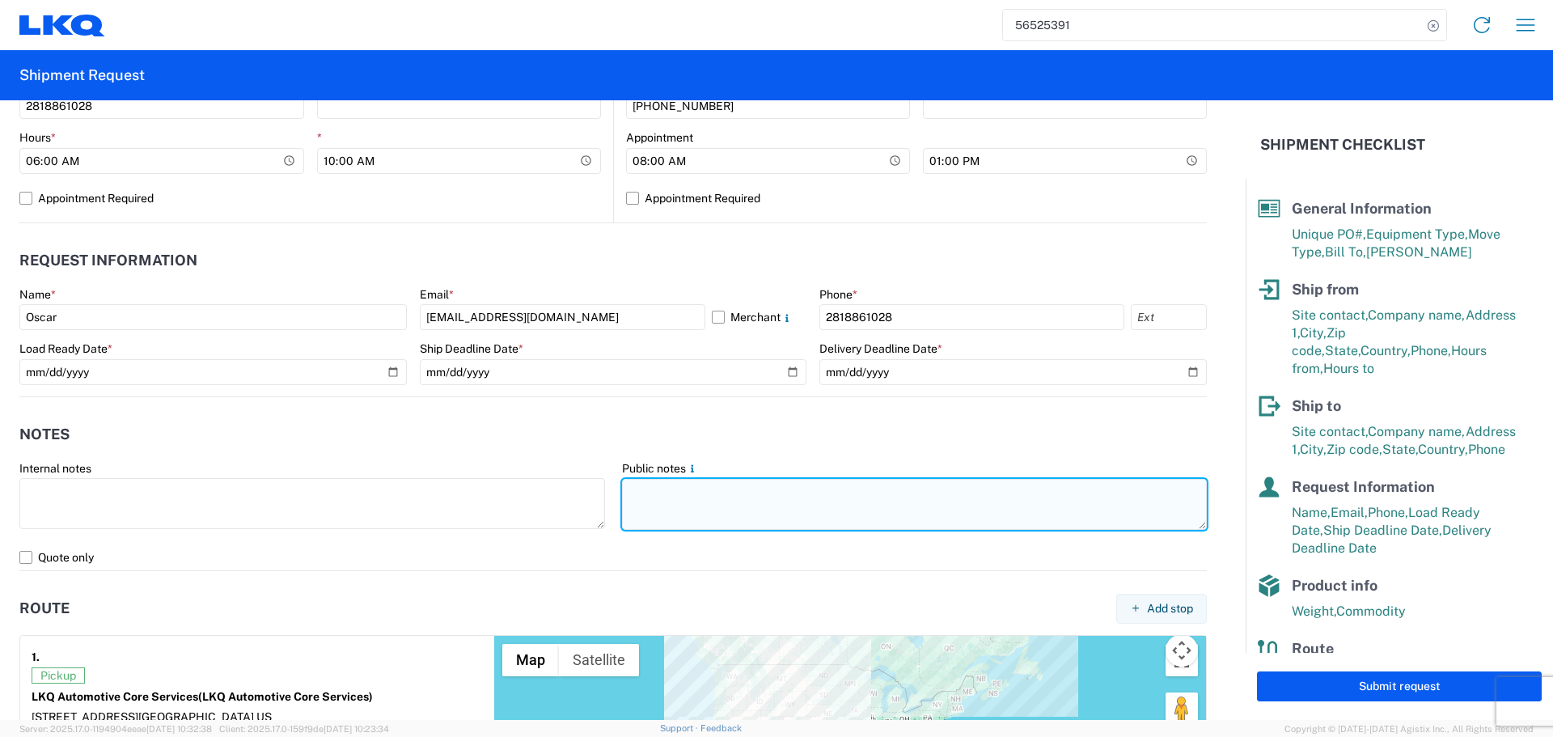
click at [653, 488] on textarea at bounding box center [915, 504] width 586 height 51
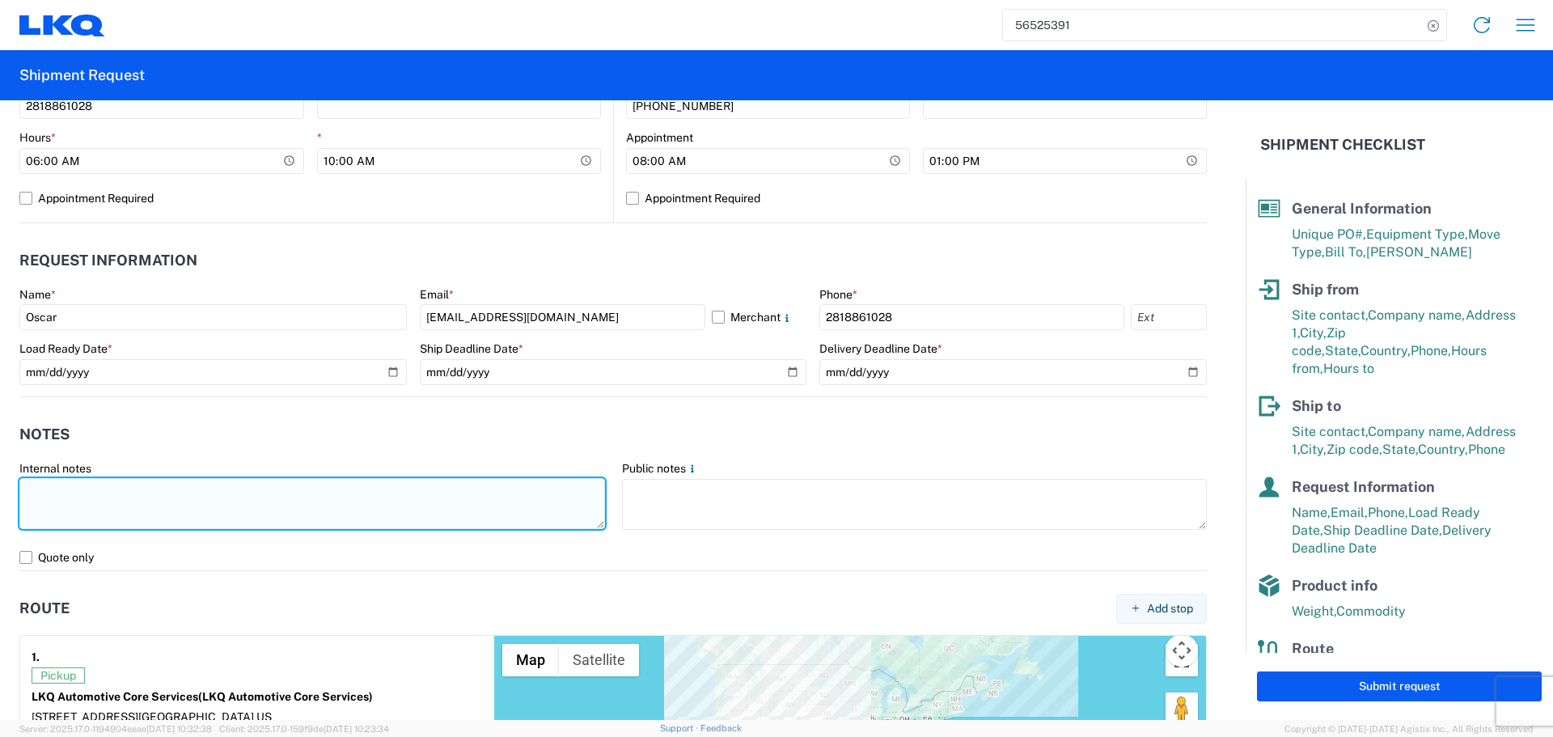
click at [492, 482] on textarea at bounding box center [312, 503] width 586 height 51
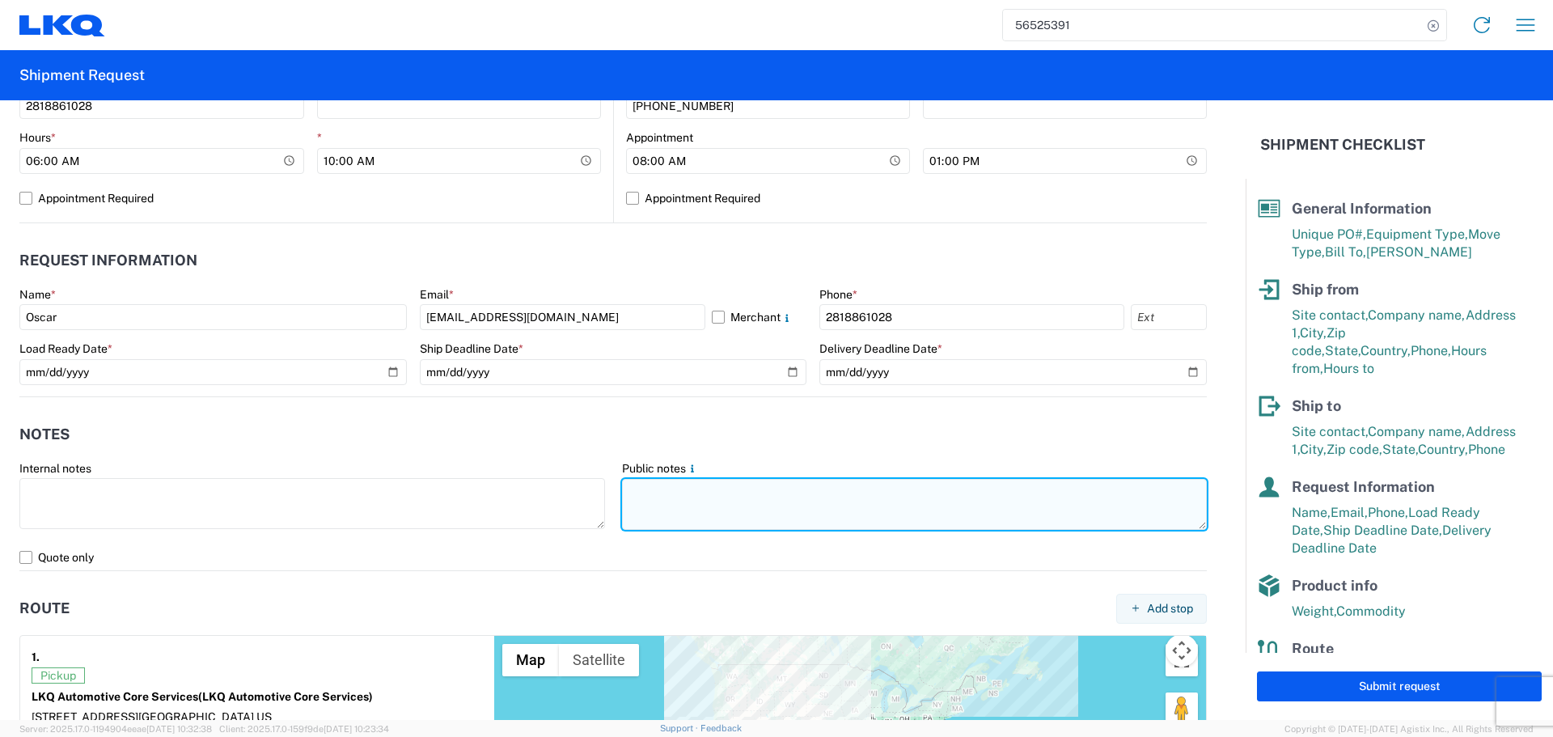
click at [696, 493] on textarea at bounding box center [915, 504] width 586 height 51
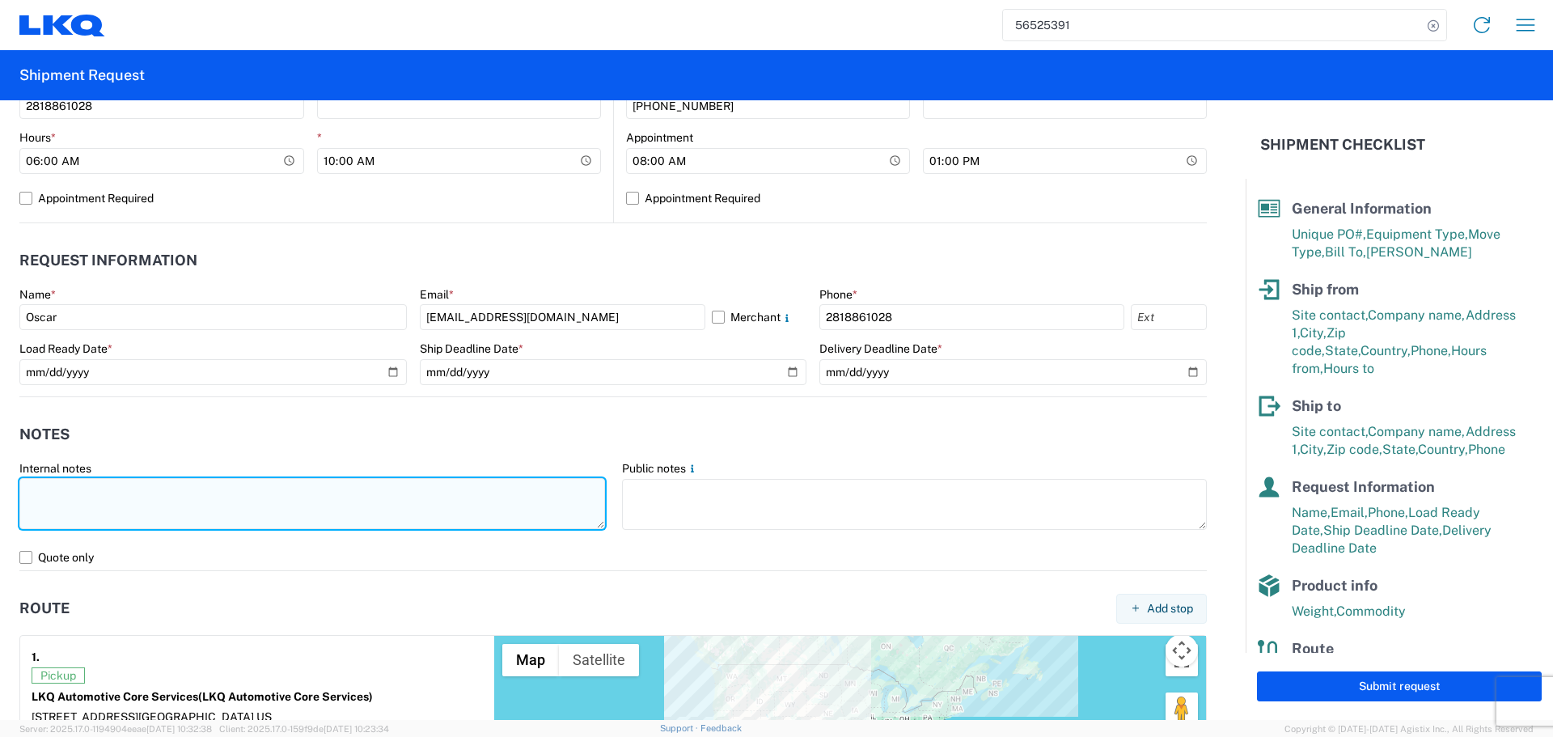
click at [518, 496] on textarea at bounding box center [312, 503] width 586 height 51
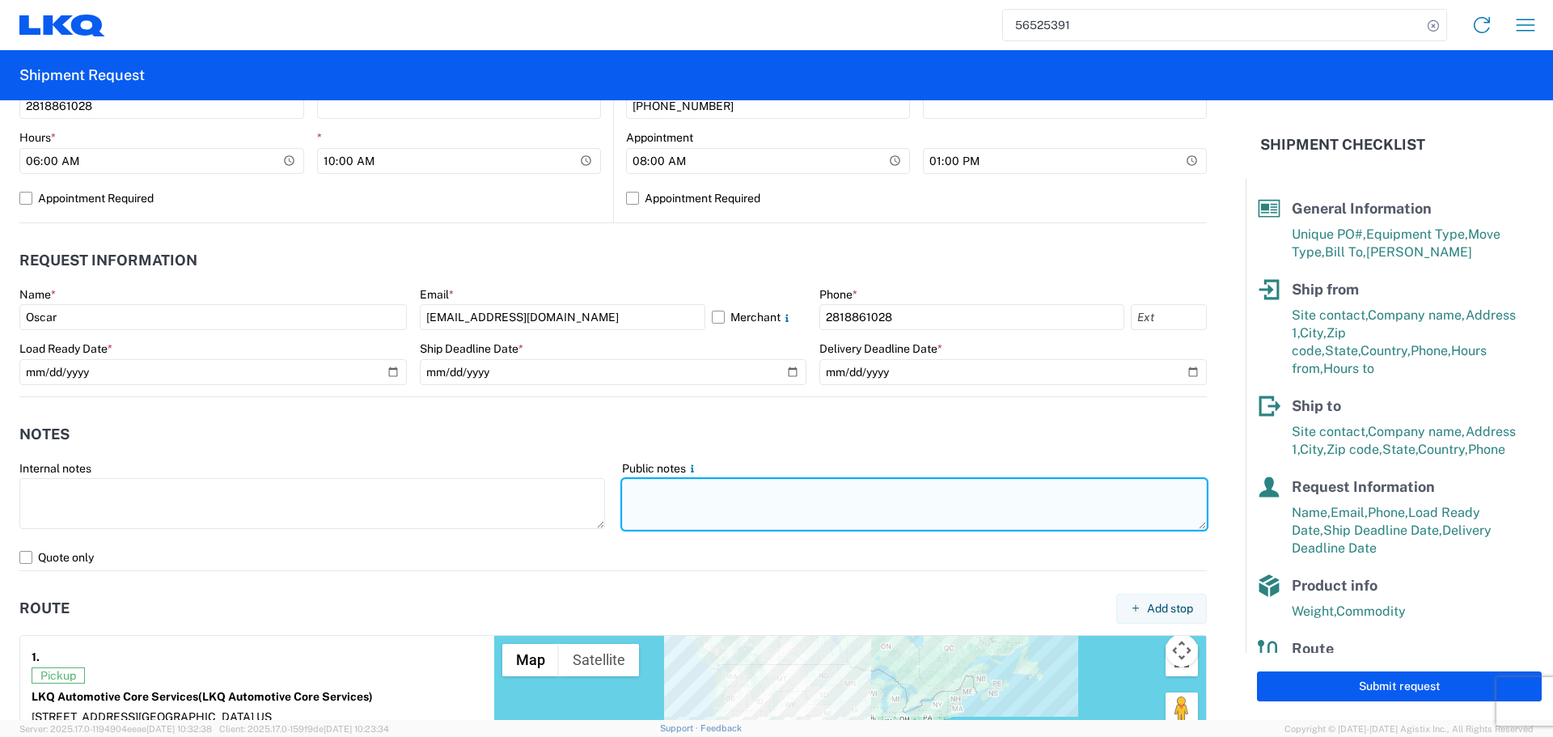
click at [665, 494] on textarea at bounding box center [915, 504] width 586 height 51
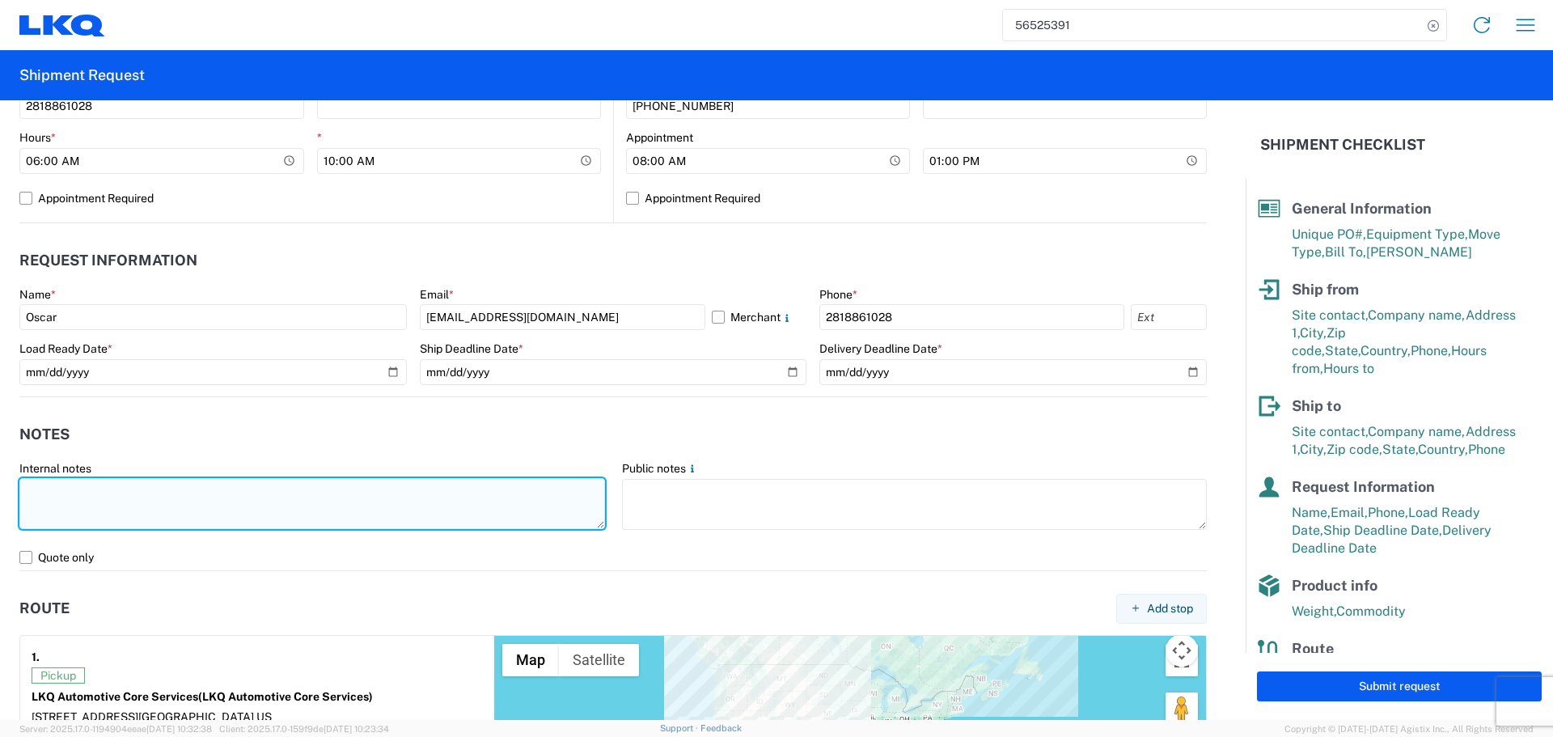
click at [538, 498] on textarea at bounding box center [312, 503] width 586 height 51
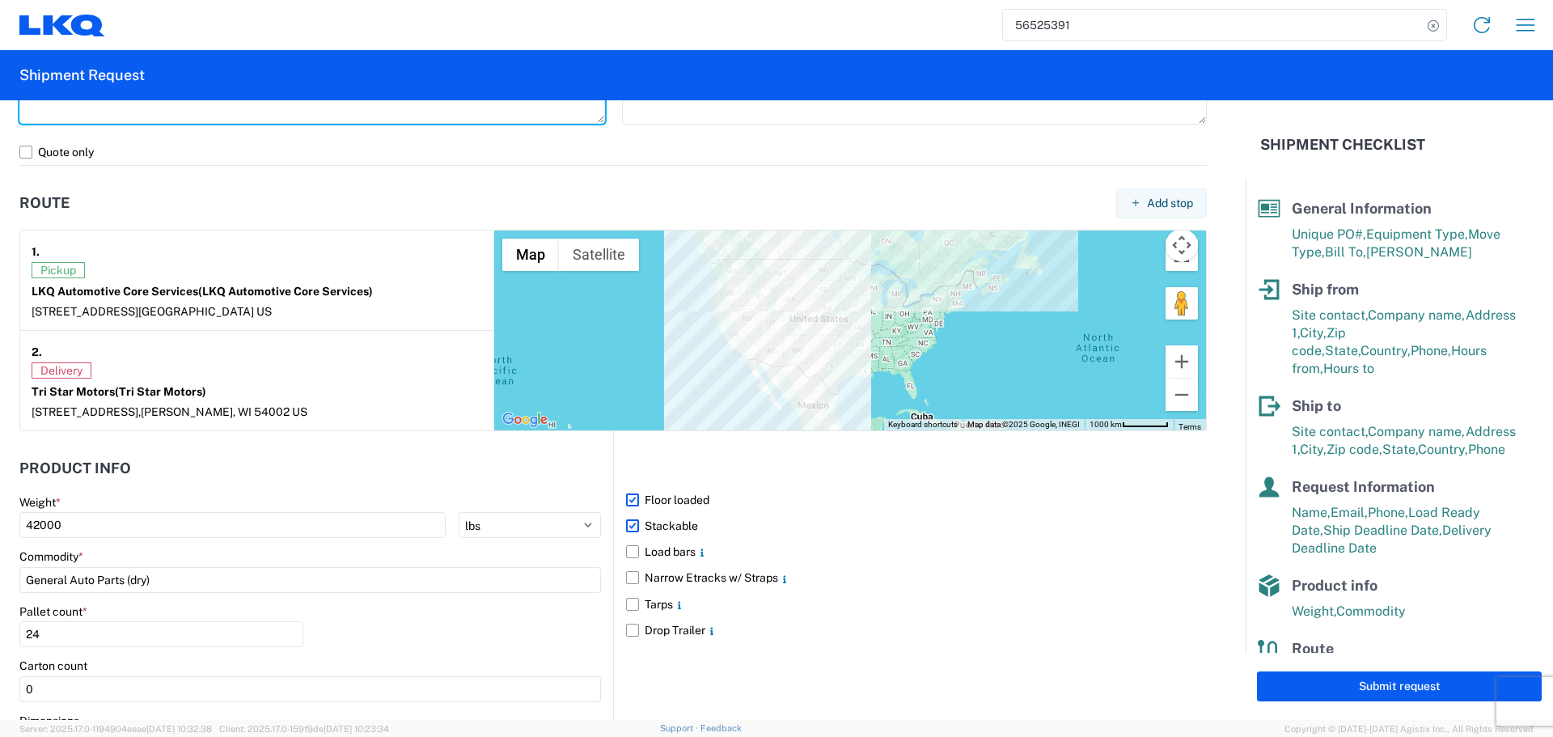
scroll to position [835, 0]
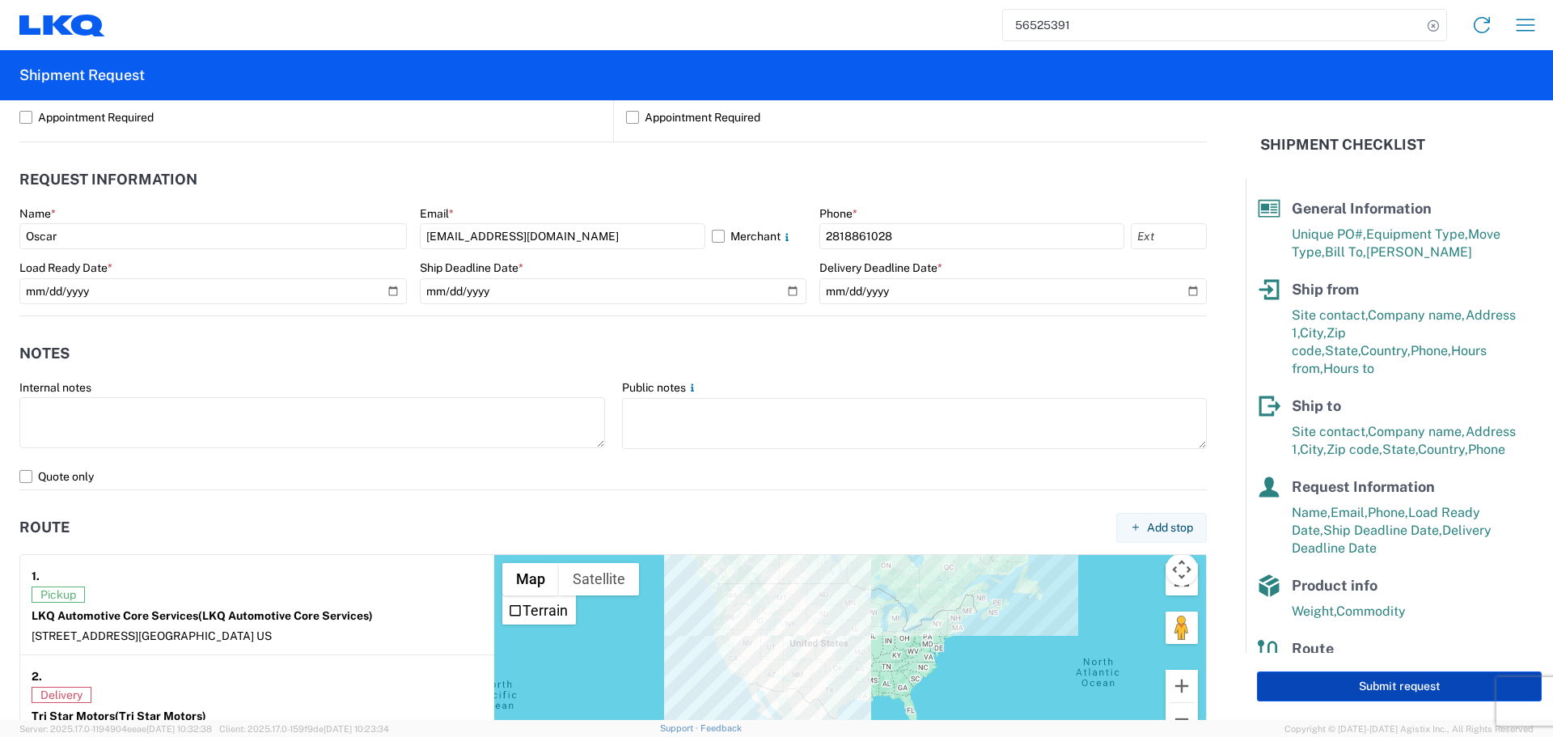
click at [1383, 683] on button "Submit request" at bounding box center [1399, 686] width 285 height 30
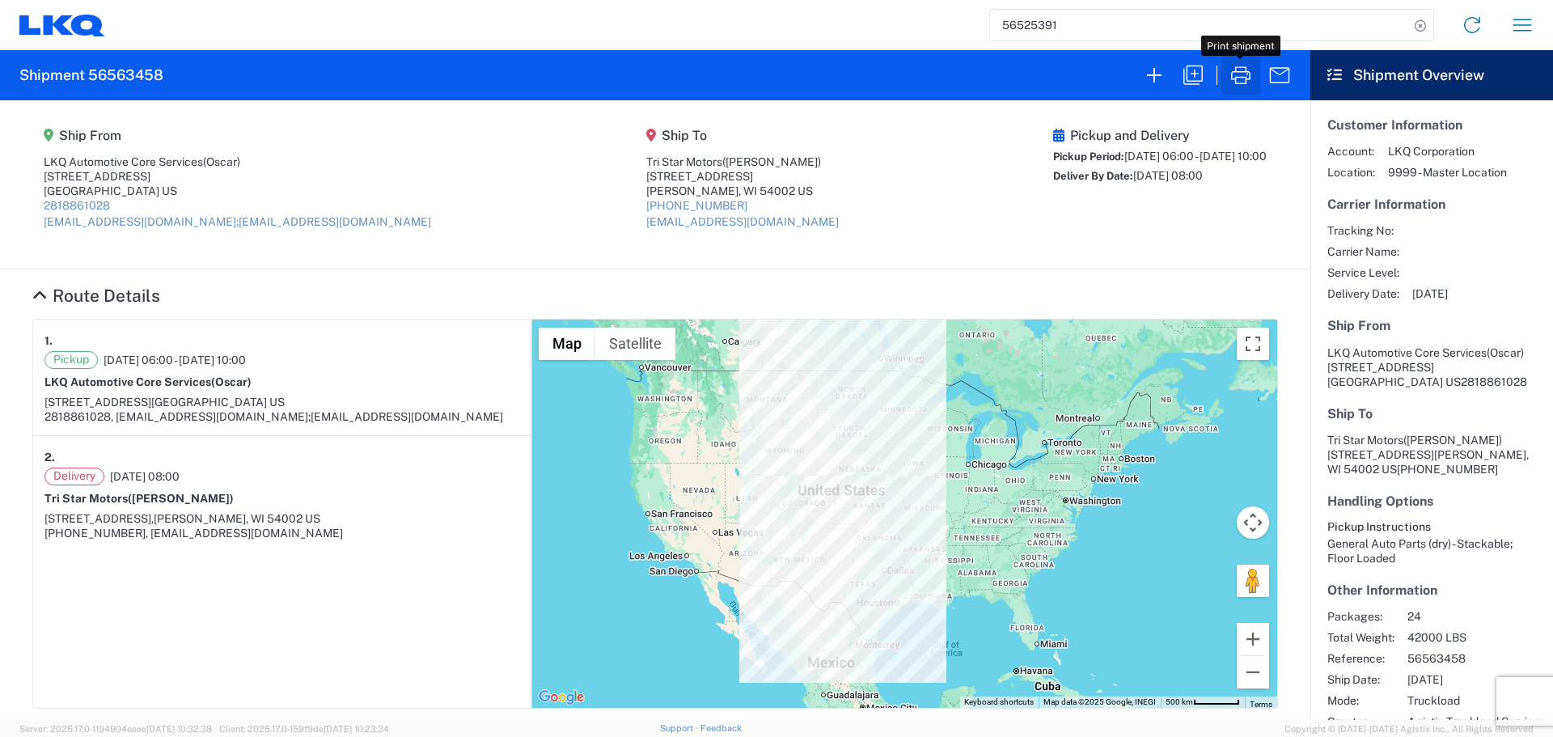
click at [1248, 73] on icon "button" at bounding box center [1241, 75] width 26 height 26
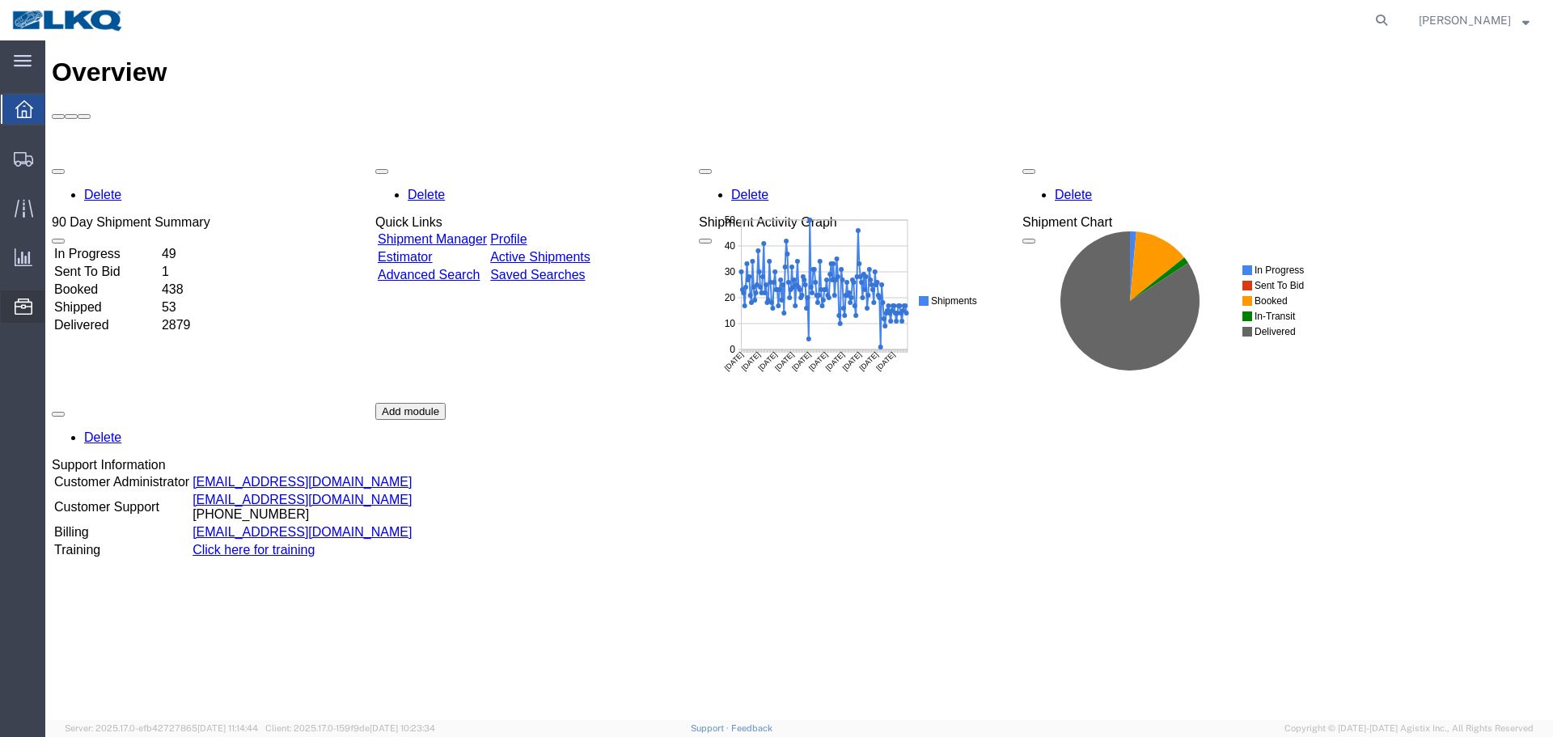
click at [0, 0] on span "Location Appointment" at bounding box center [0, 0] width 0 height 0
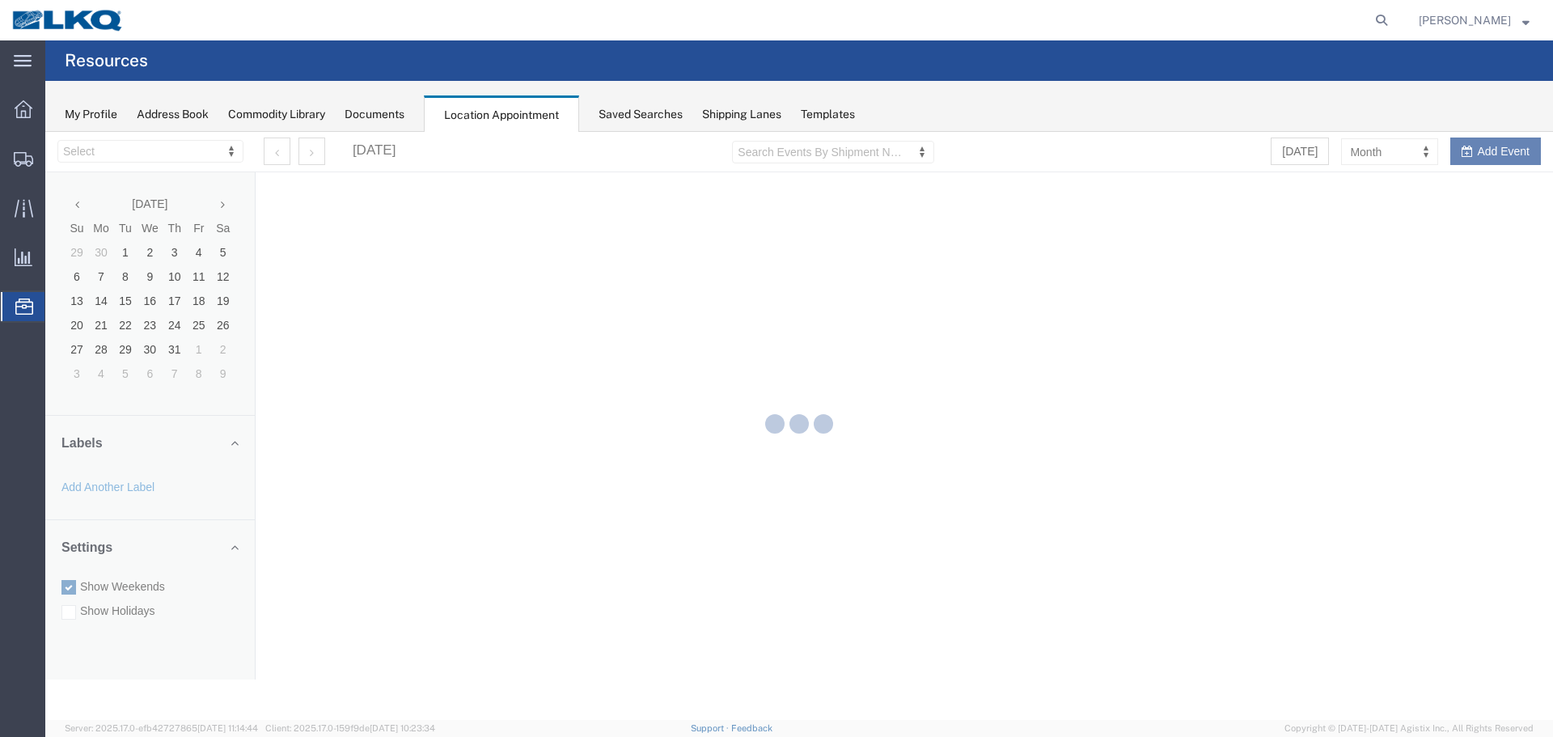
select select "27634"
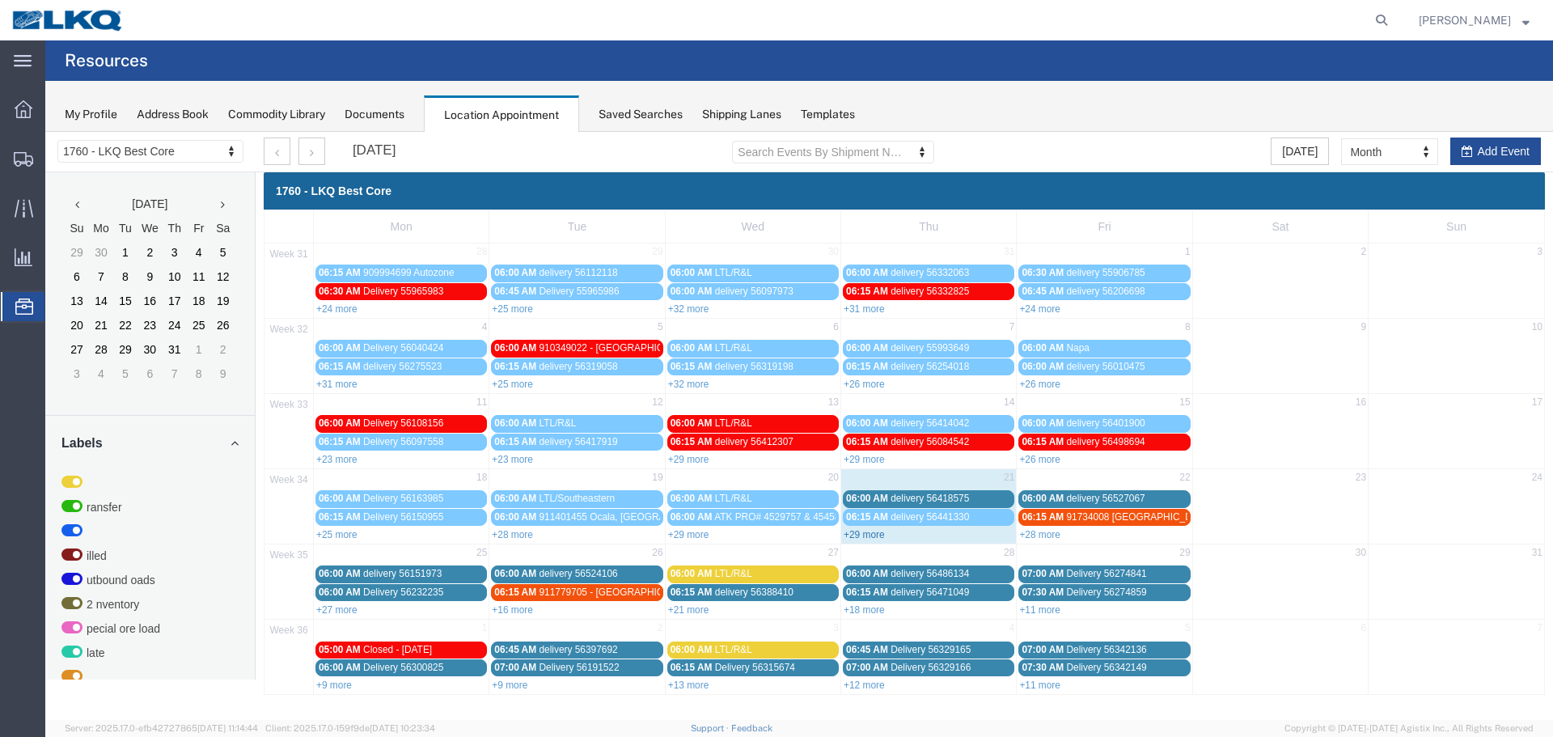
click at [865, 535] on link "+29 more" at bounding box center [863, 534] width 41 height 11
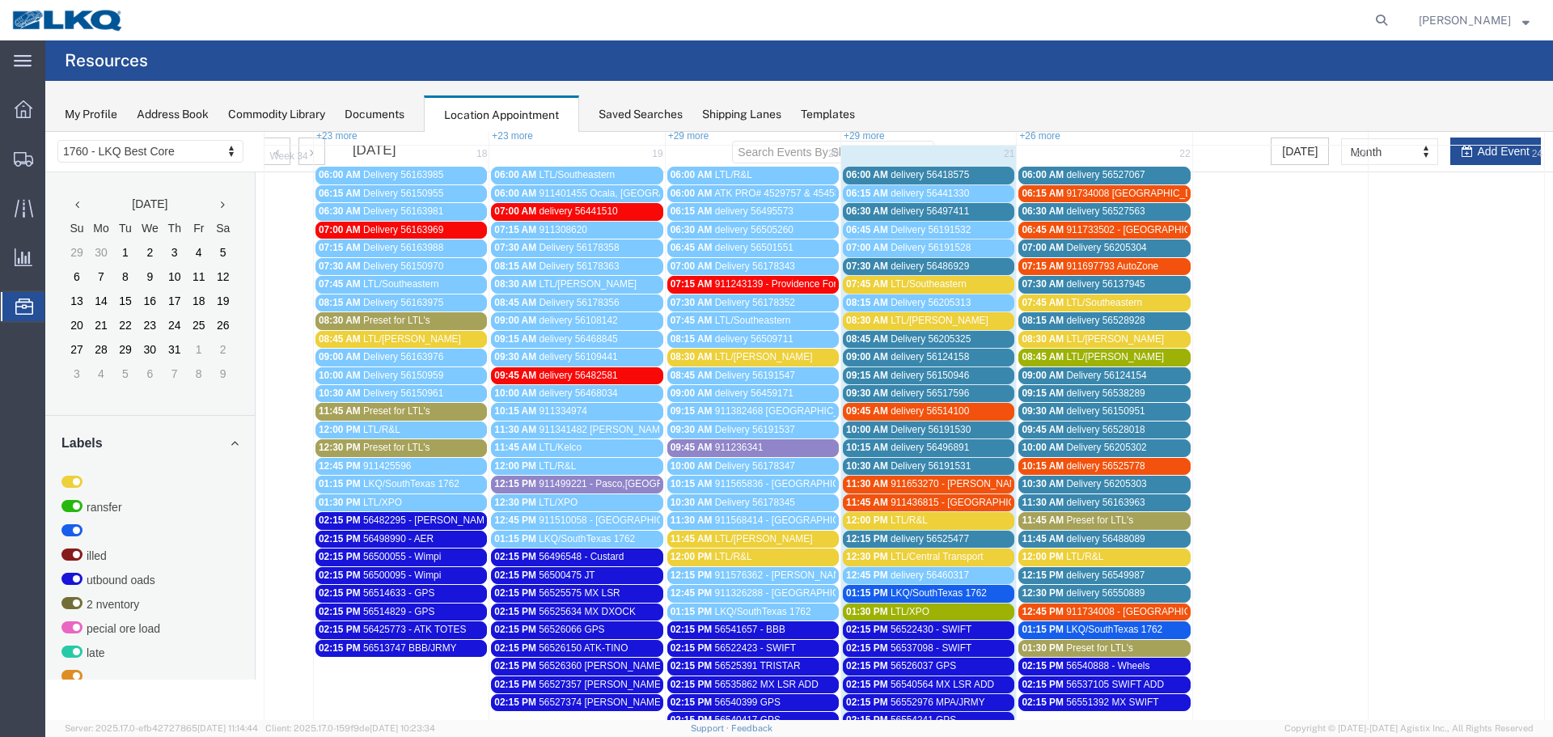
scroll to position [519, 0]
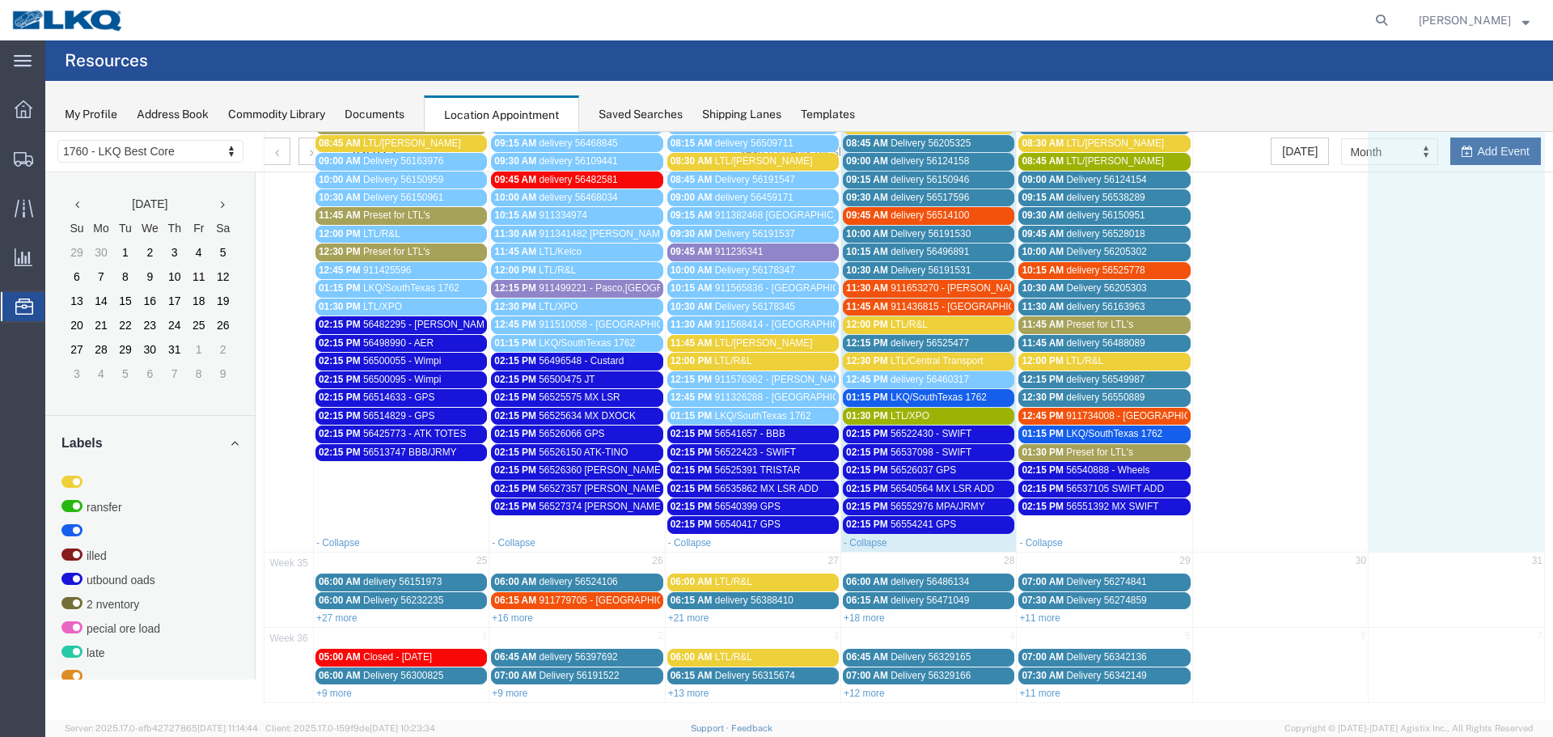
click at [1481, 158] on td at bounding box center [1455, 251] width 175 height 564
select select "1"
select select
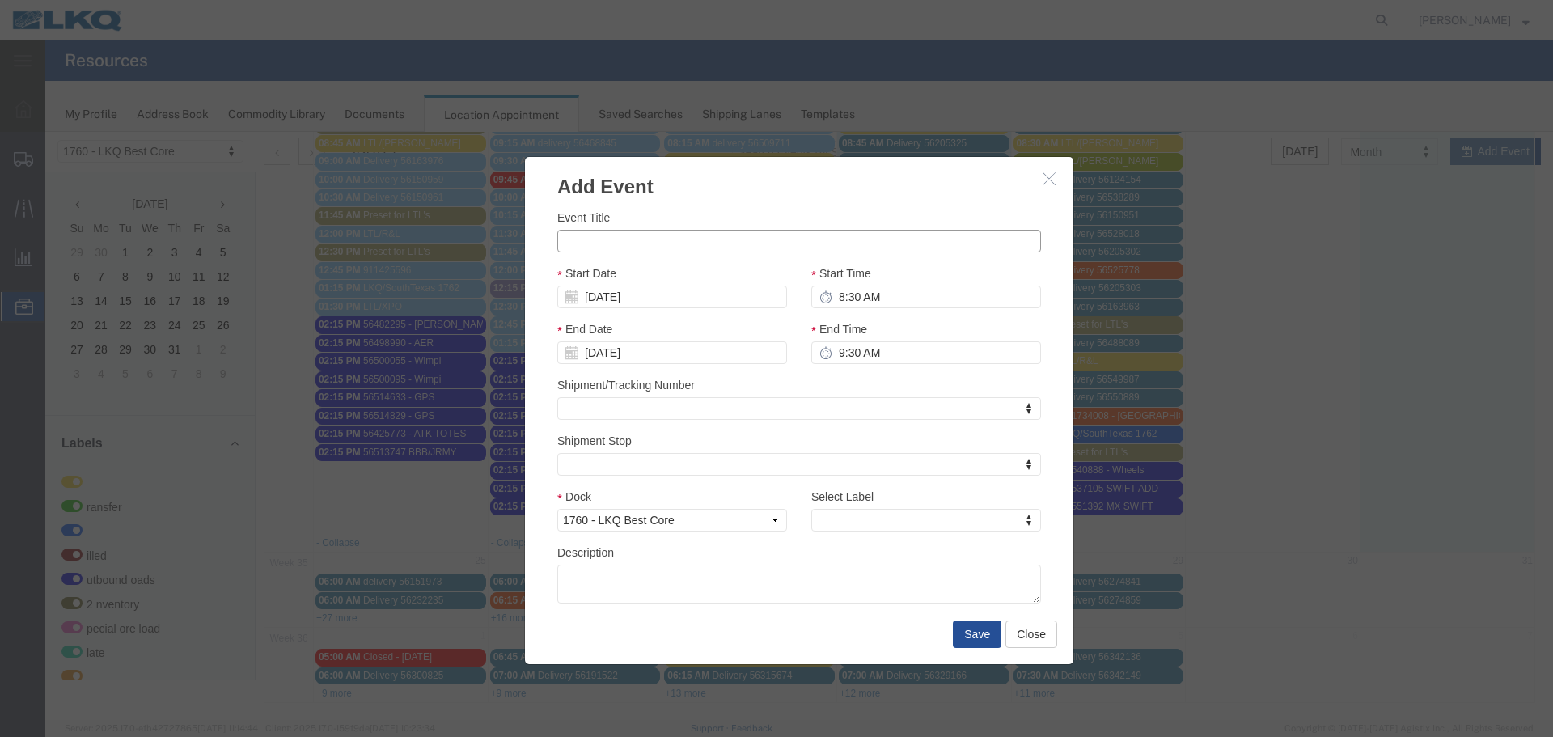
click at [641, 234] on input "Event Title" at bounding box center [799, 241] width 484 height 23
click at [563, 235] on input "TriStar" at bounding box center [799, 241] width 484 height 23
paste input "56563458"
type input "56563458 TriStar"
click at [603, 297] on input "08/24/2025" at bounding box center [672, 296] width 230 height 23
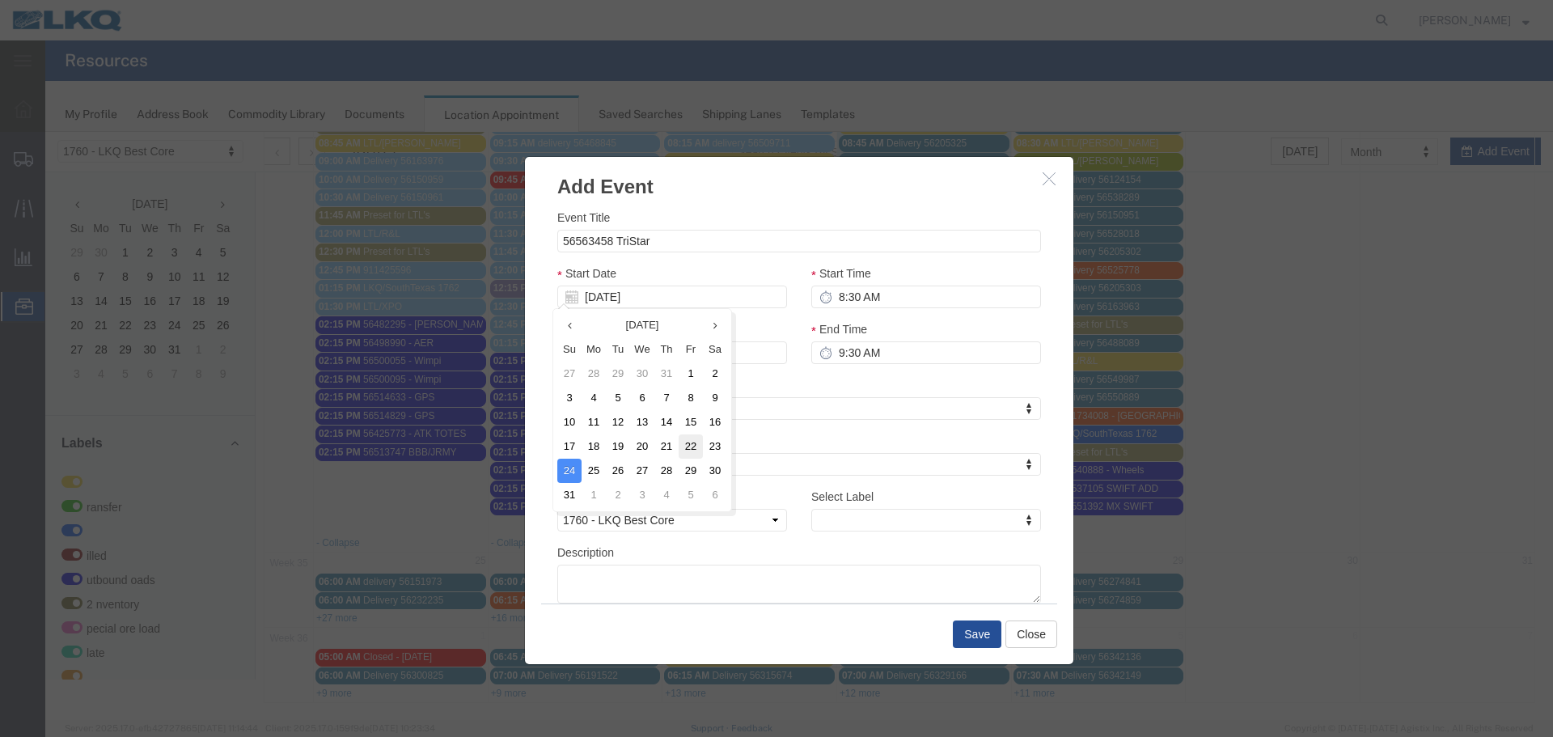
click at [694, 449] on td "22" at bounding box center [691, 446] width 24 height 24
click at [853, 294] on input "8:30 AM" at bounding box center [926, 296] width 230 height 23
type input "2:15 pm"
click at [834, 359] on input "9:30 AM" at bounding box center [926, 352] width 230 height 23
type input "2:15 PM"
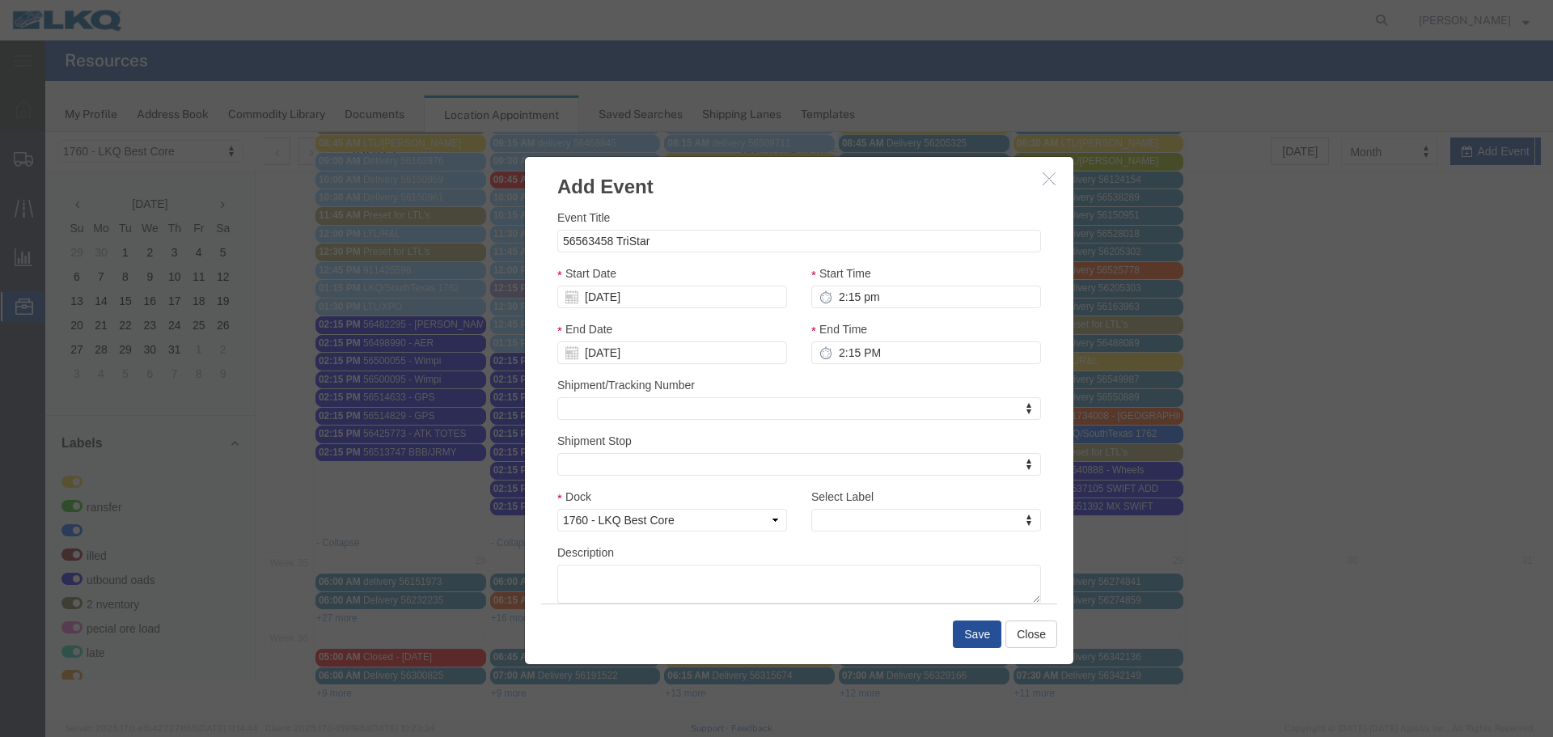
click at [860, 380] on div "Shipment/Tracking Number Shipment/Tracking Number Shipment/Tracking Number" at bounding box center [799, 398] width 484 height 44
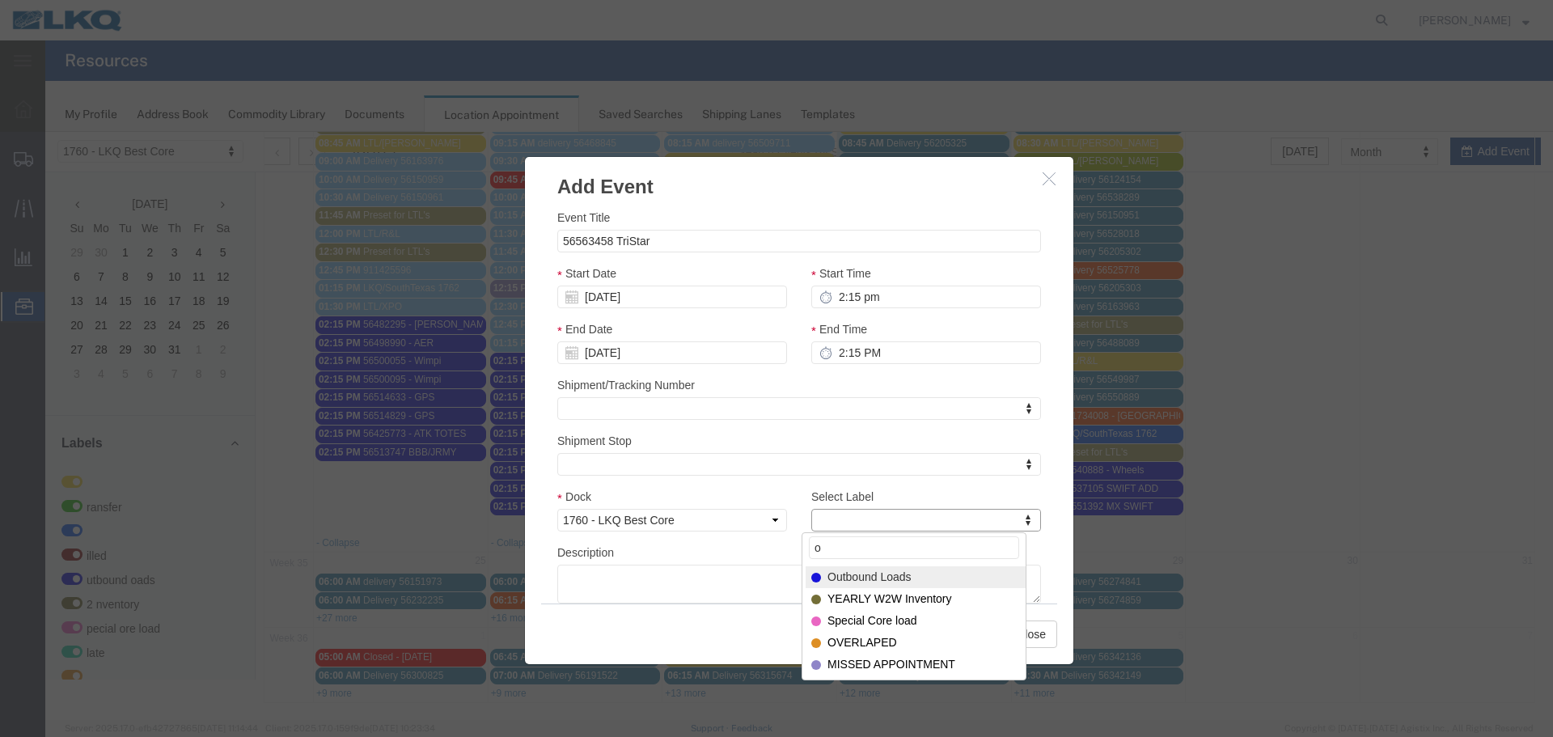
type input "o"
select select "80"
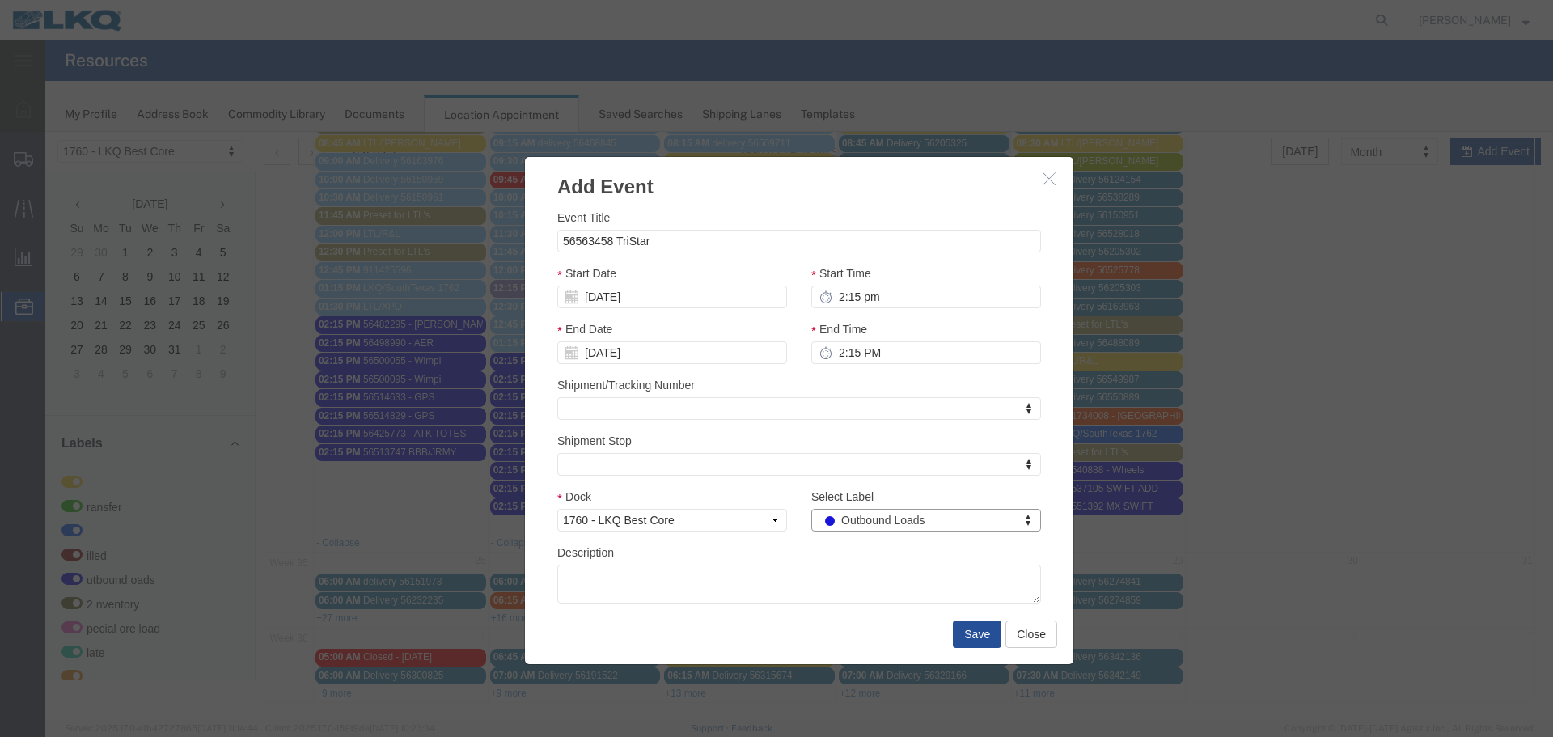
click at [837, 554] on div "Description" at bounding box center [799, 573] width 484 height 60
click at [966, 629] on button "Save" at bounding box center [977, 633] width 49 height 27
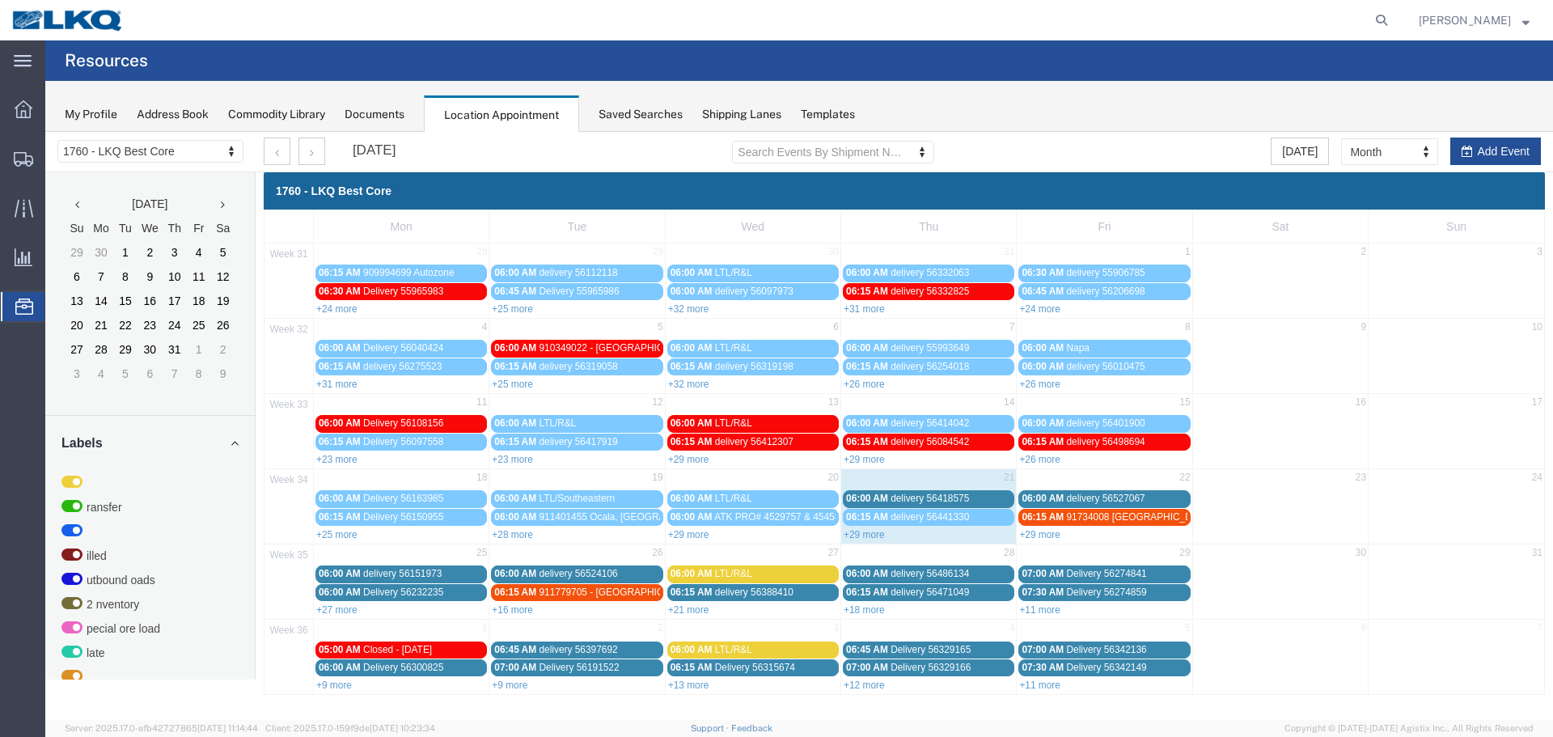
scroll to position [0, 0]
click at [1042, 539] on link "+29 more" at bounding box center [1039, 534] width 41 height 11
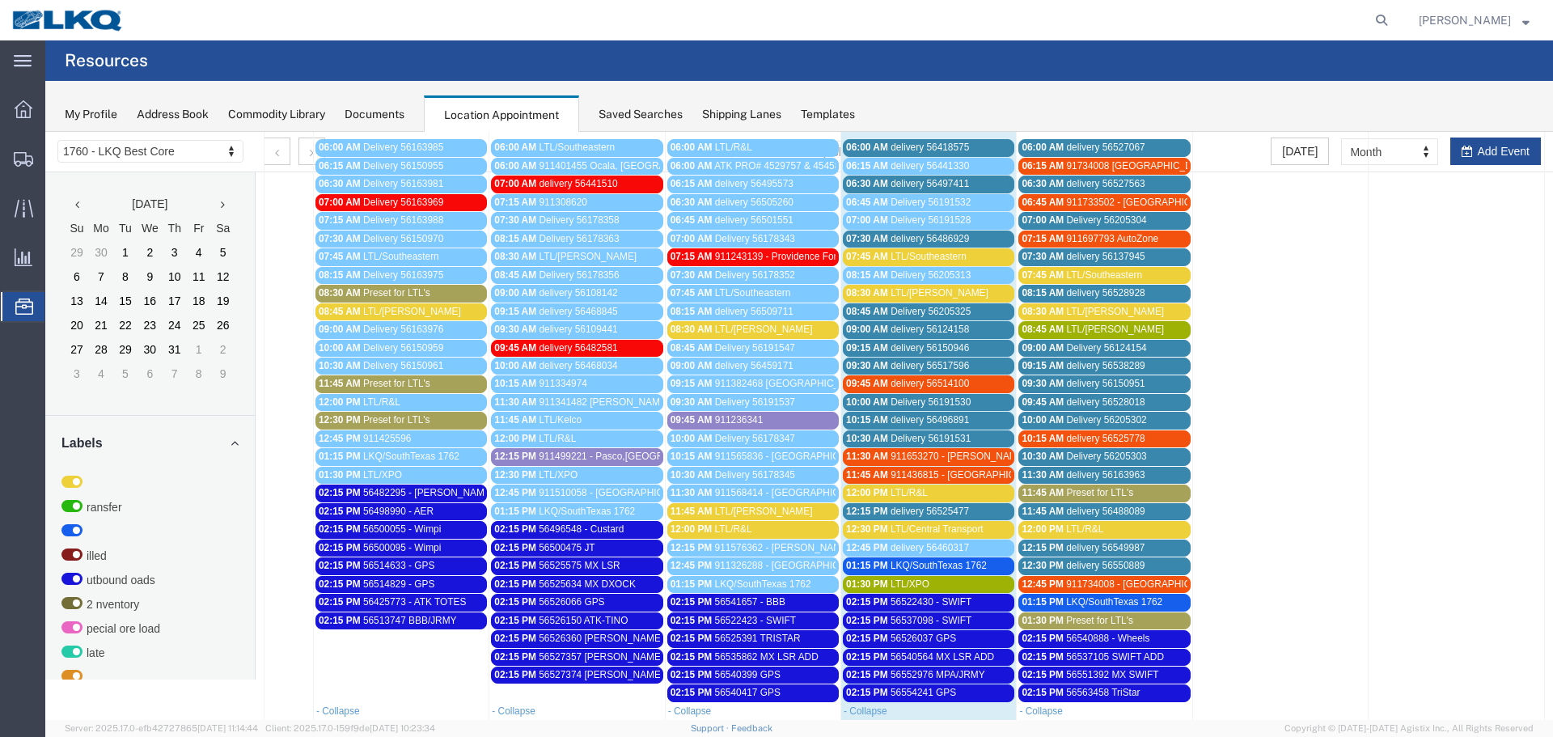
scroll to position [357, 0]
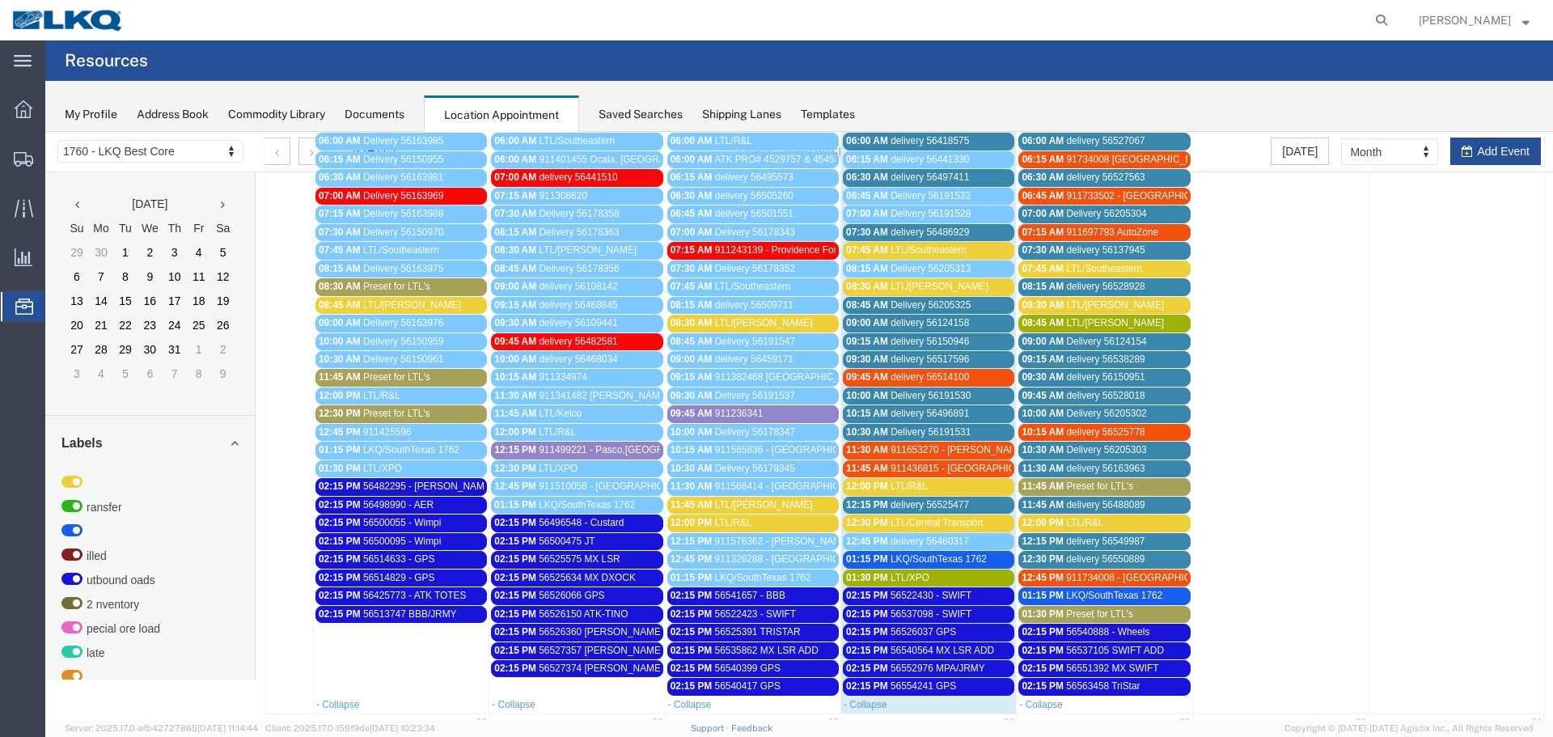
click at [747, 319] on span "LTL/[PERSON_NAME]" at bounding box center [764, 322] width 98 height 11
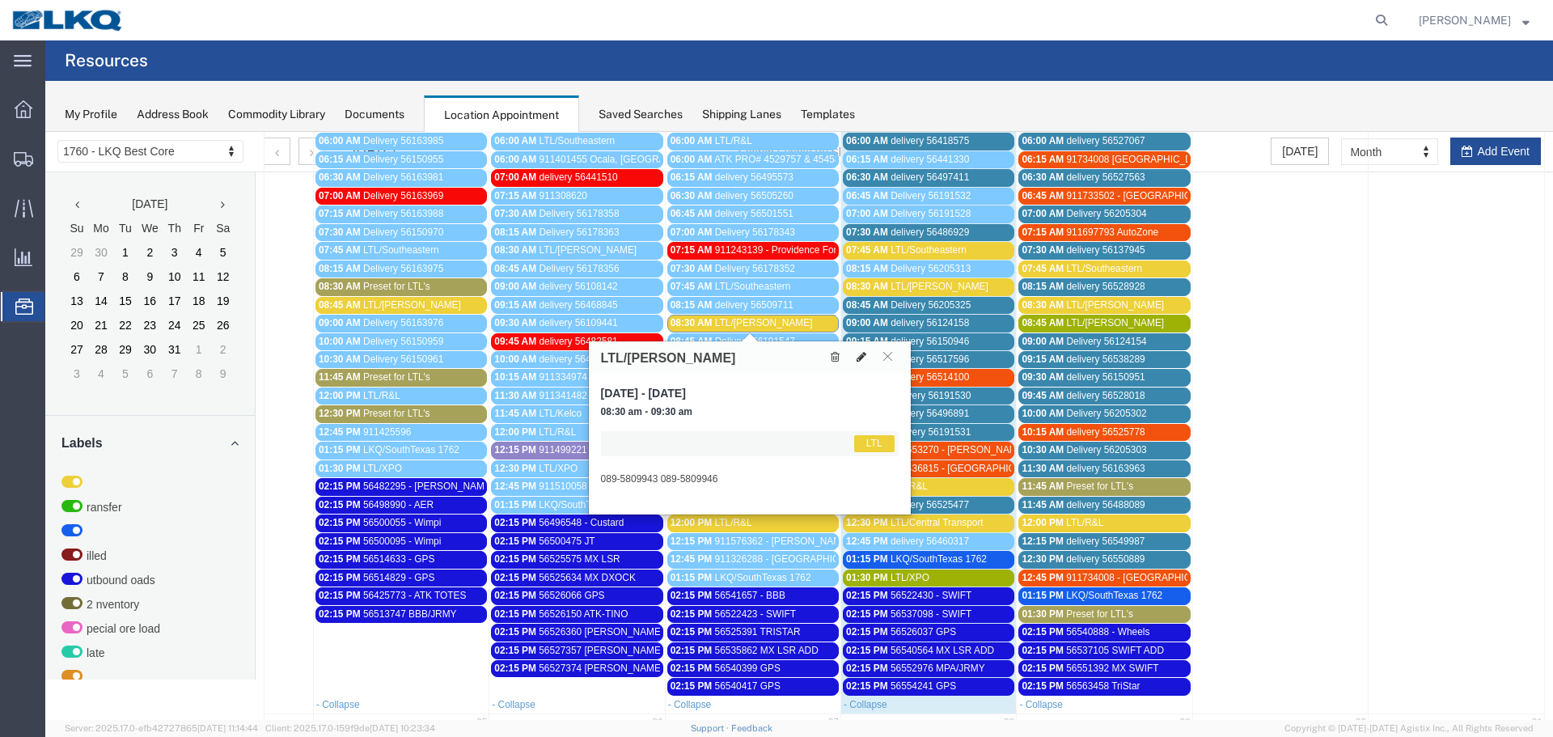
click at [860, 357] on icon at bounding box center [861, 356] width 10 height 11
select select "1"
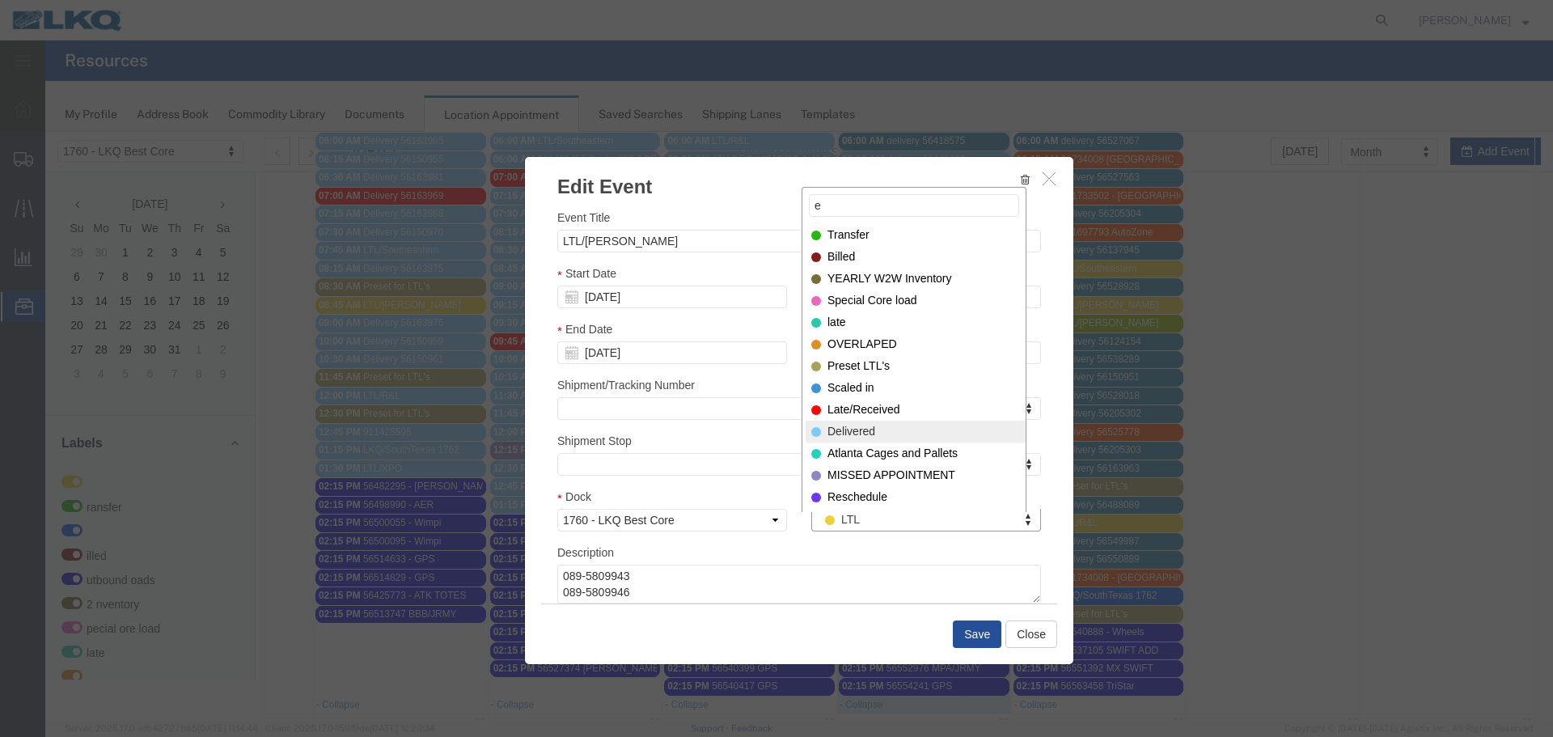
type input "e"
select select "40"
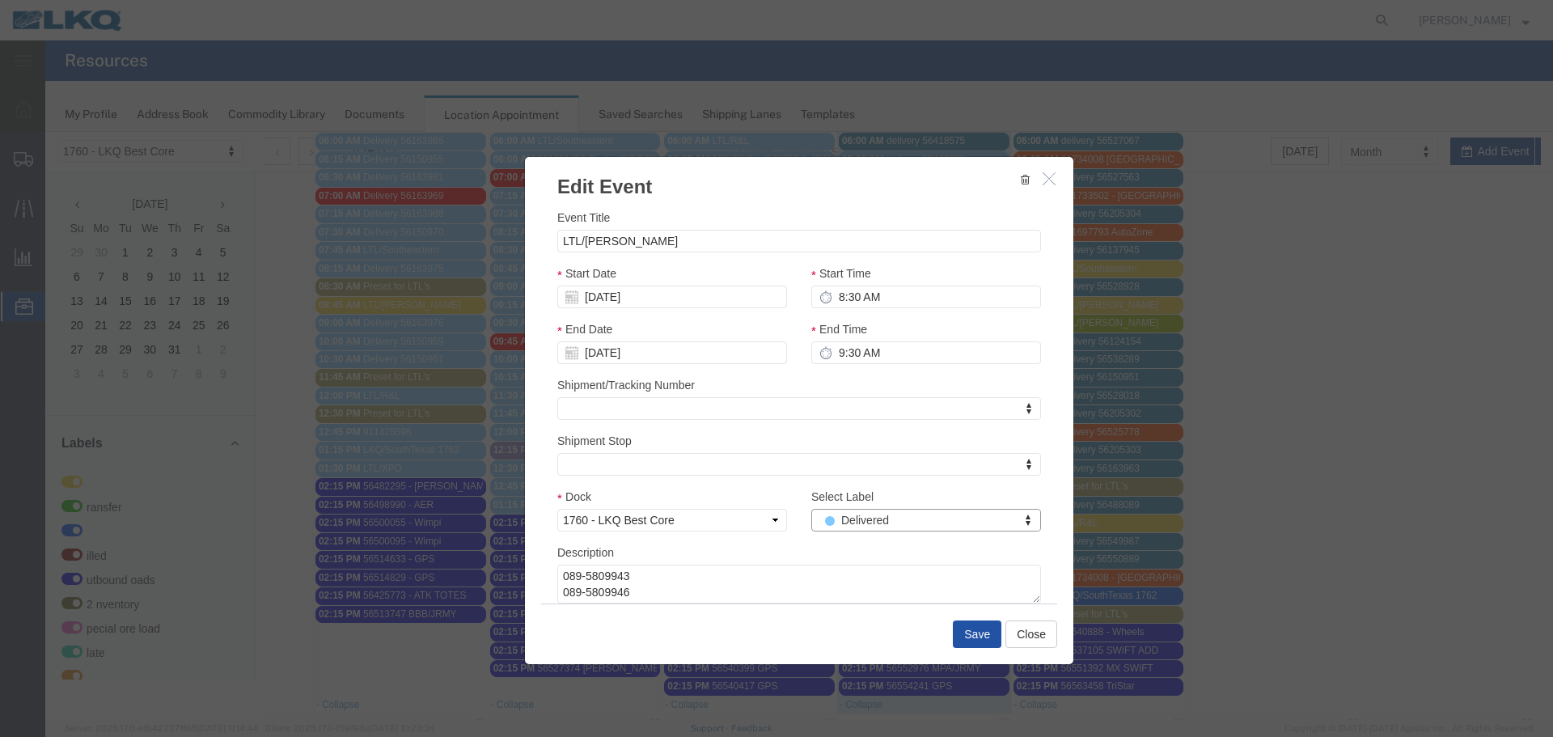
click at [969, 636] on button "Save" at bounding box center [977, 633] width 49 height 27
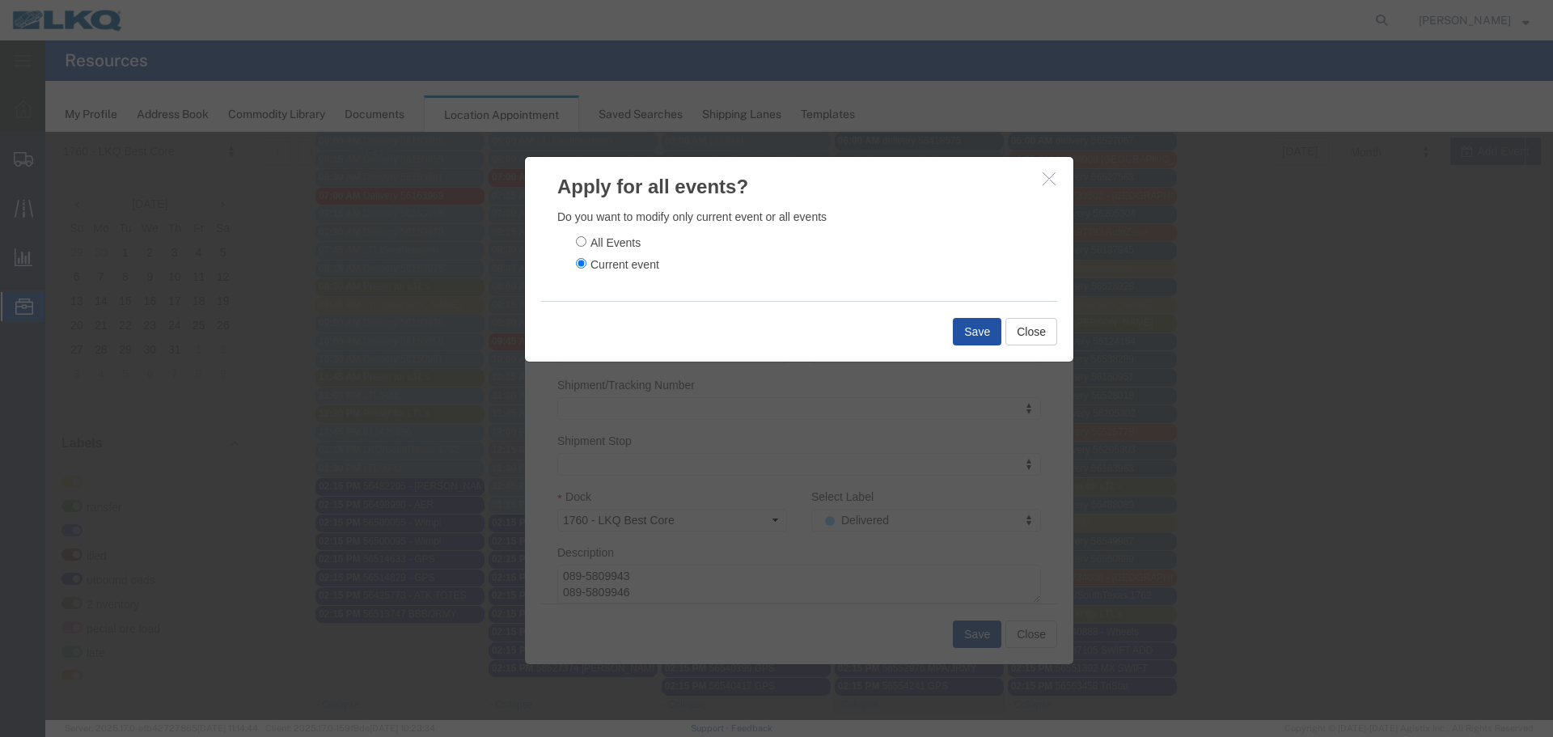
click at [962, 323] on button "Save" at bounding box center [977, 331] width 49 height 27
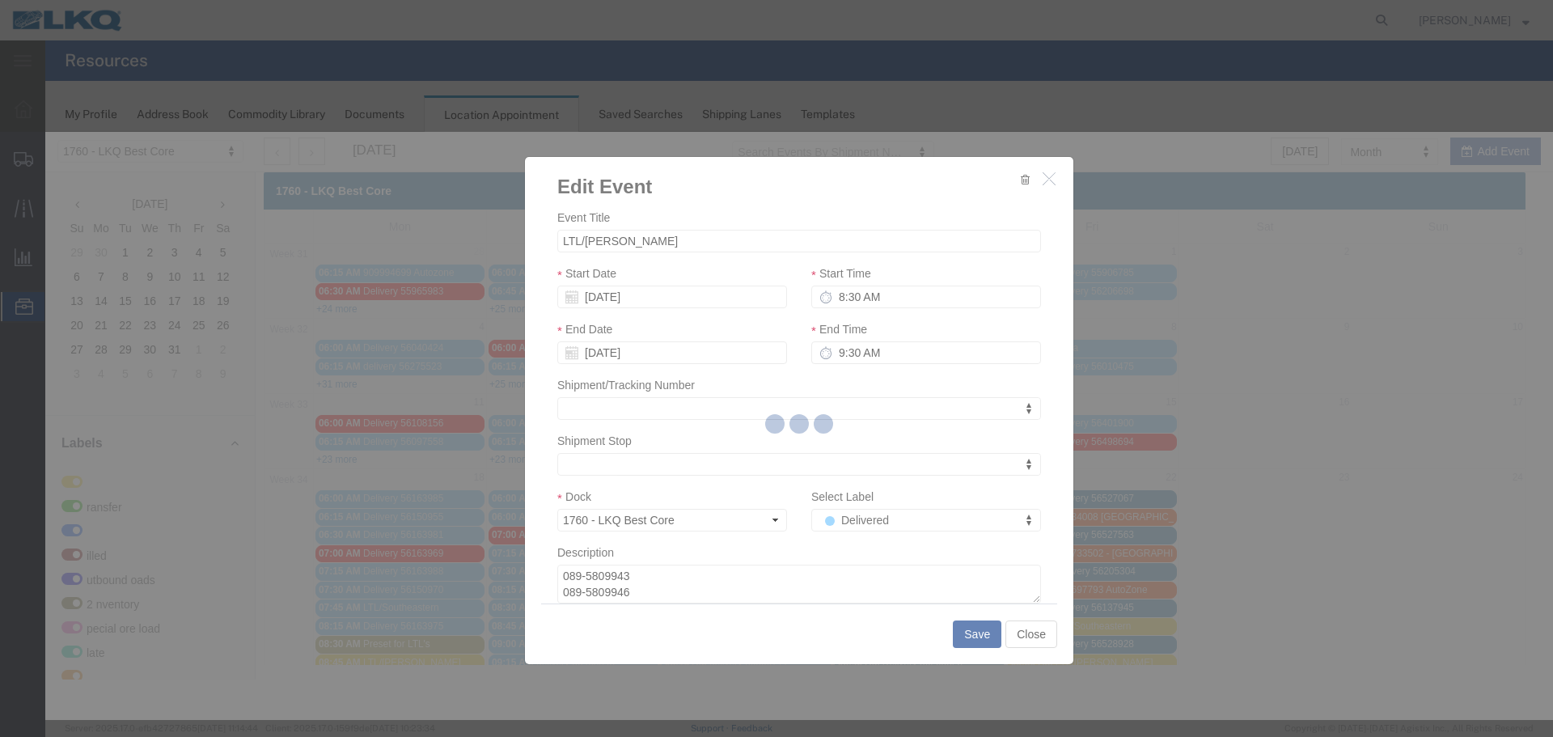
scroll to position [0, 0]
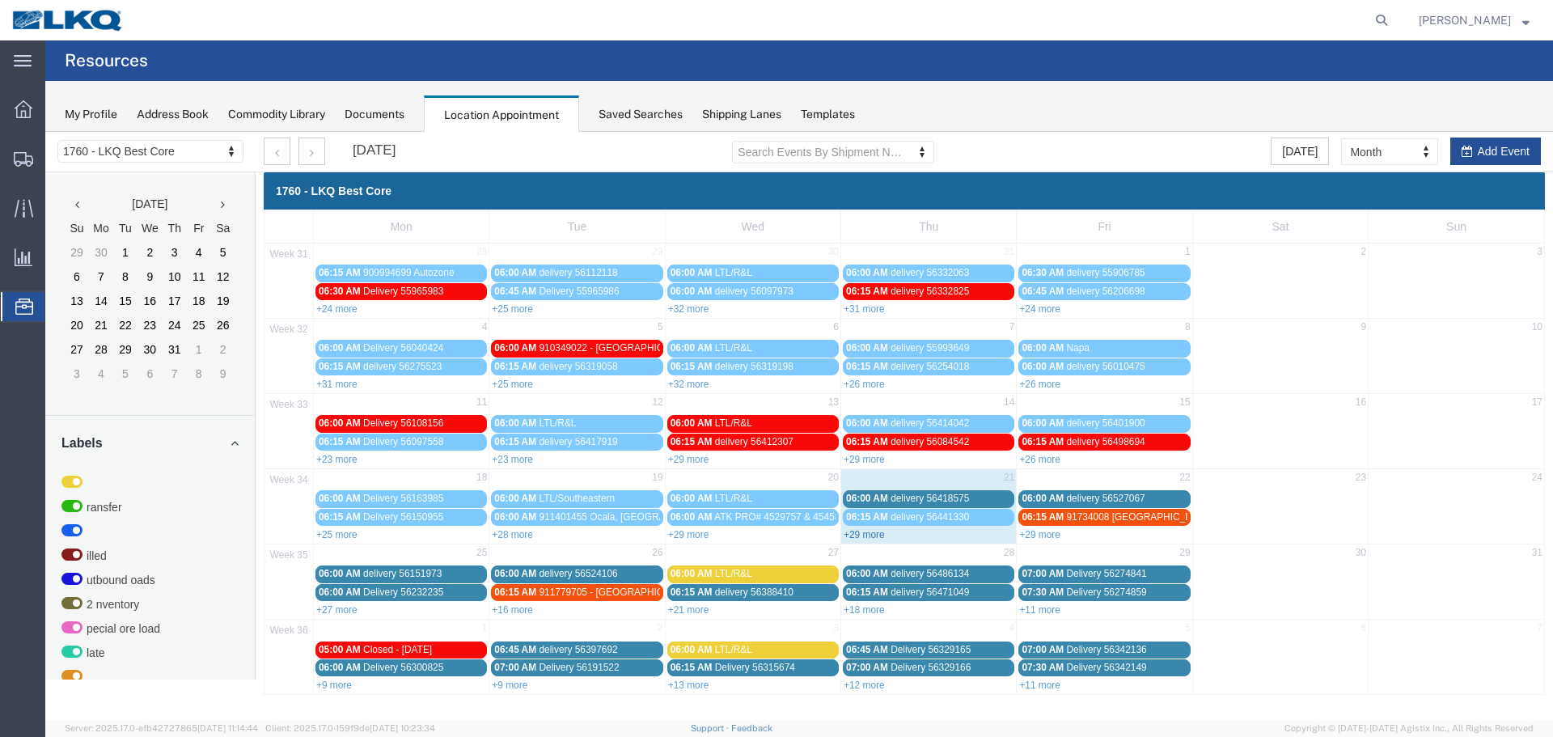
click at [869, 536] on link "+29 more" at bounding box center [863, 534] width 41 height 11
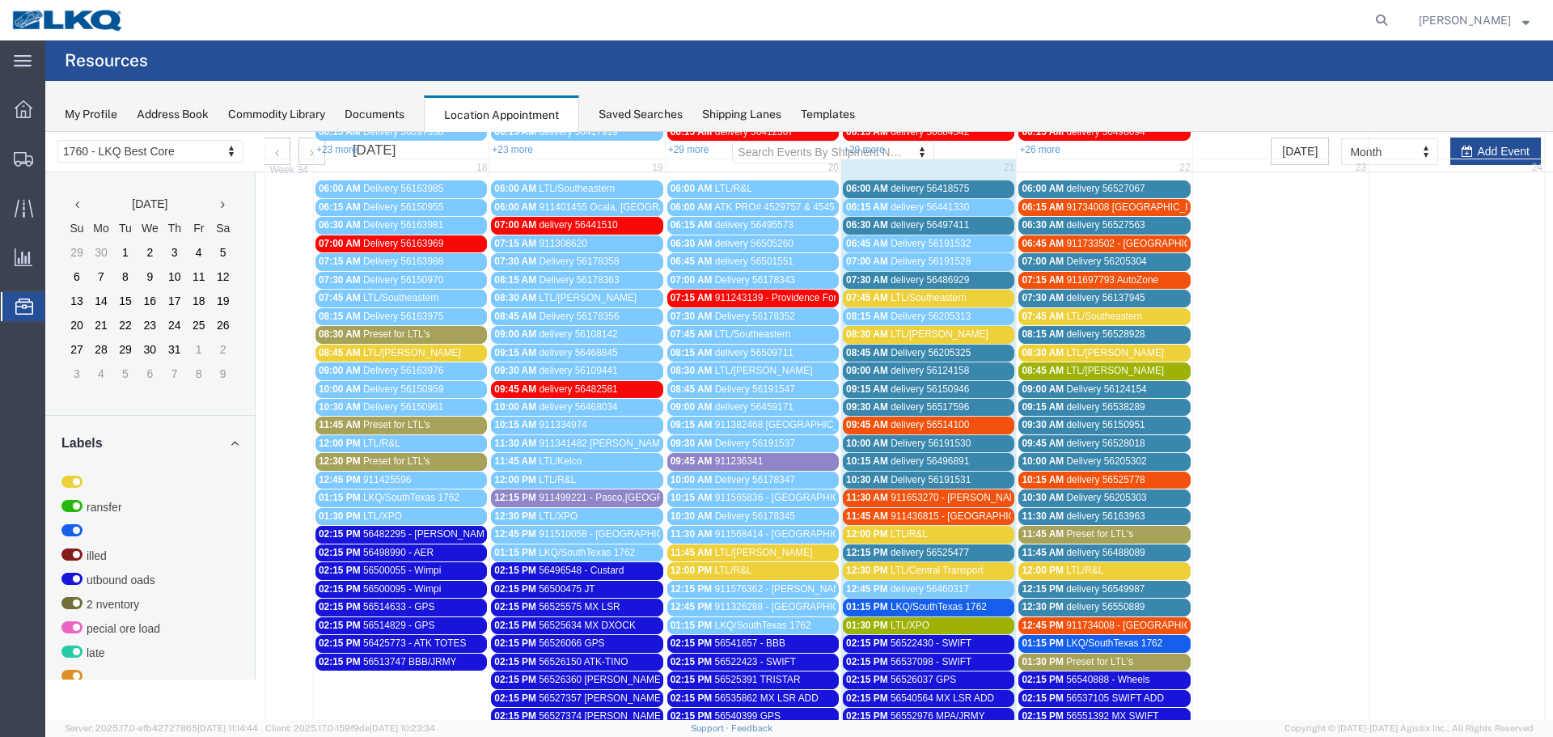
scroll to position [404, 0]
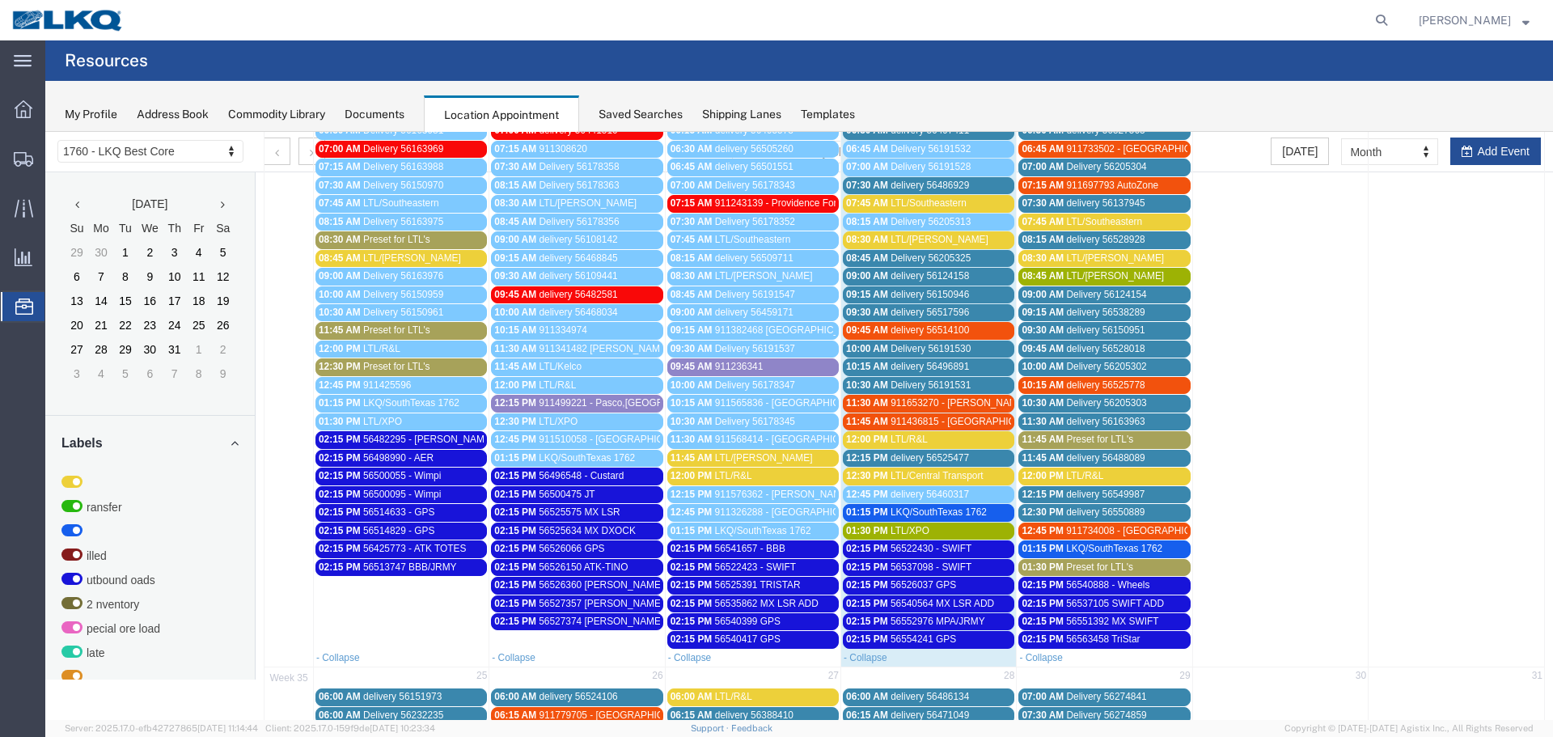
click at [755, 459] on div "11:45 AM LTL/Estes" at bounding box center [752, 458] width 165 height 12
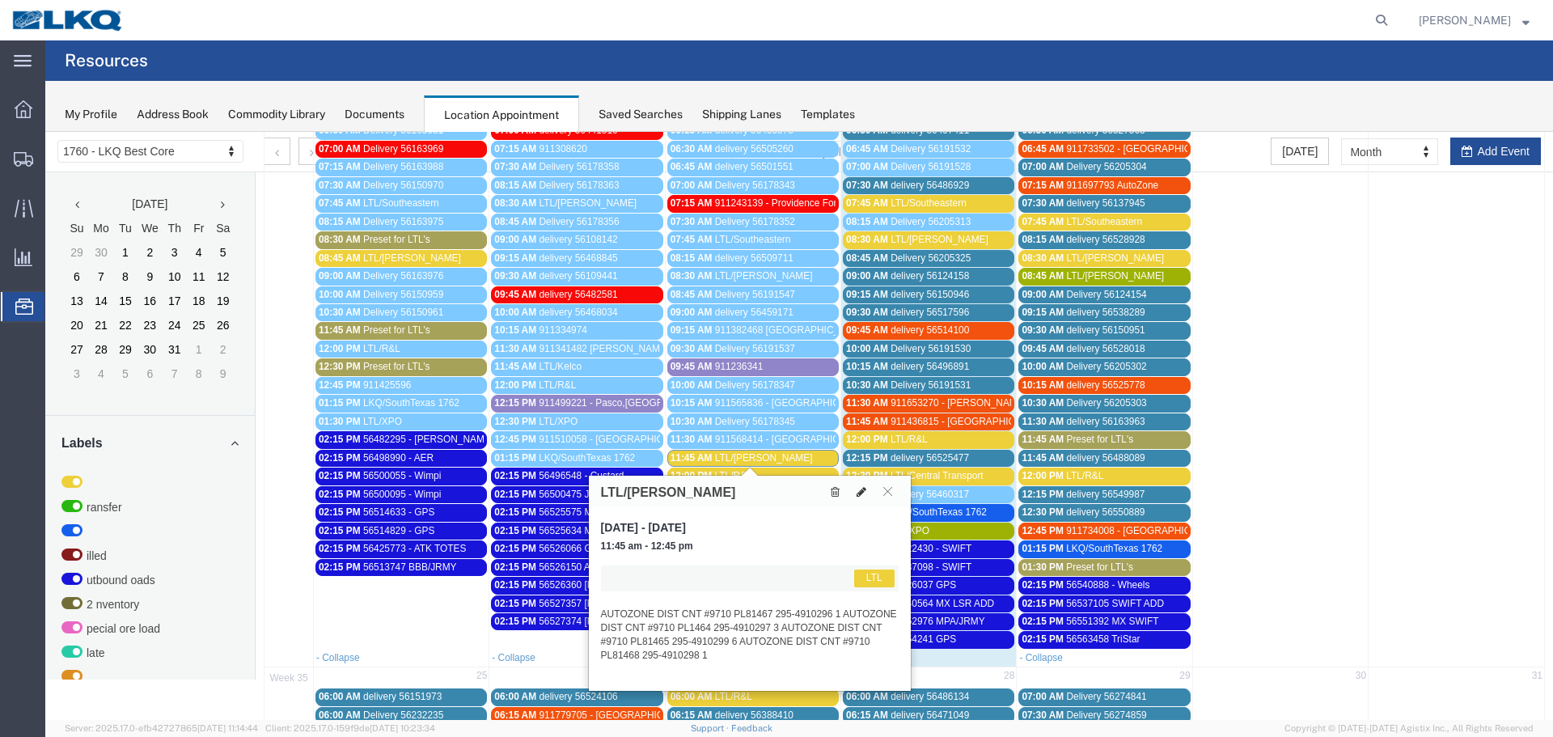
click at [867, 494] on button at bounding box center [861, 491] width 23 height 17
select select "1"
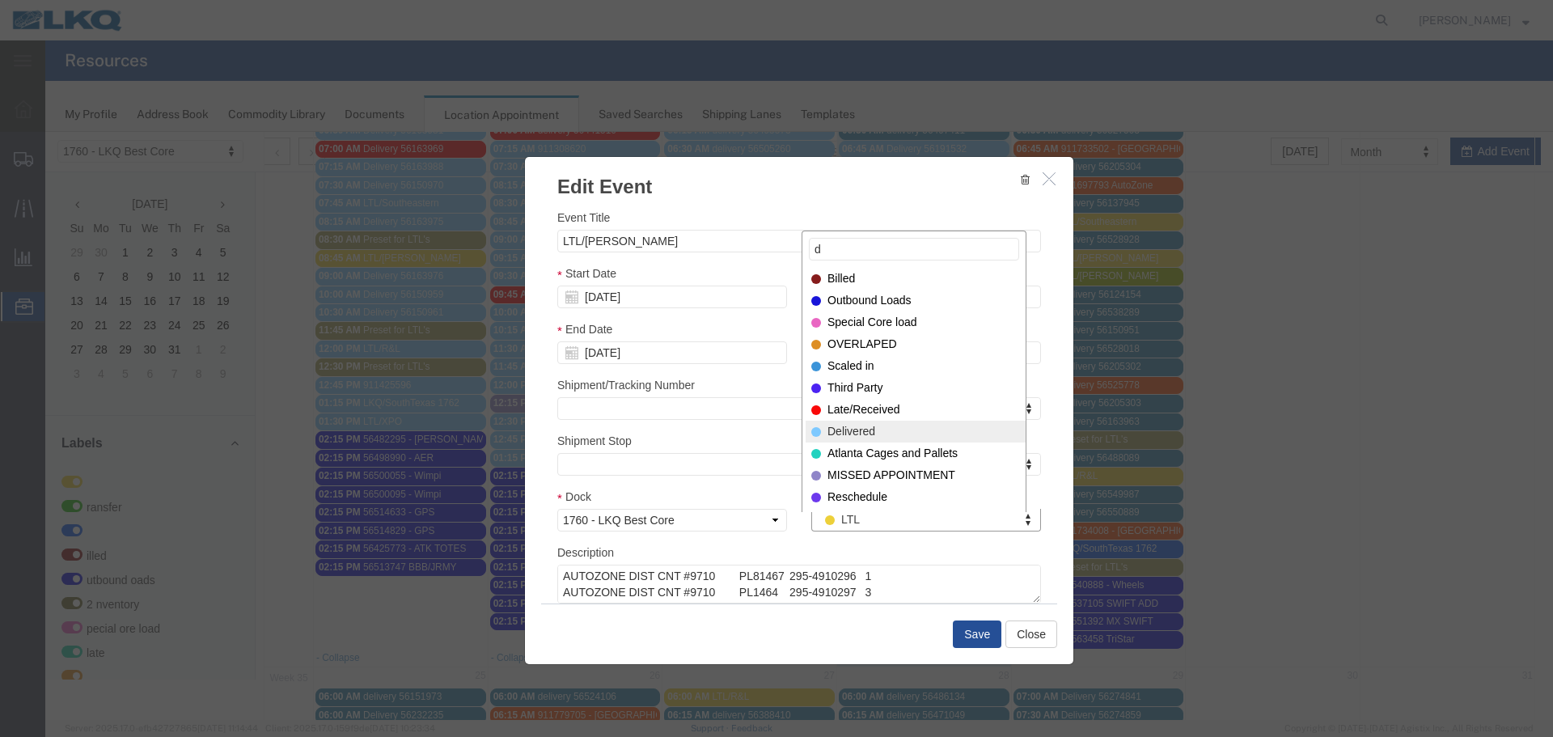
type input "d"
select select "40"
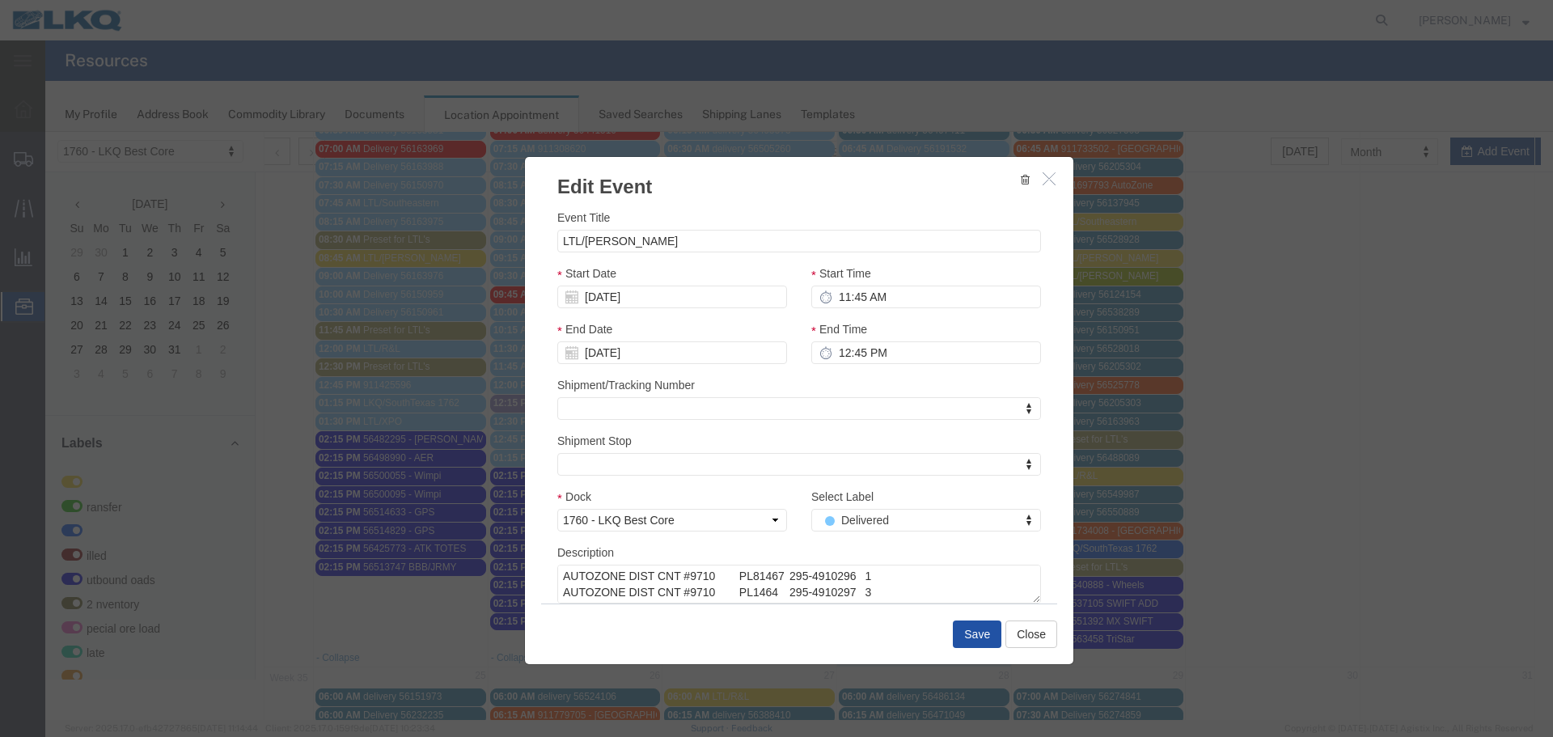
click at [970, 637] on button "Save" at bounding box center [977, 633] width 49 height 27
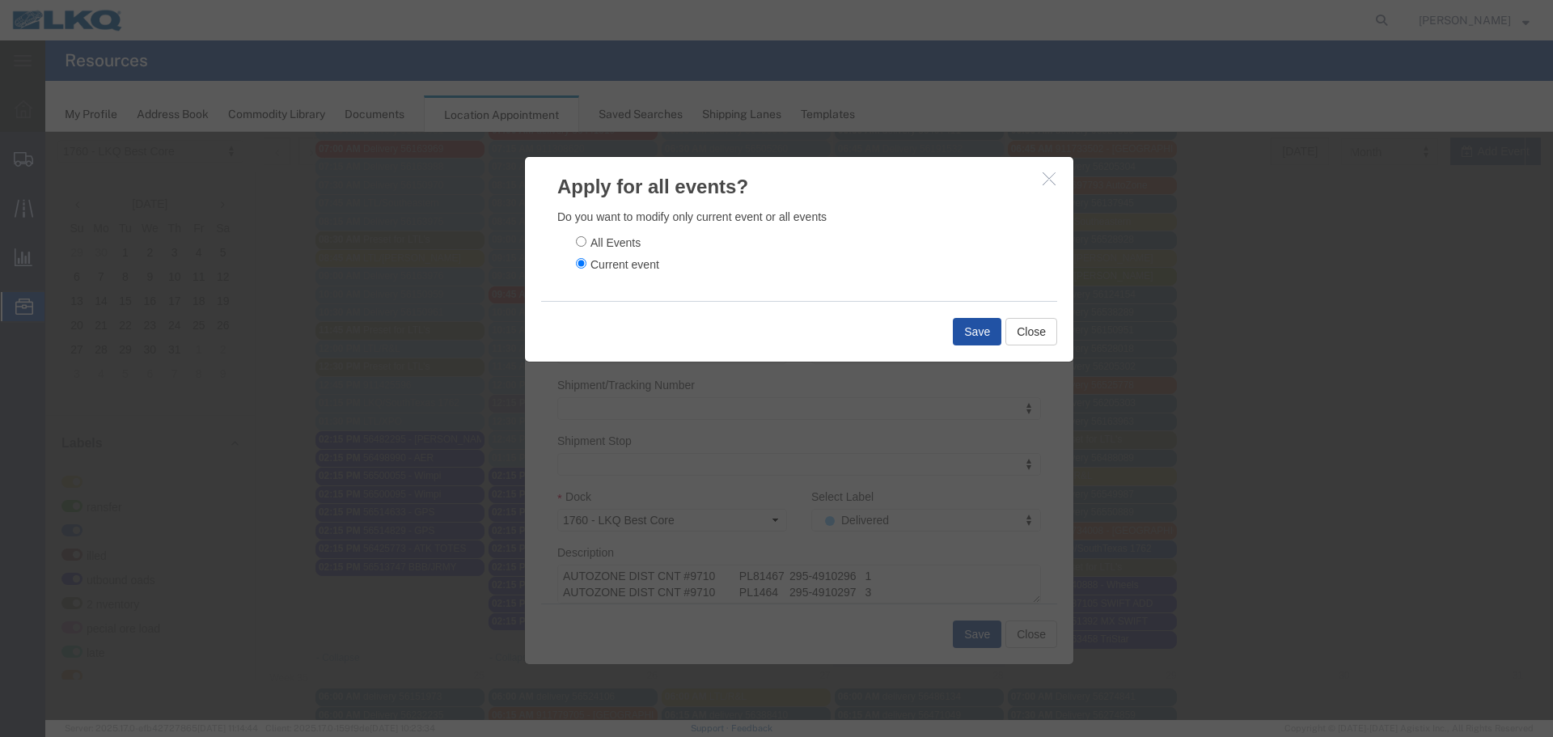
click at [954, 340] on button "Save" at bounding box center [977, 331] width 49 height 27
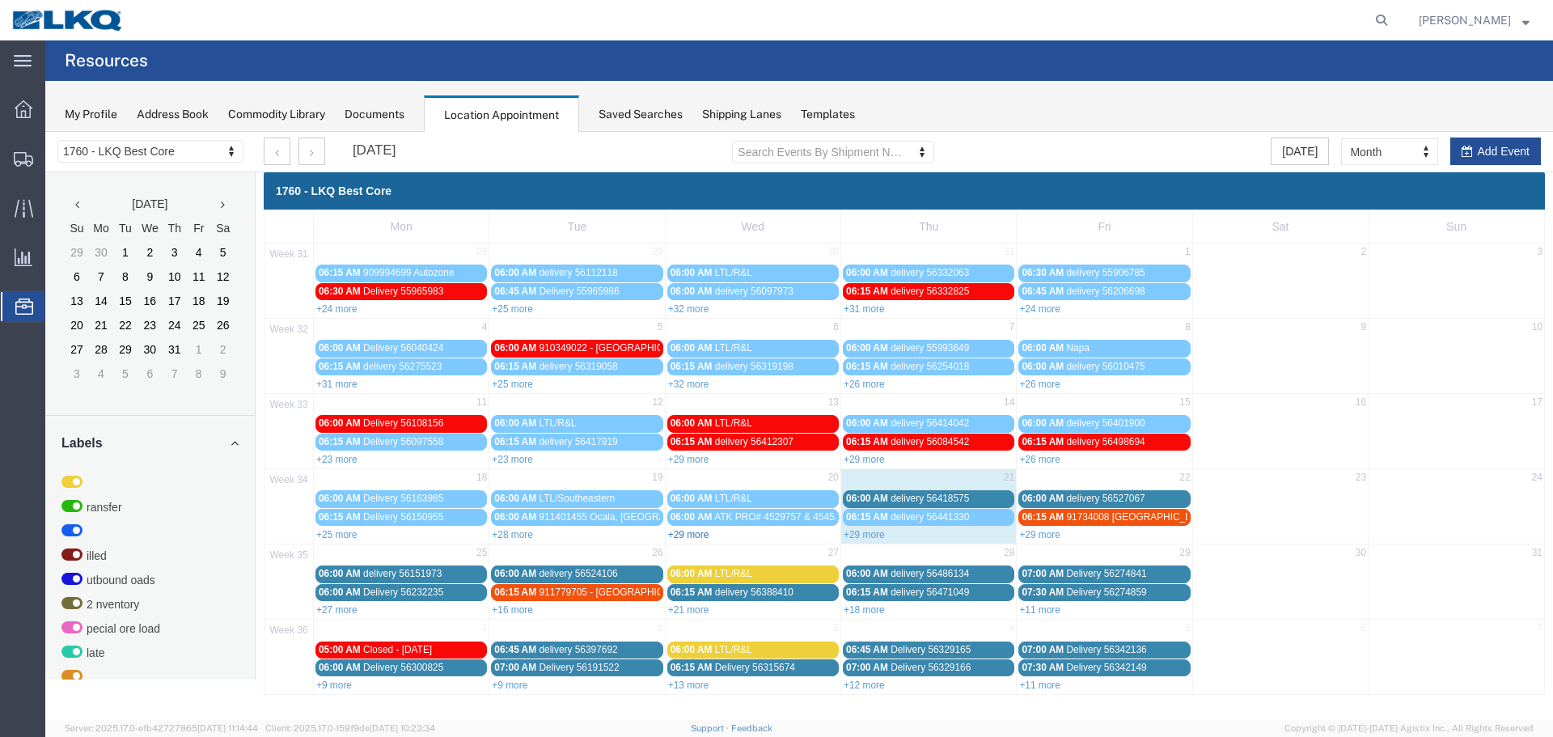
click at [691, 535] on link "+29 more" at bounding box center [688, 534] width 41 height 11
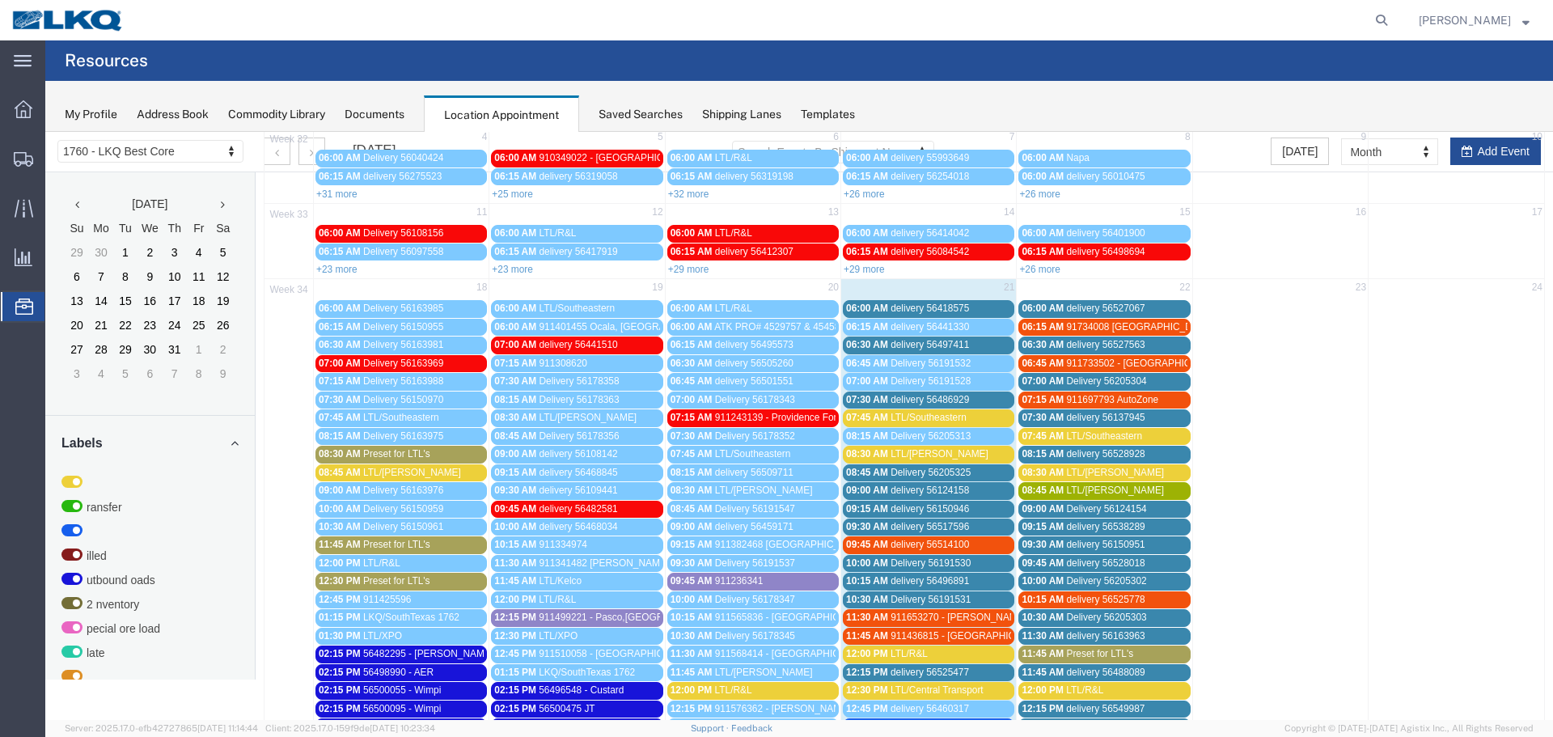
scroll to position [485, 0]
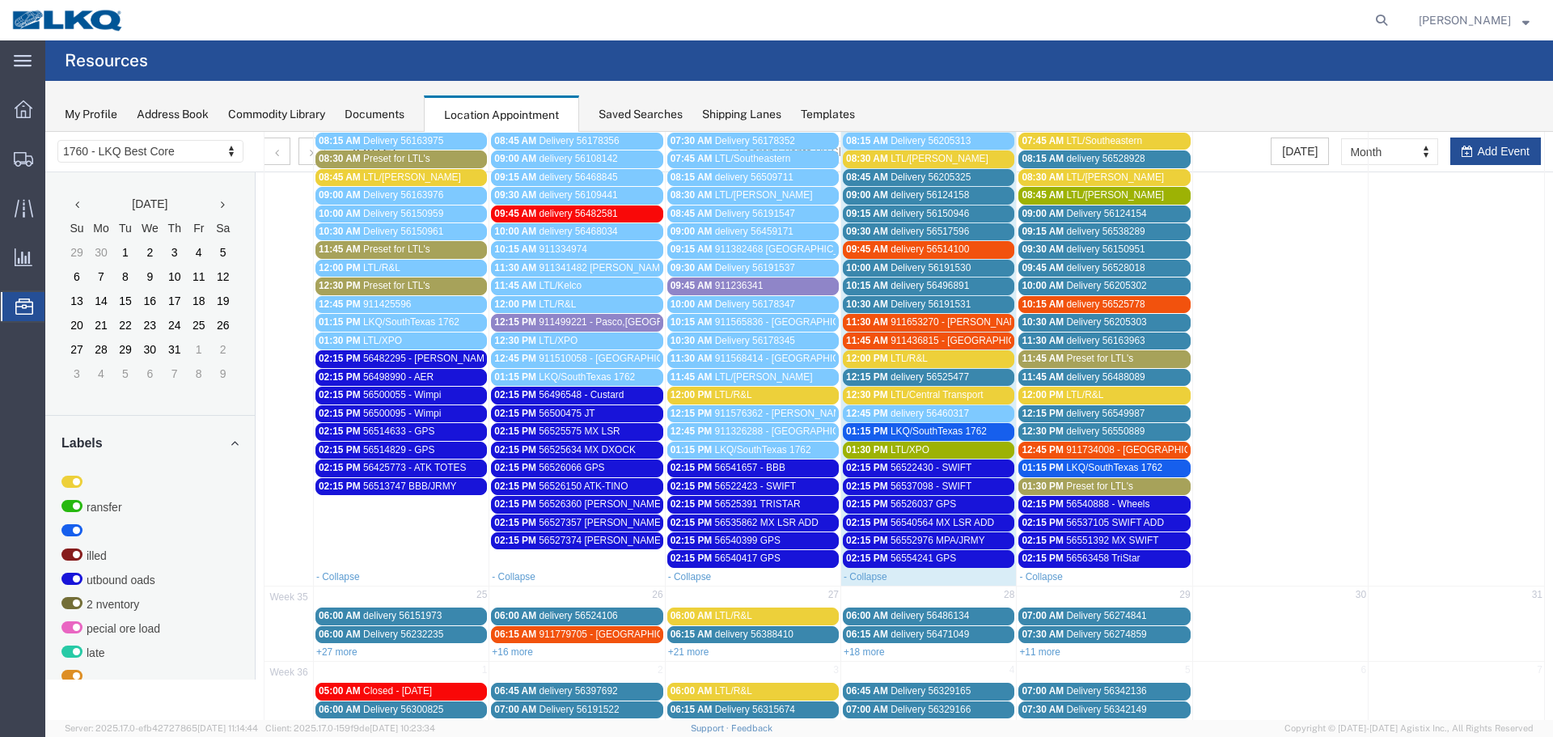
click at [742, 397] on span "LTL/R&L" at bounding box center [733, 394] width 37 height 11
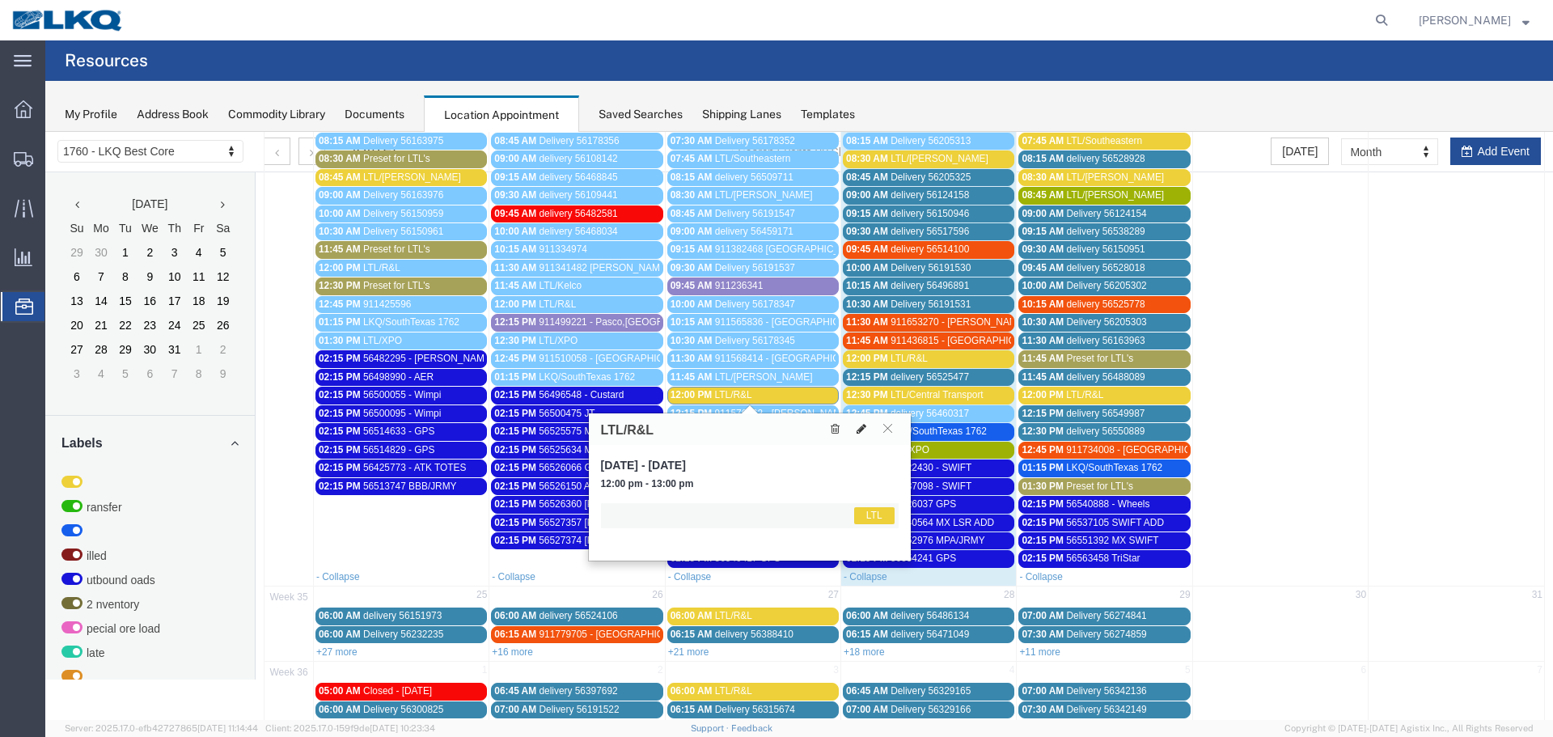
click at [856, 428] on icon at bounding box center [861, 428] width 10 height 11
select select "1"
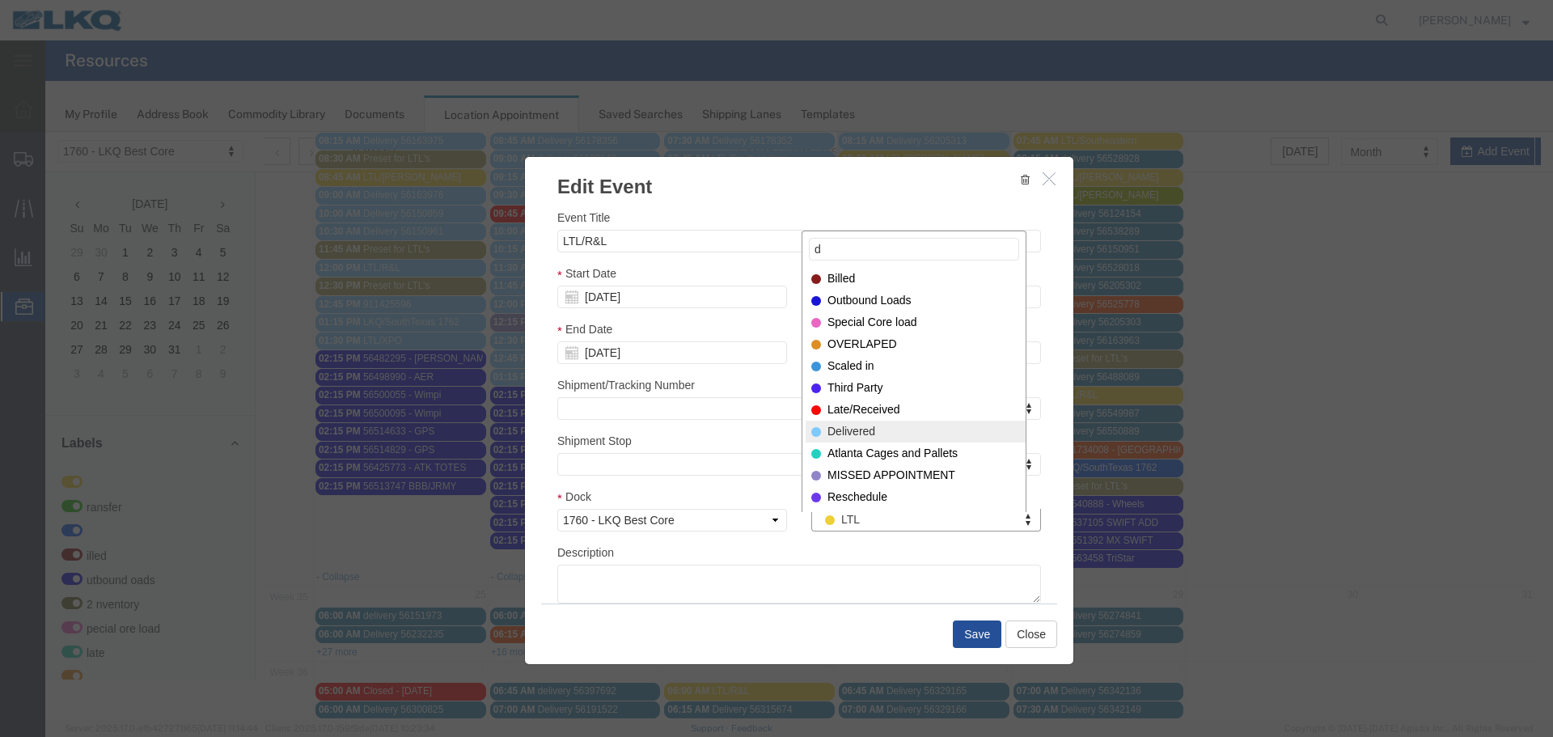
type input "d"
select select "40"
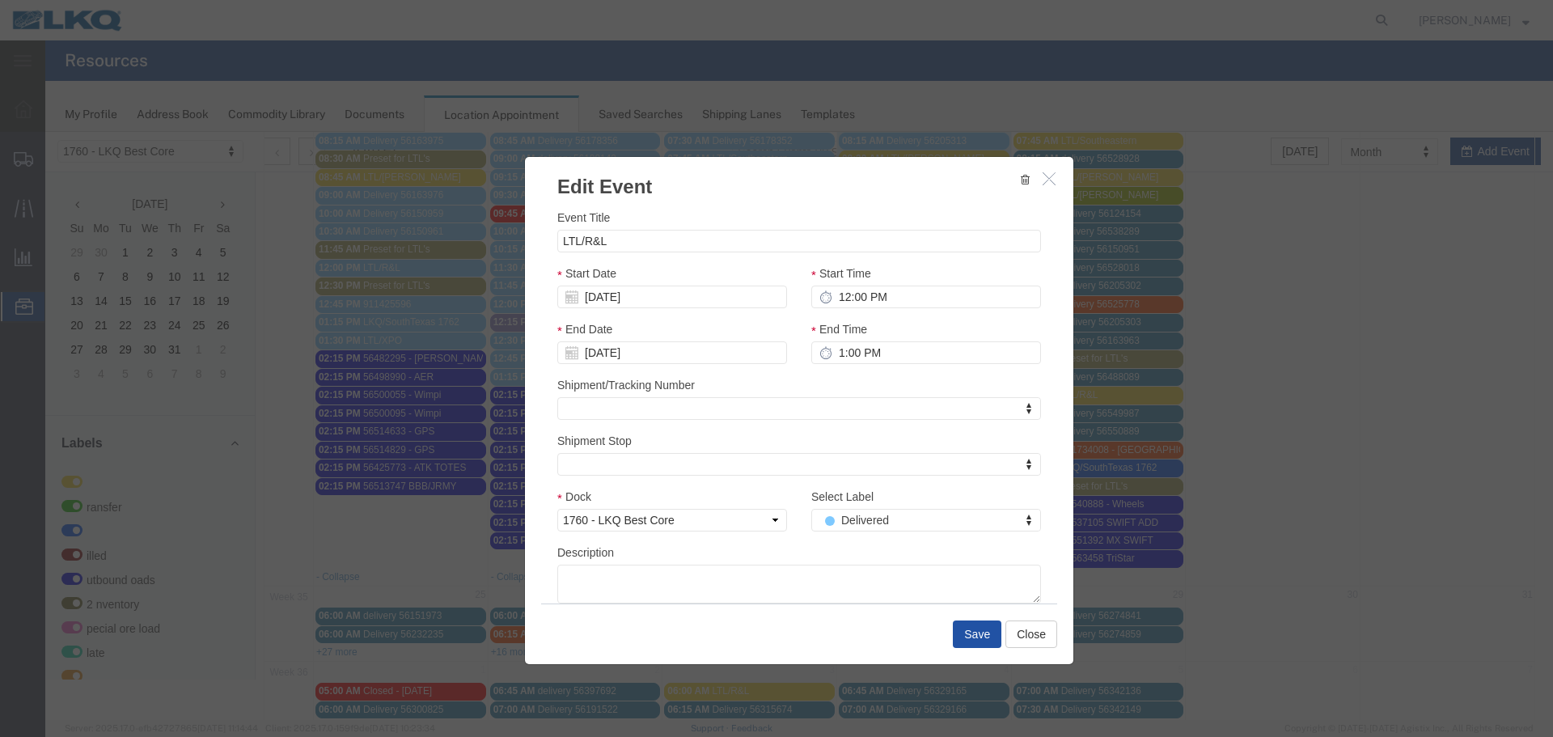
click at [959, 629] on button "Save" at bounding box center [977, 633] width 49 height 27
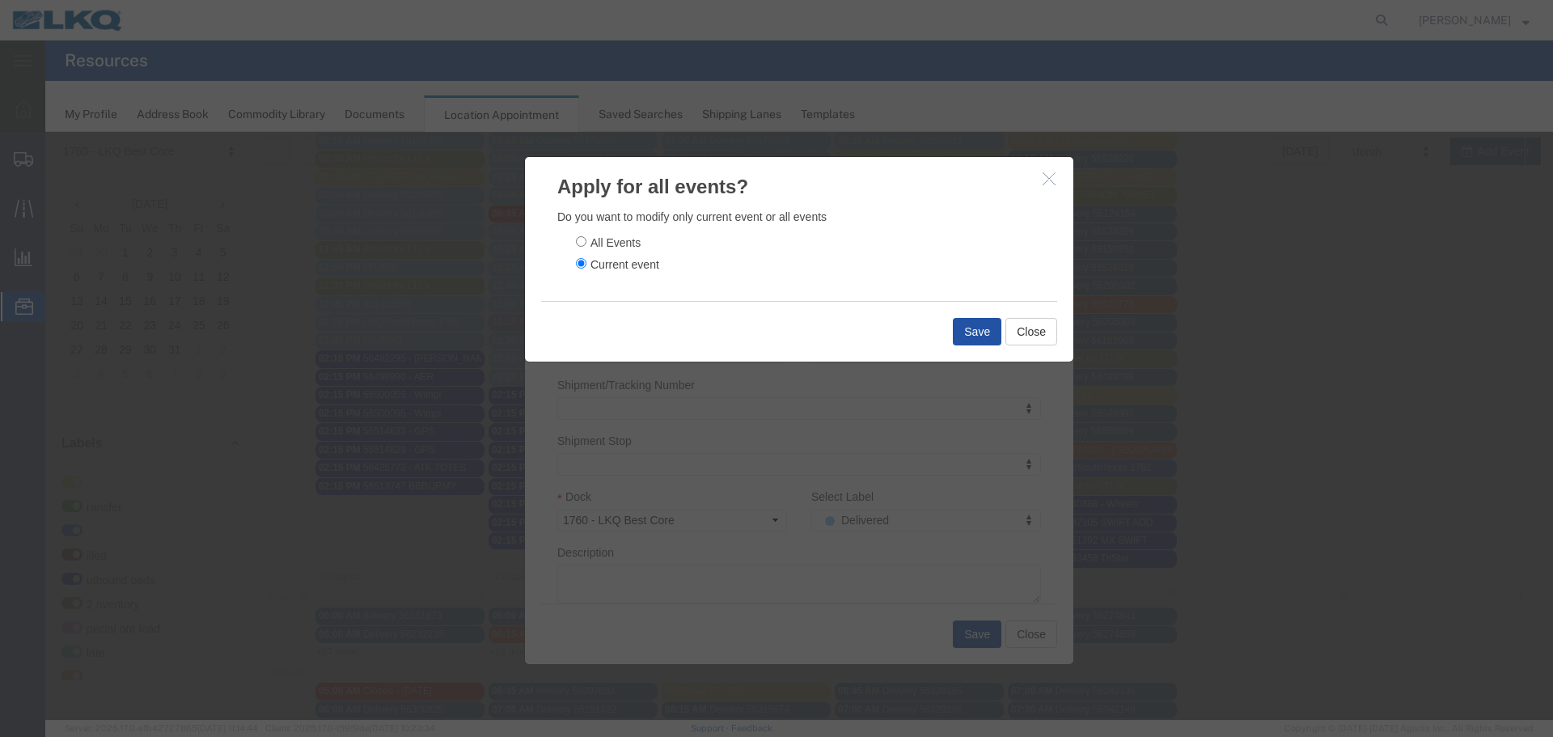
click at [960, 324] on button "Save" at bounding box center [977, 331] width 49 height 27
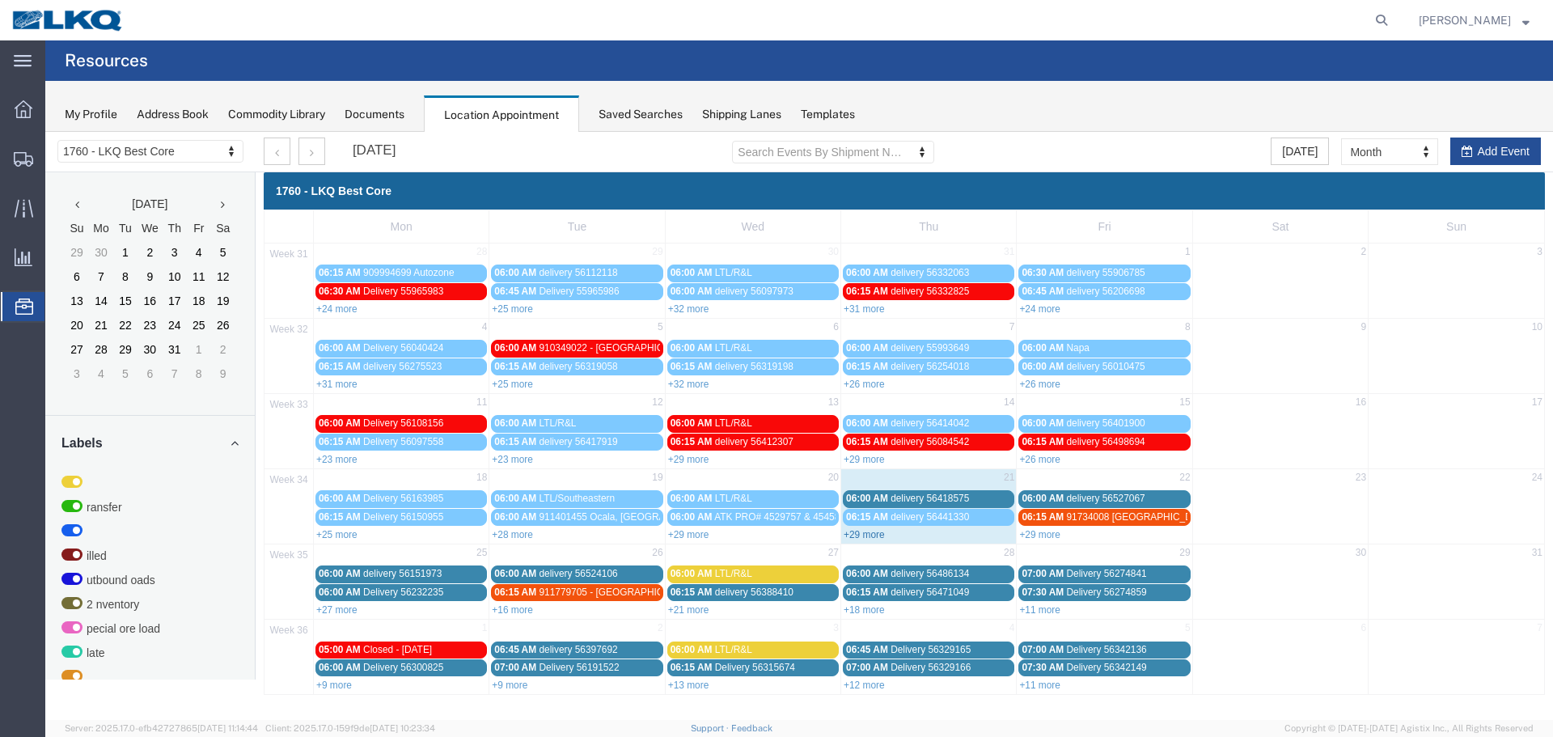
click at [860, 539] on link "+29 more" at bounding box center [863, 534] width 41 height 11
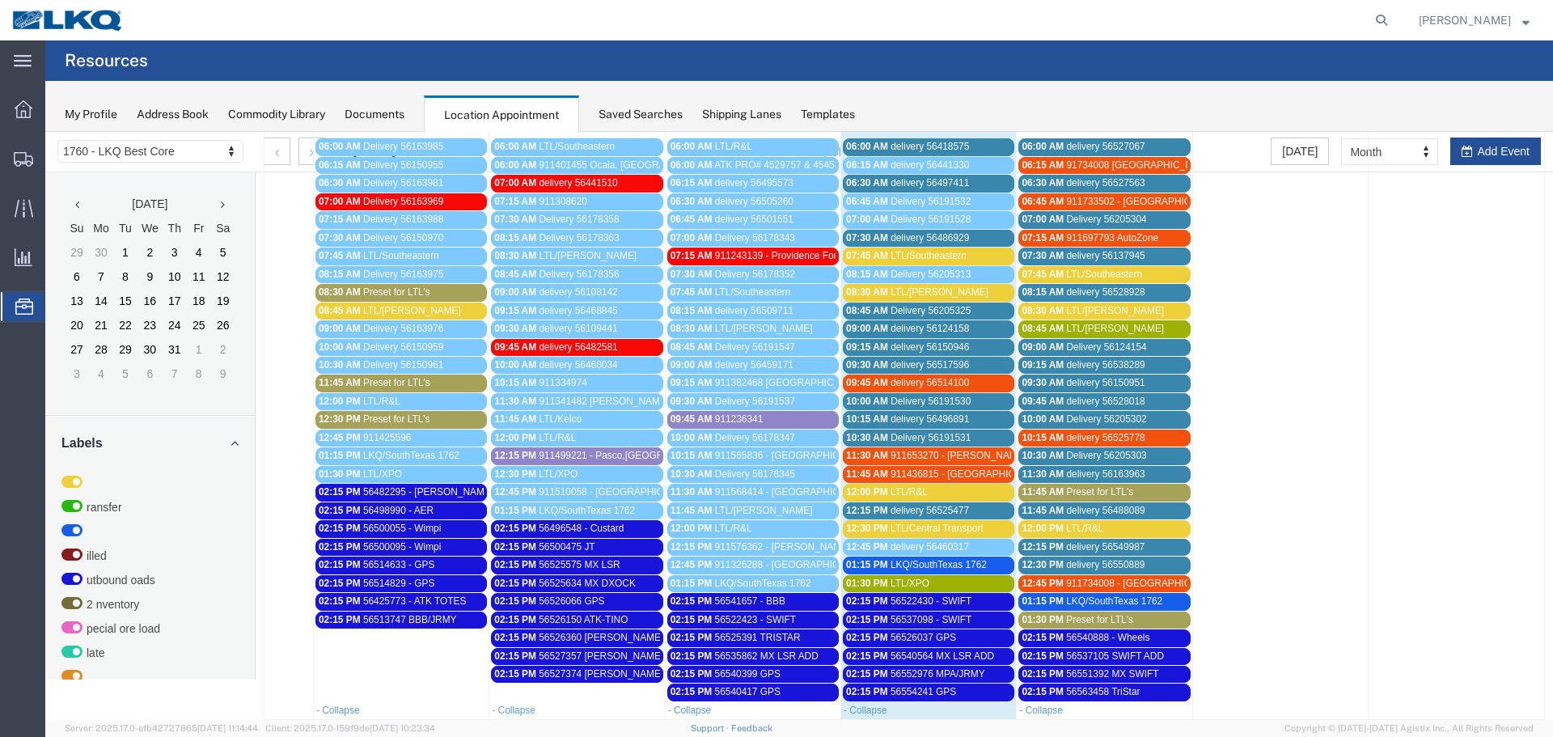
scroll to position [323, 0]
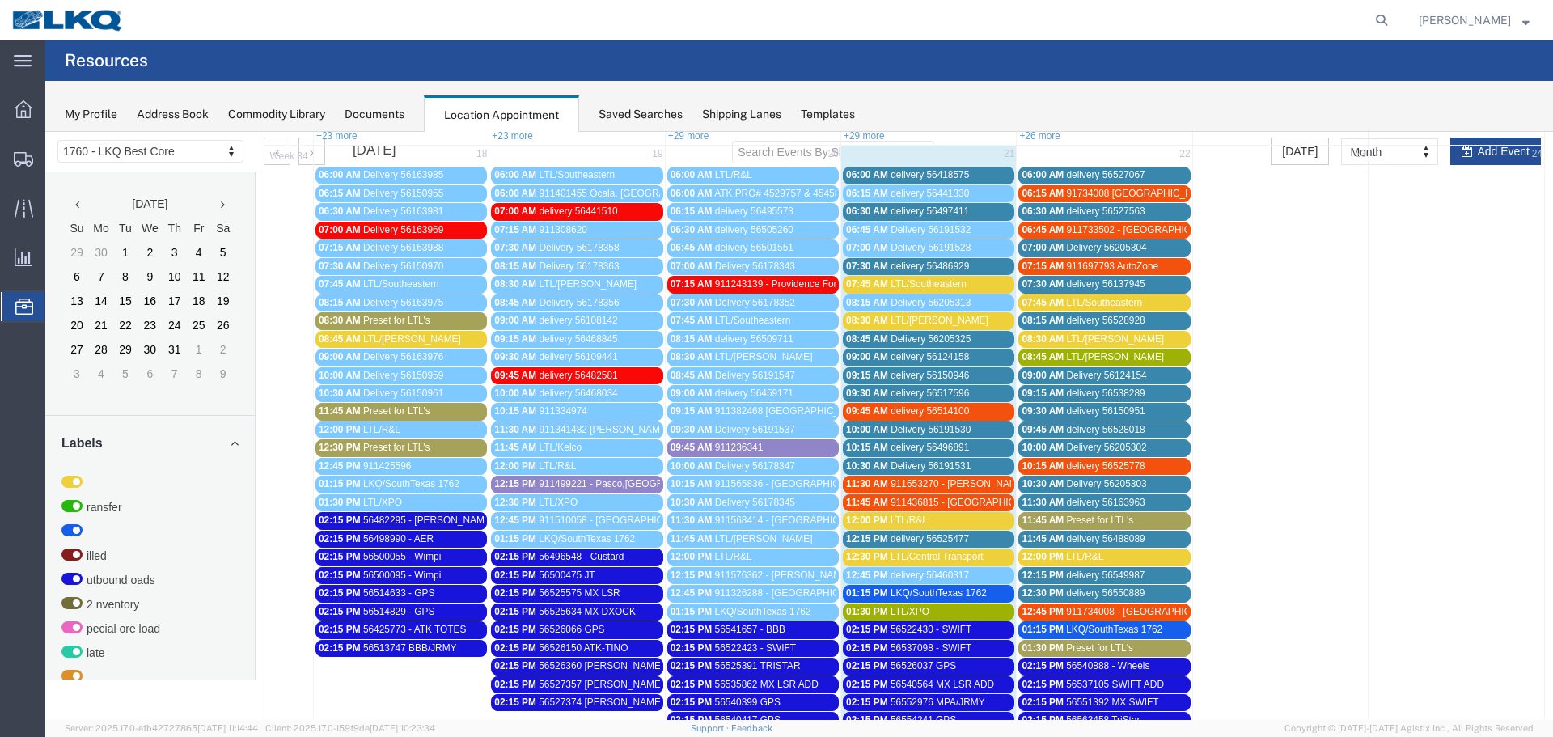
click at [395, 340] on span "LTL/[PERSON_NAME]" at bounding box center [412, 338] width 98 height 11
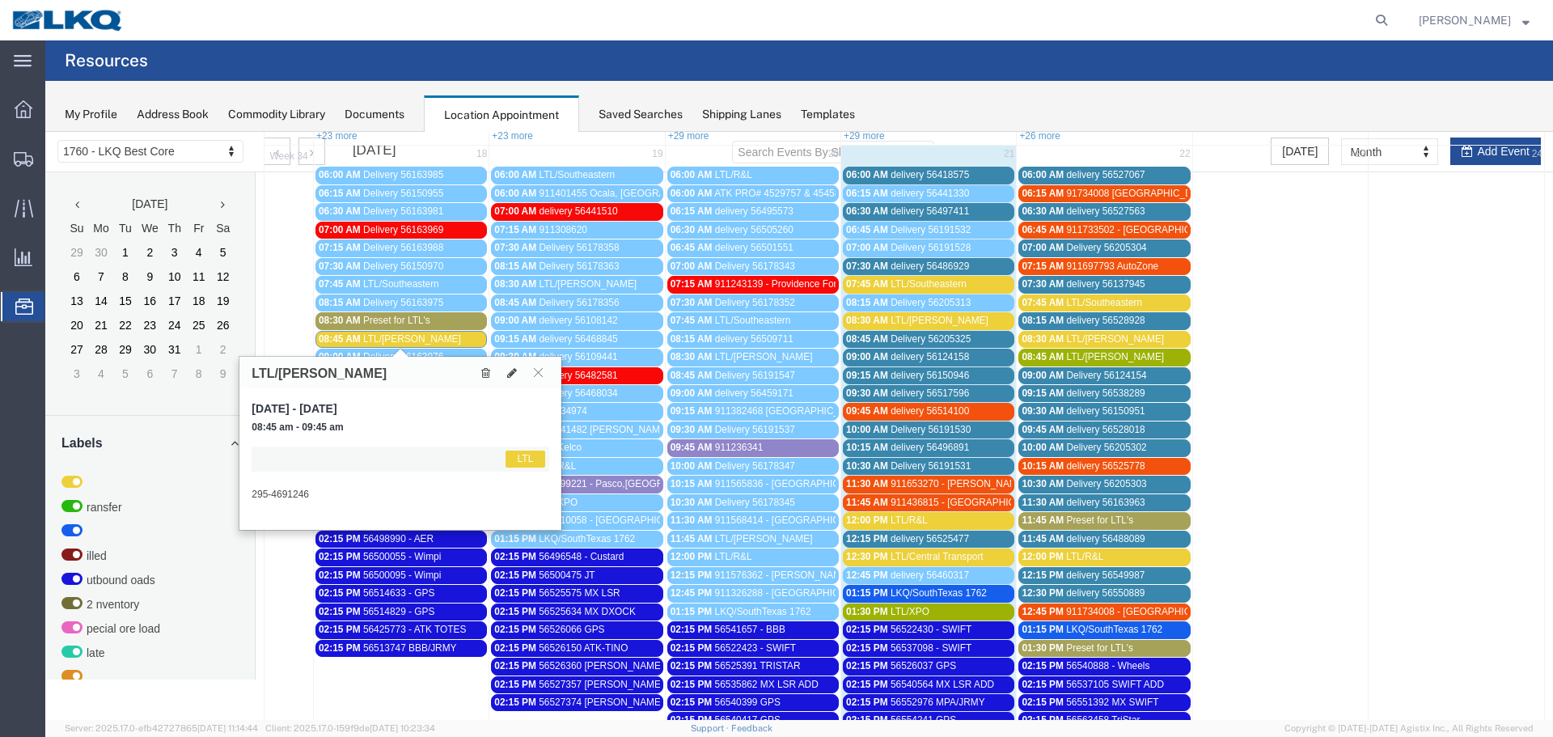
click at [499, 370] on div at bounding box center [512, 372] width 74 height 18
click at [511, 375] on icon at bounding box center [512, 372] width 10 height 11
select select "1"
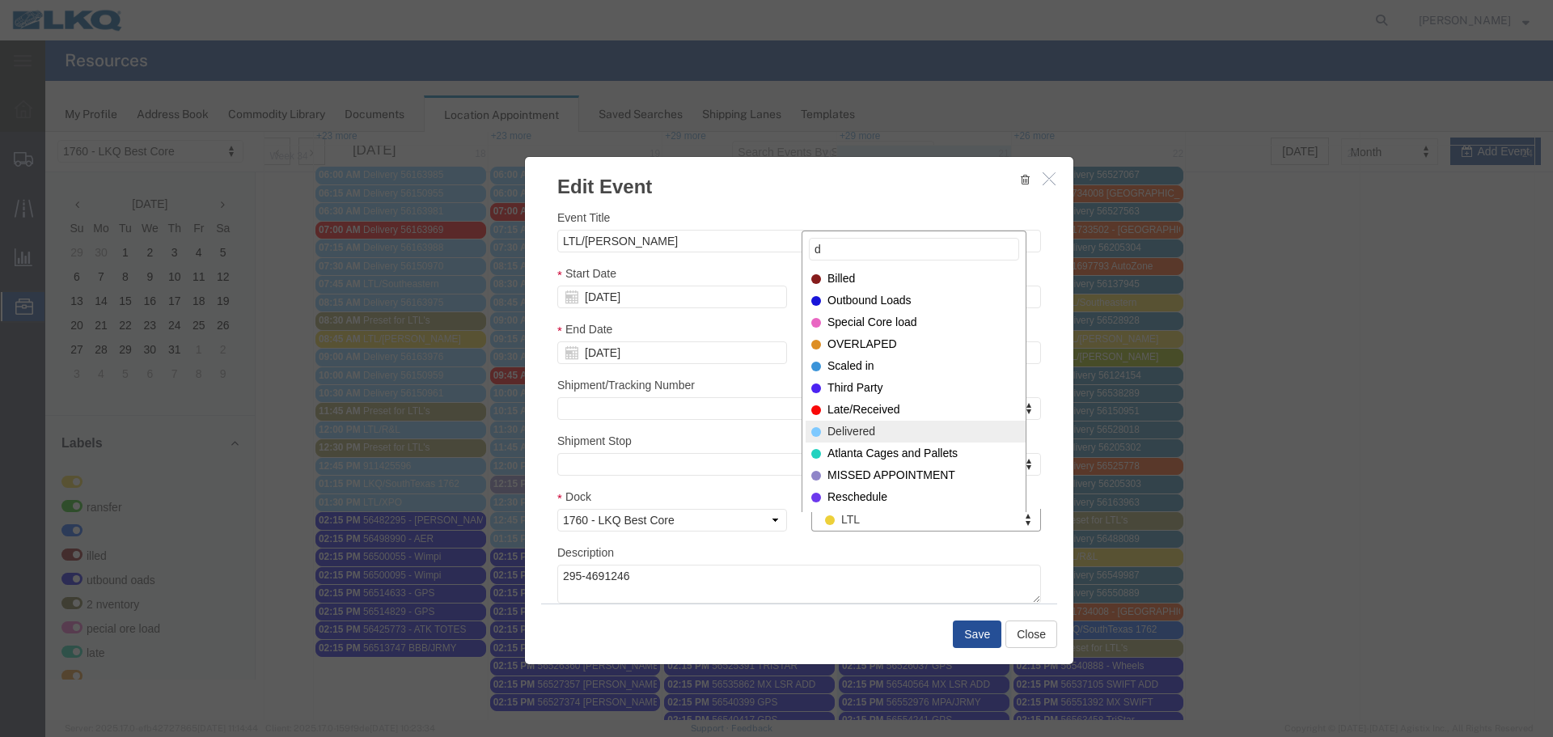
type input "d"
select select "40"
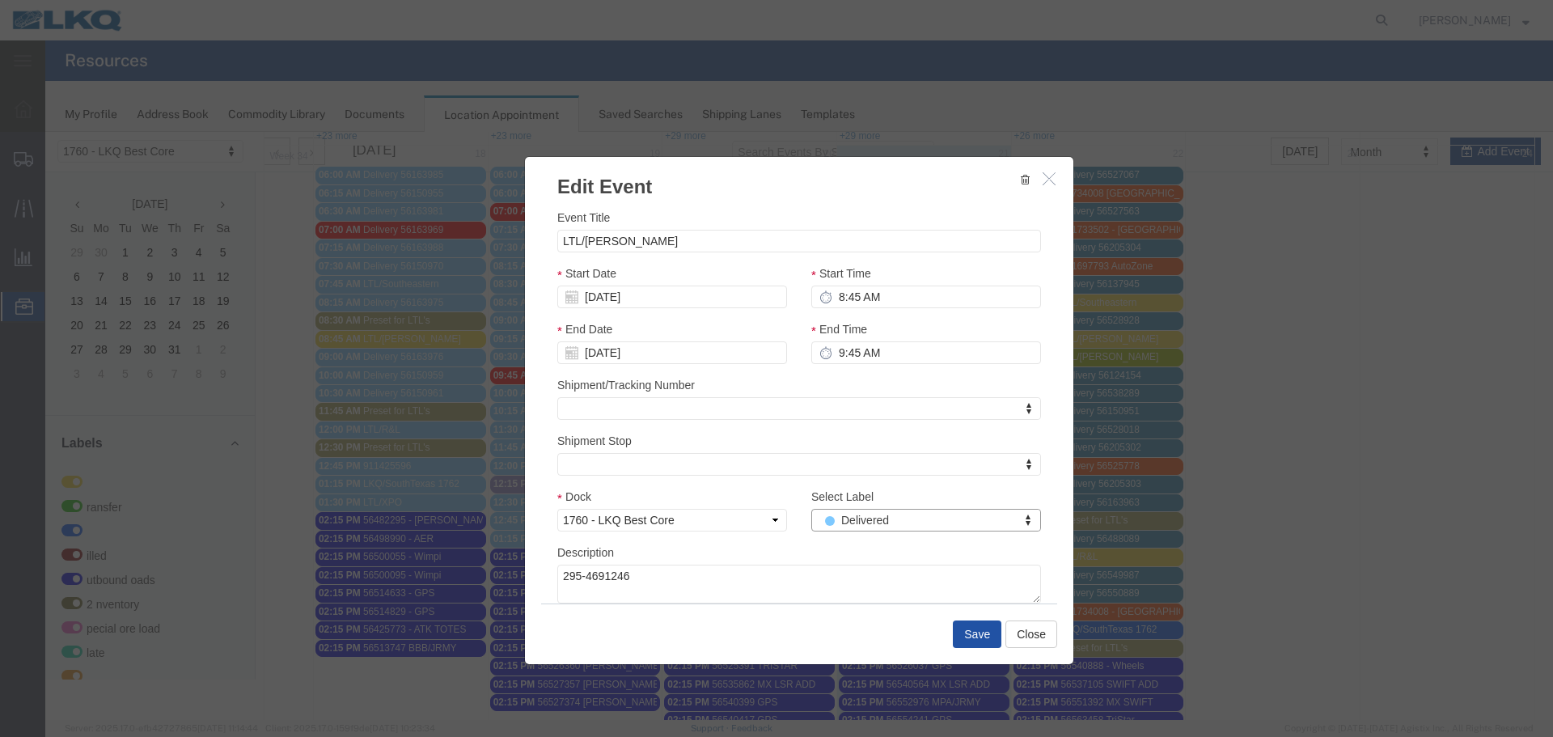
click at [973, 632] on button "Save" at bounding box center [977, 633] width 49 height 27
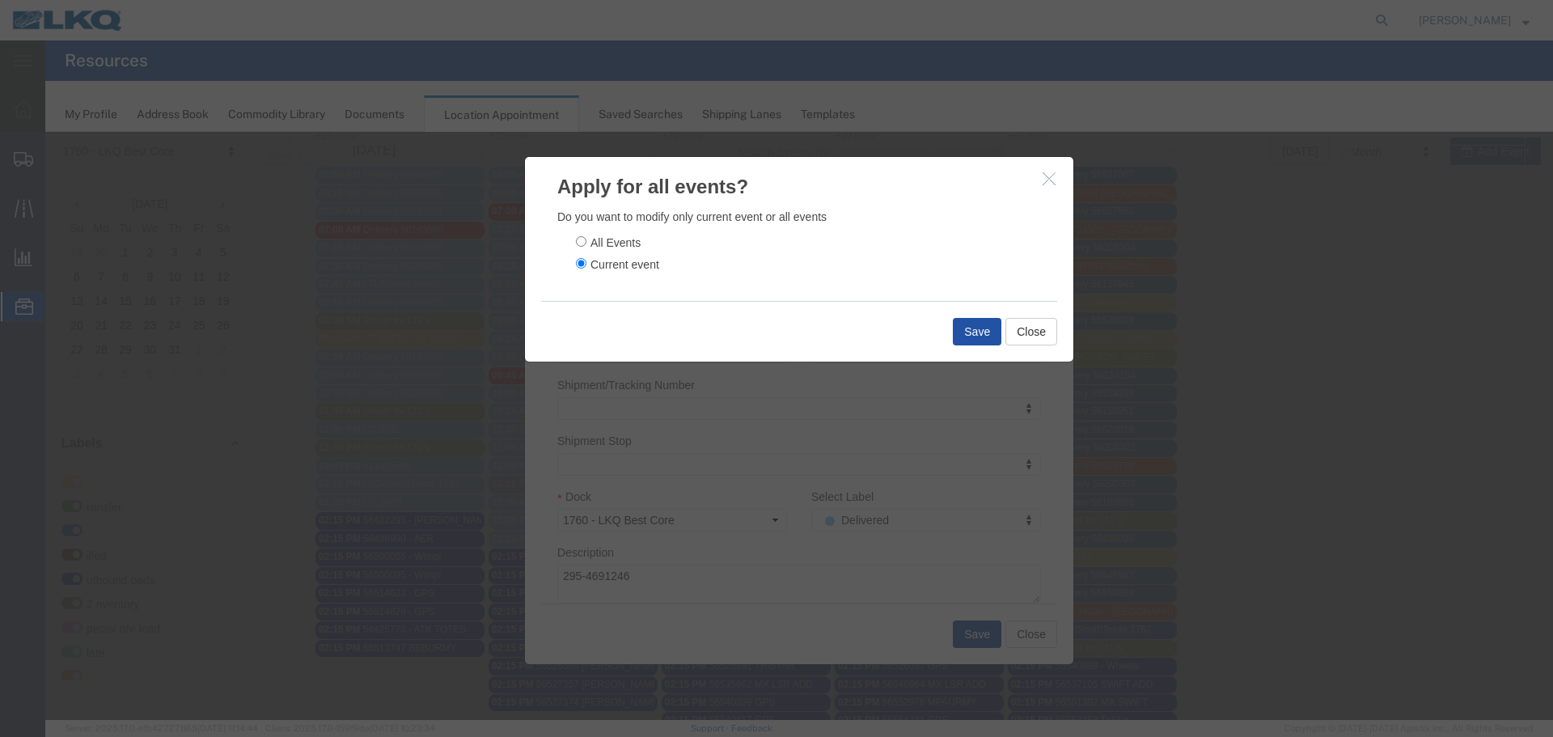
click at [963, 328] on button "Save" at bounding box center [977, 331] width 49 height 27
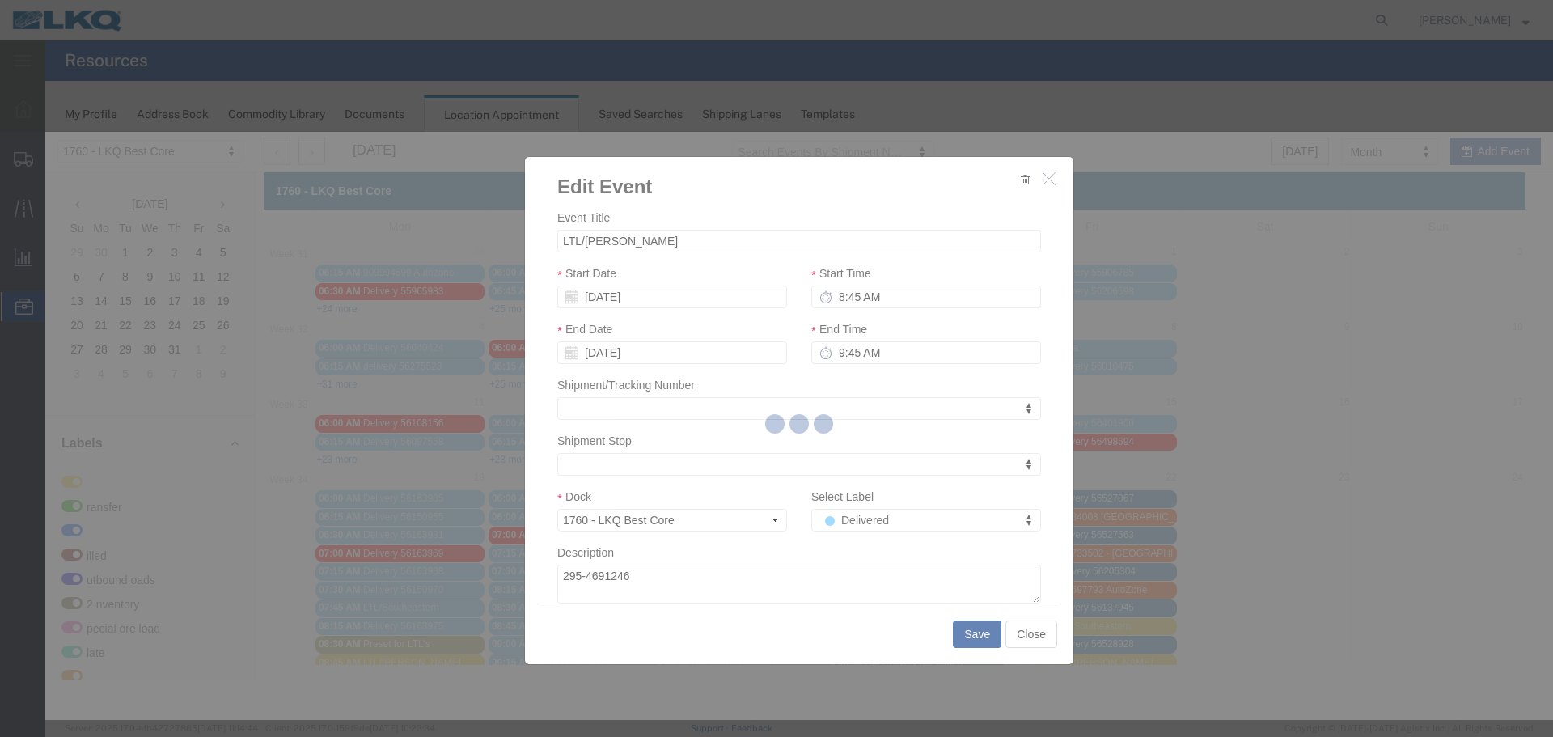
scroll to position [0, 0]
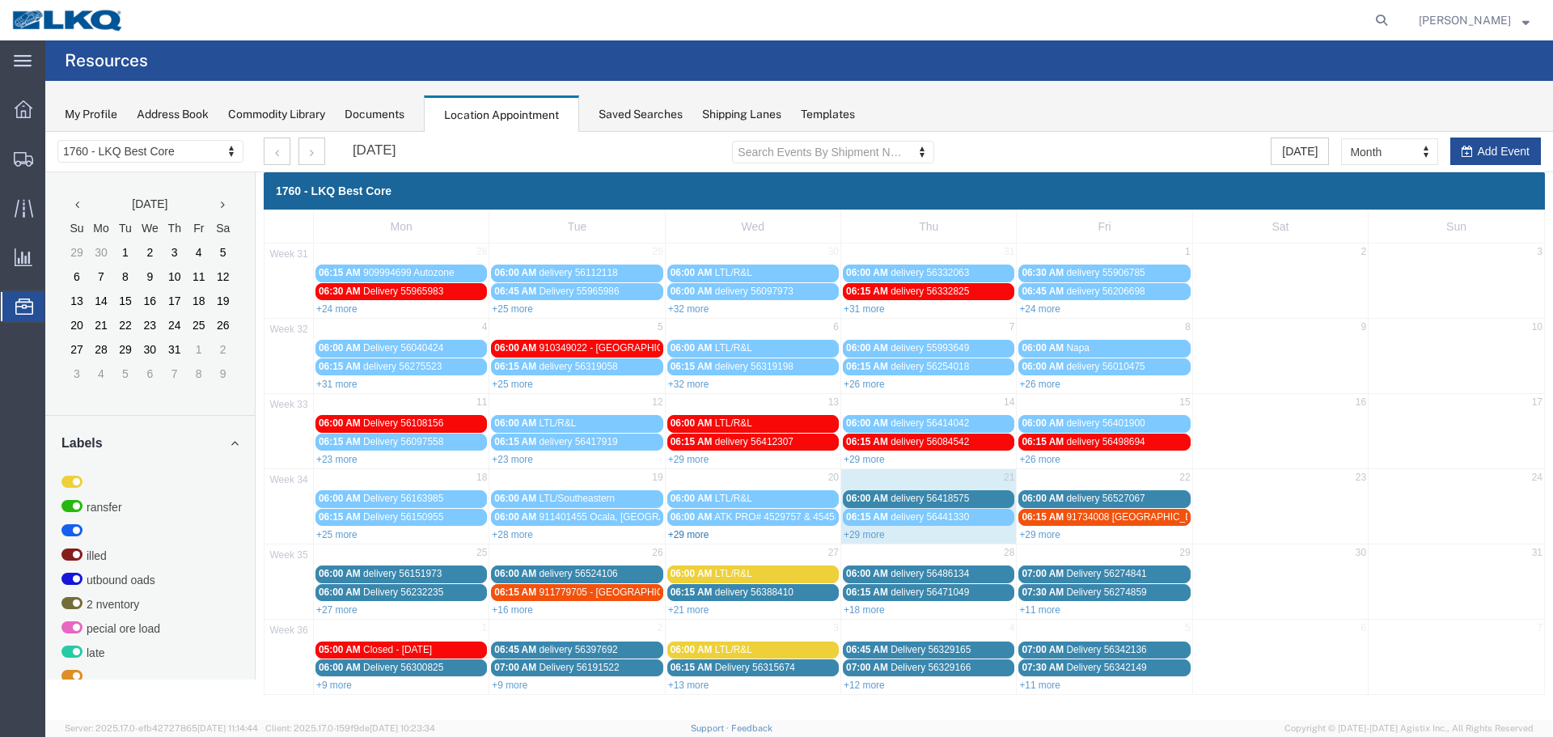
click at [705, 535] on link "+29 more" at bounding box center [688, 534] width 41 height 11
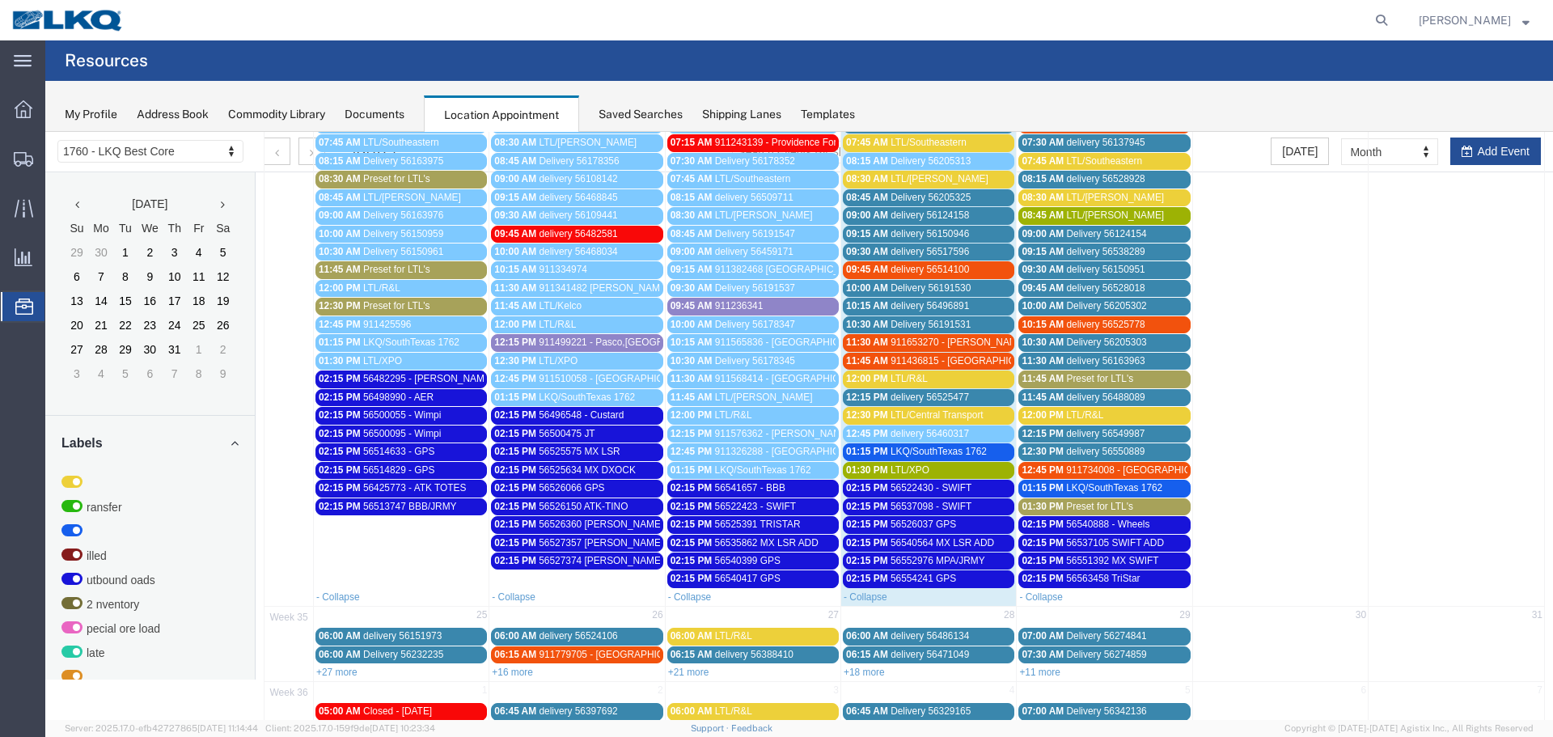
scroll to position [485, 0]
